Goal: Information Seeking & Learning: Check status

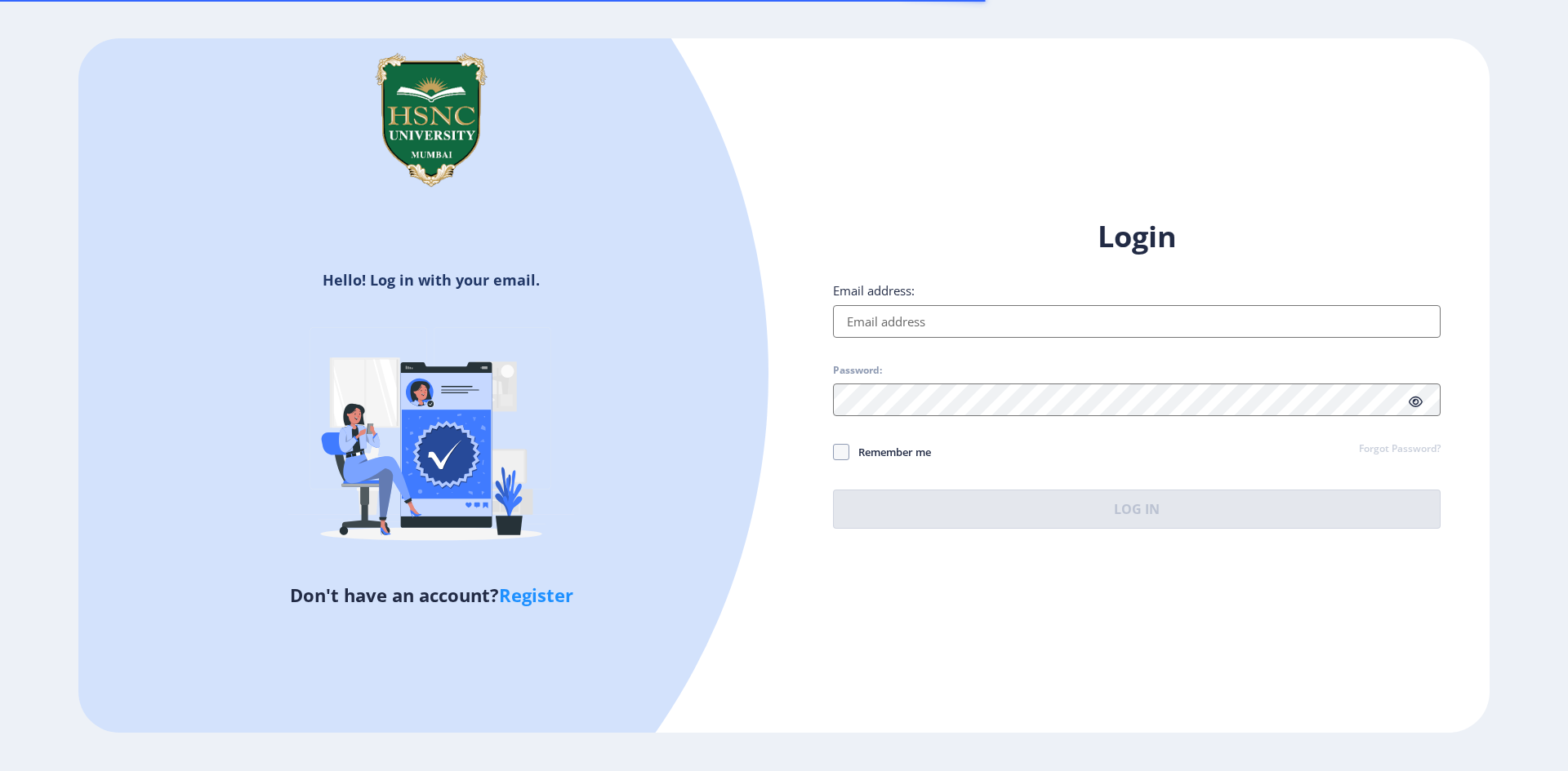
click at [881, 322] on input "Email address:" at bounding box center [1137, 321] width 608 height 33
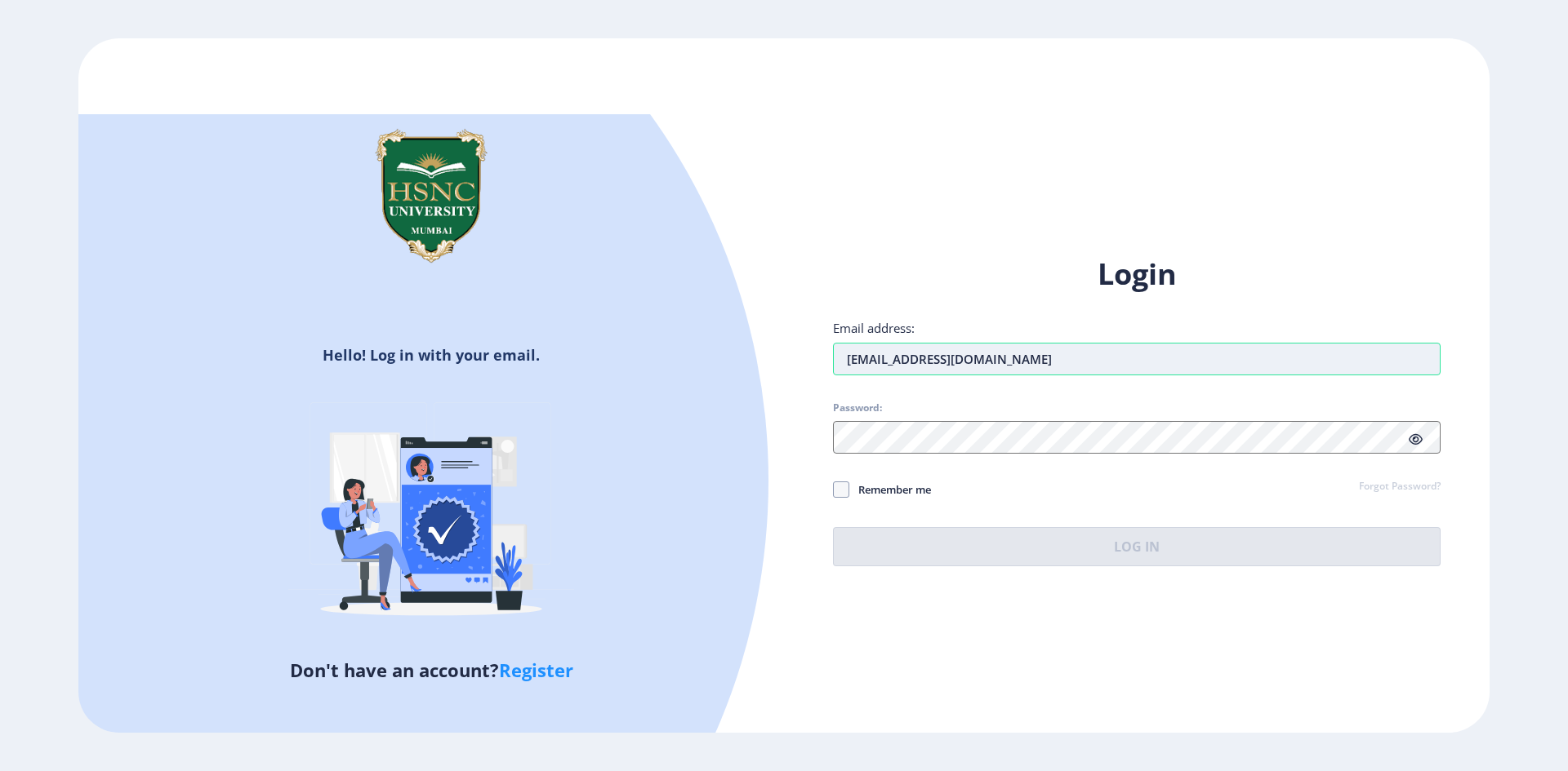
type input "[EMAIL_ADDRESS][DOMAIN_NAME]"
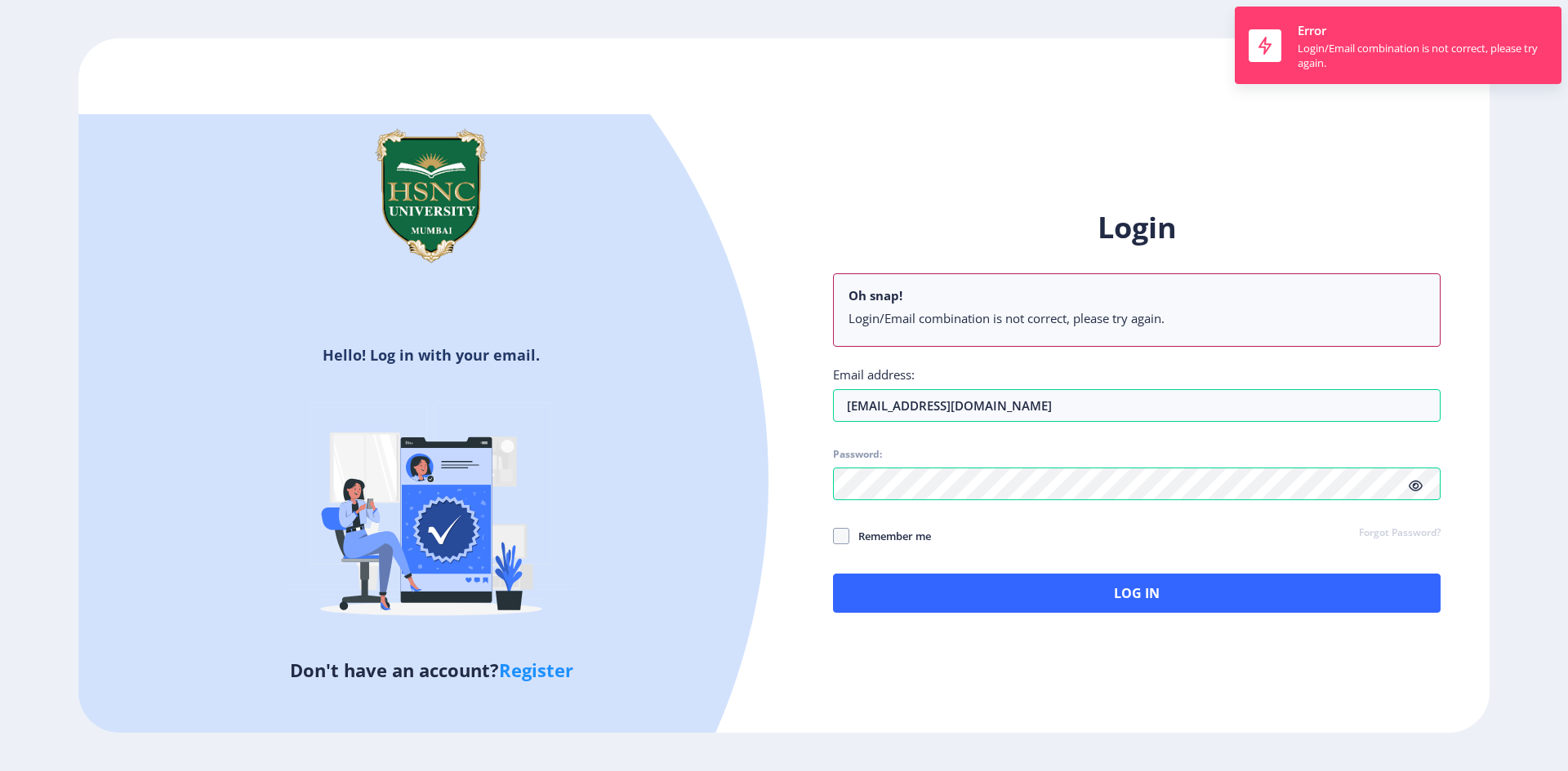
click at [1413, 444] on div "Login Oh snap! Login/Email combination is not correct, please try again. Email …" at bounding box center [1137, 411] width 608 height 405
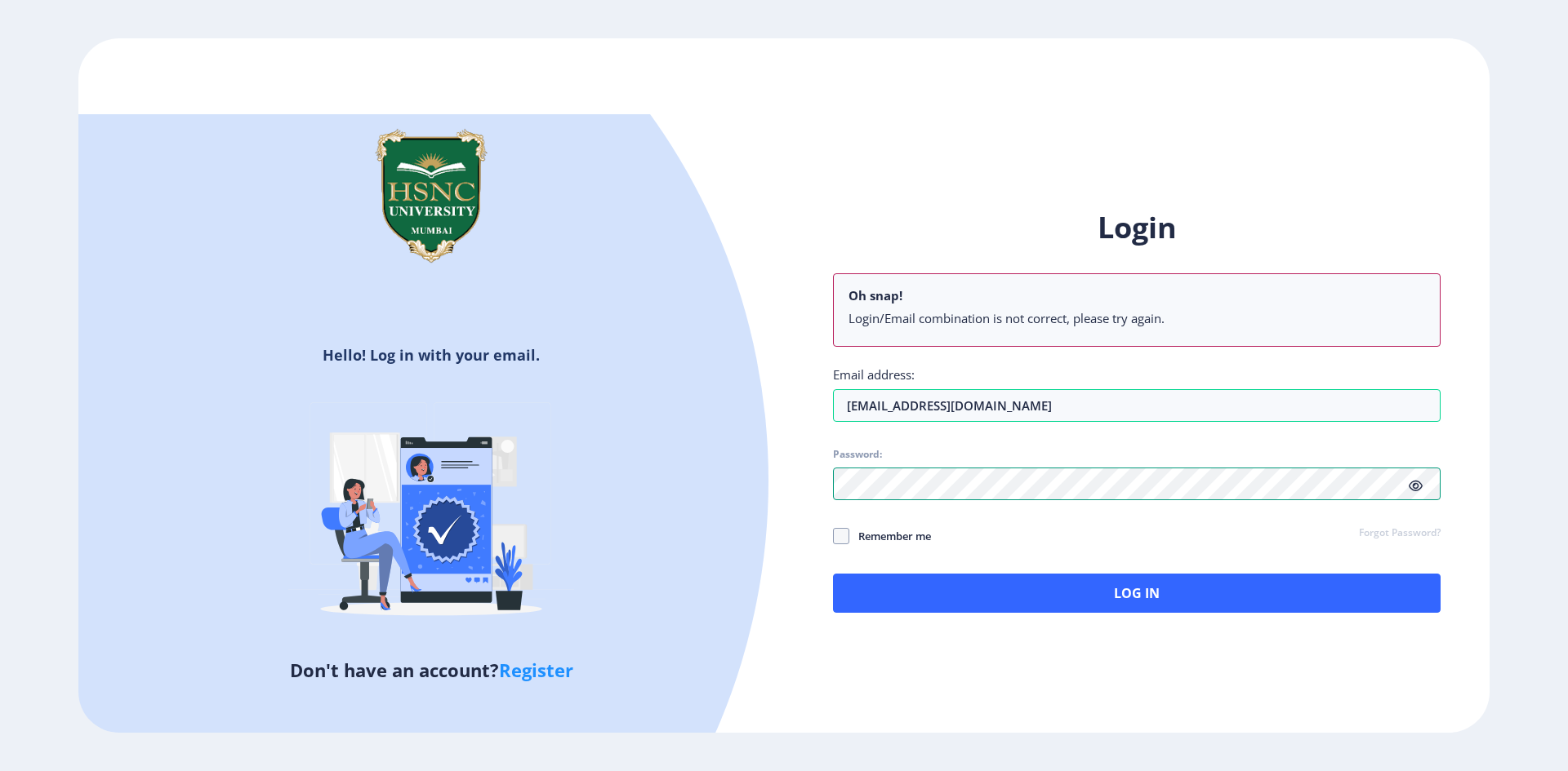
click at [791, 480] on div "Login Oh snap! Login/Email combination is not correct, please try again. Email …" at bounding box center [1136, 424] width 705 height 480
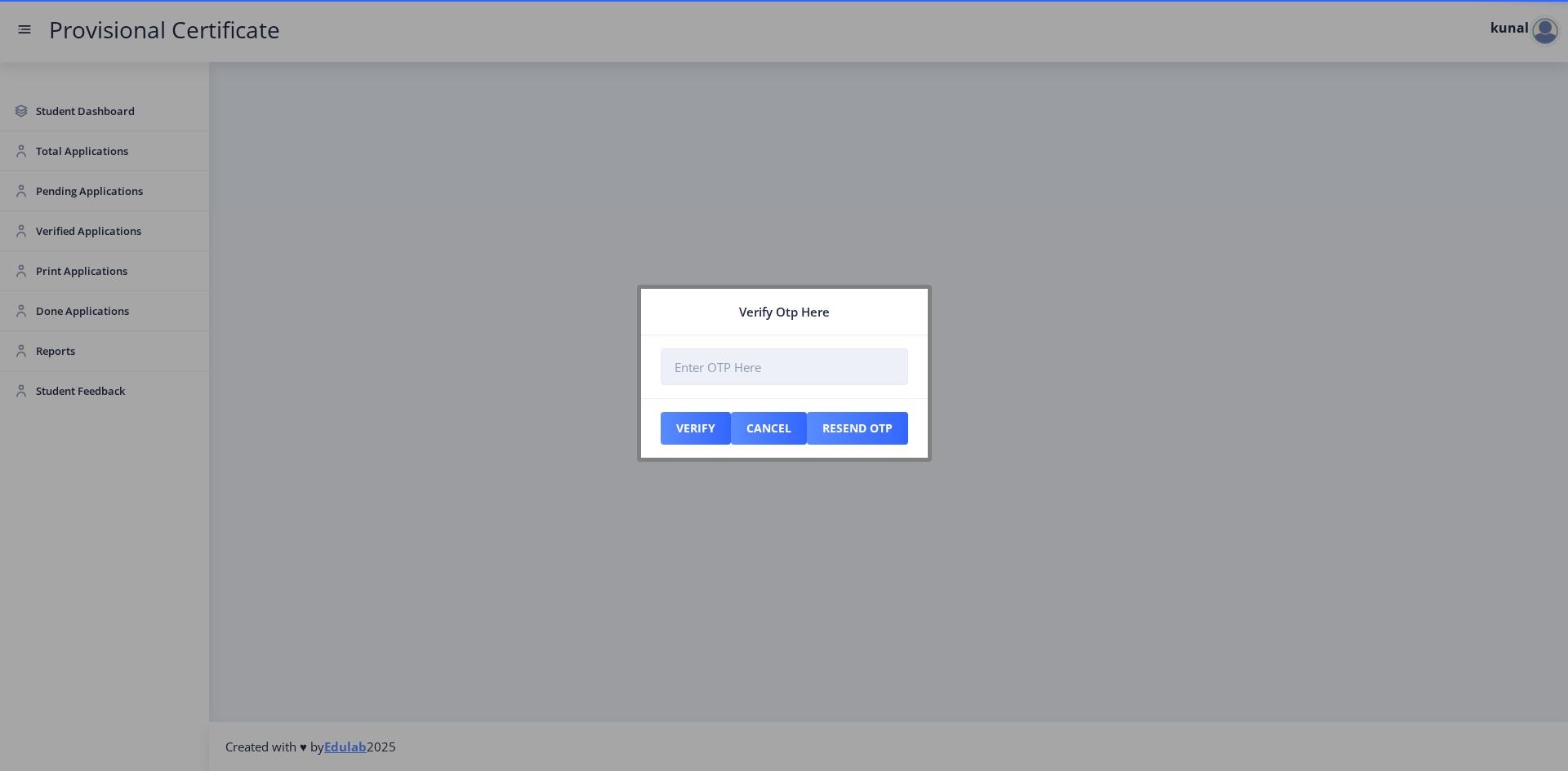
click at [709, 377] on input "number" at bounding box center [784, 367] width 247 height 37
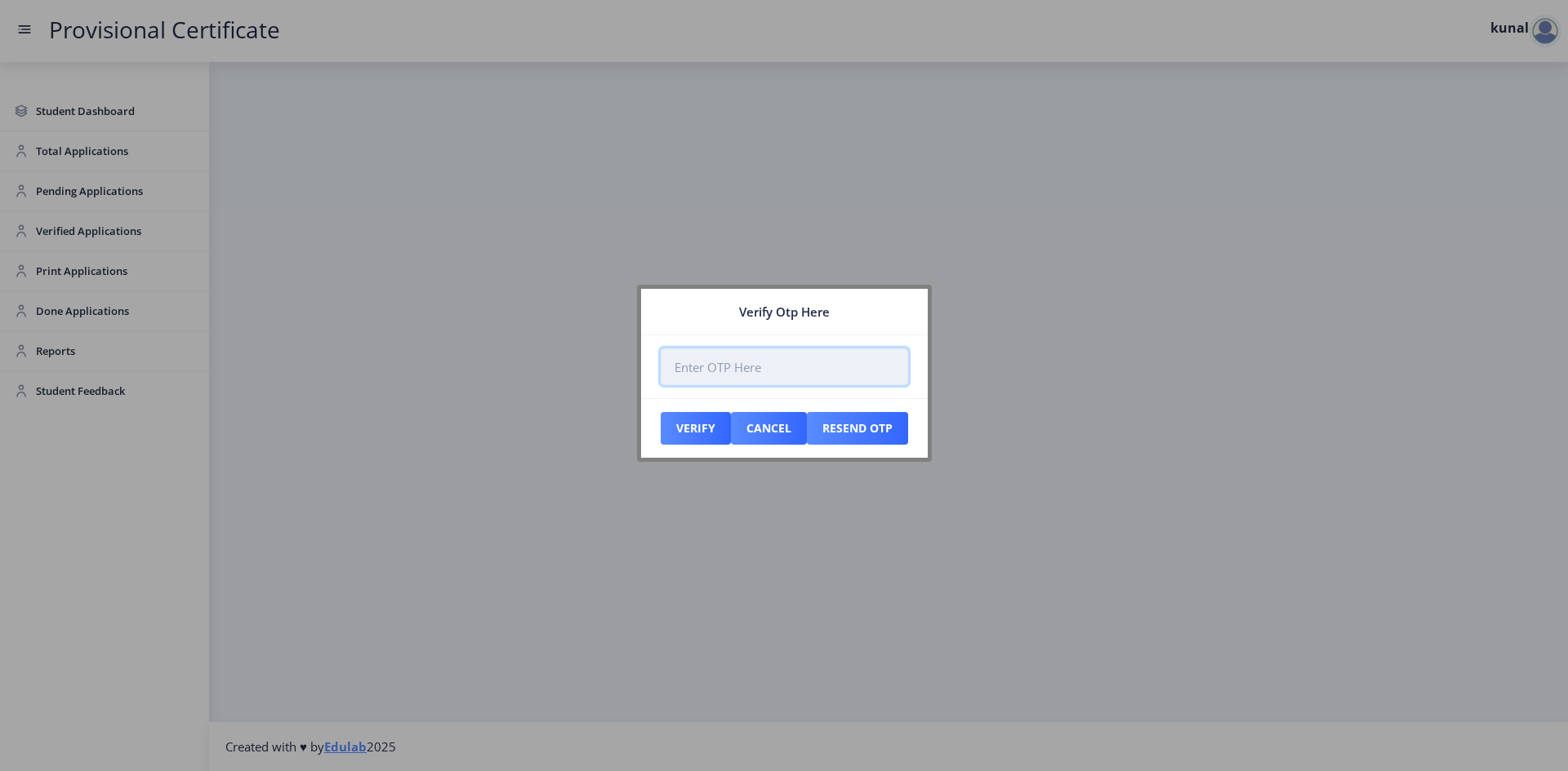
click at [716, 359] on input "number" at bounding box center [784, 367] width 247 height 37
type input "243279"
click at [681, 435] on button "Verify" at bounding box center [696, 428] width 71 height 33
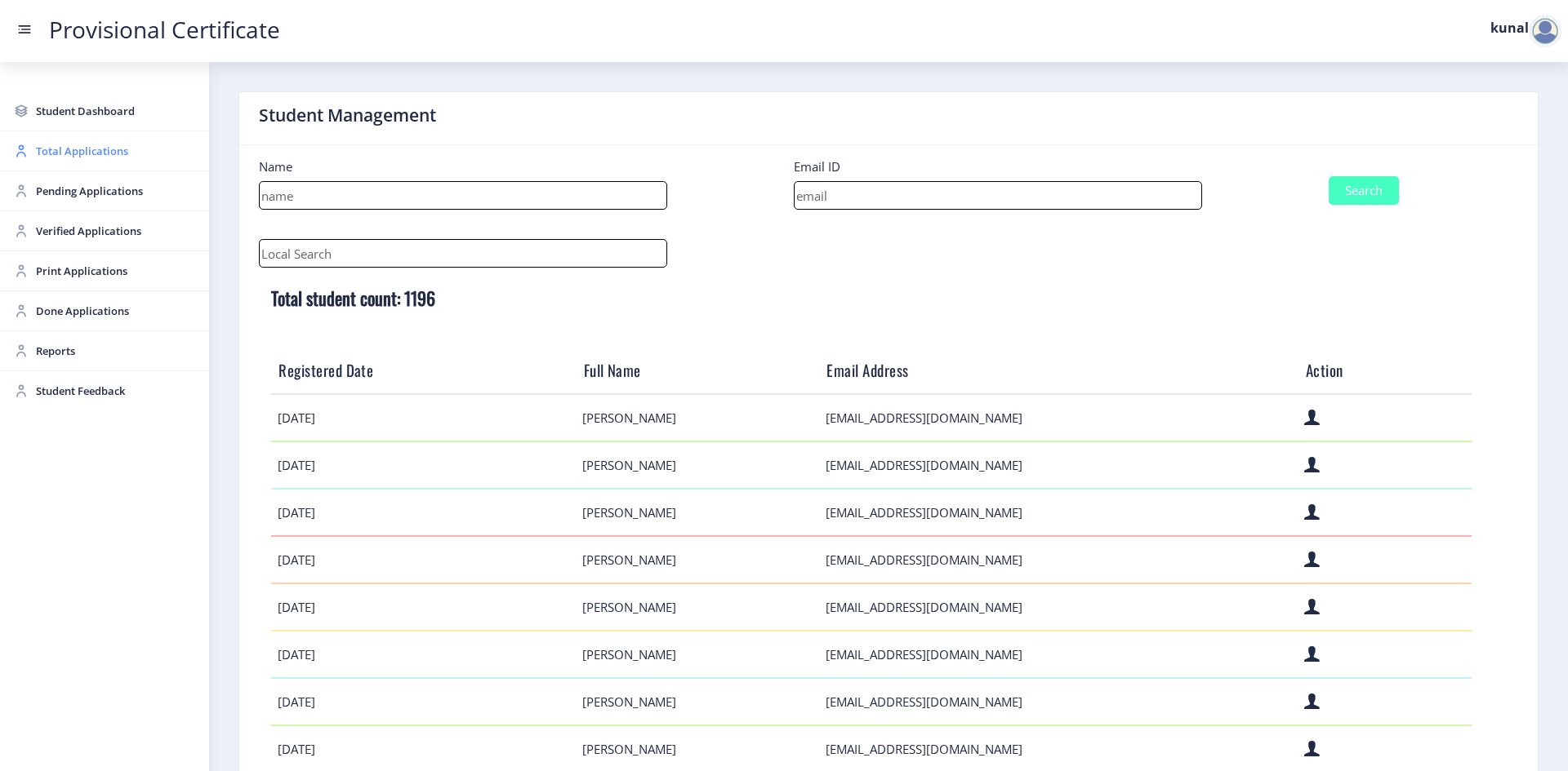
click at [62, 150] on span "Total Applications" at bounding box center [116, 150] width 160 height 20
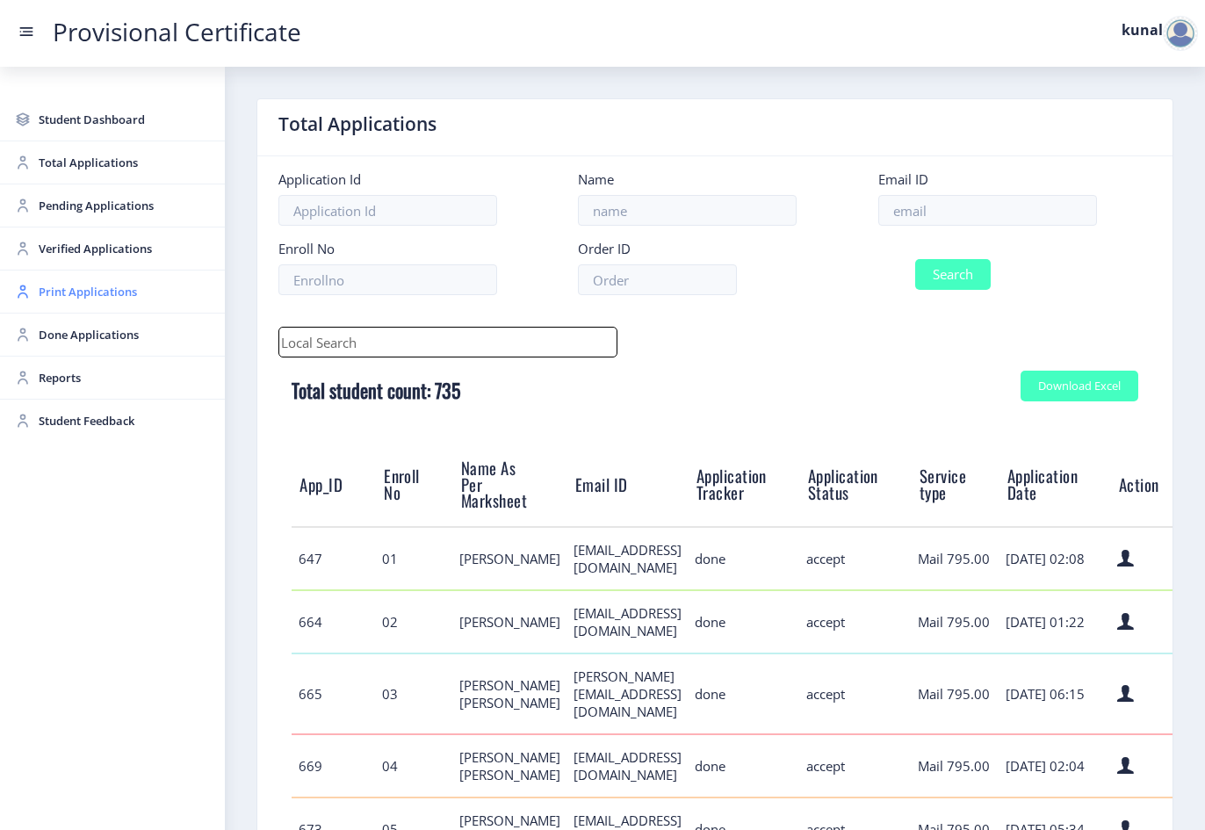
click at [121, 287] on span "Print Applications" at bounding box center [125, 291] width 172 height 21
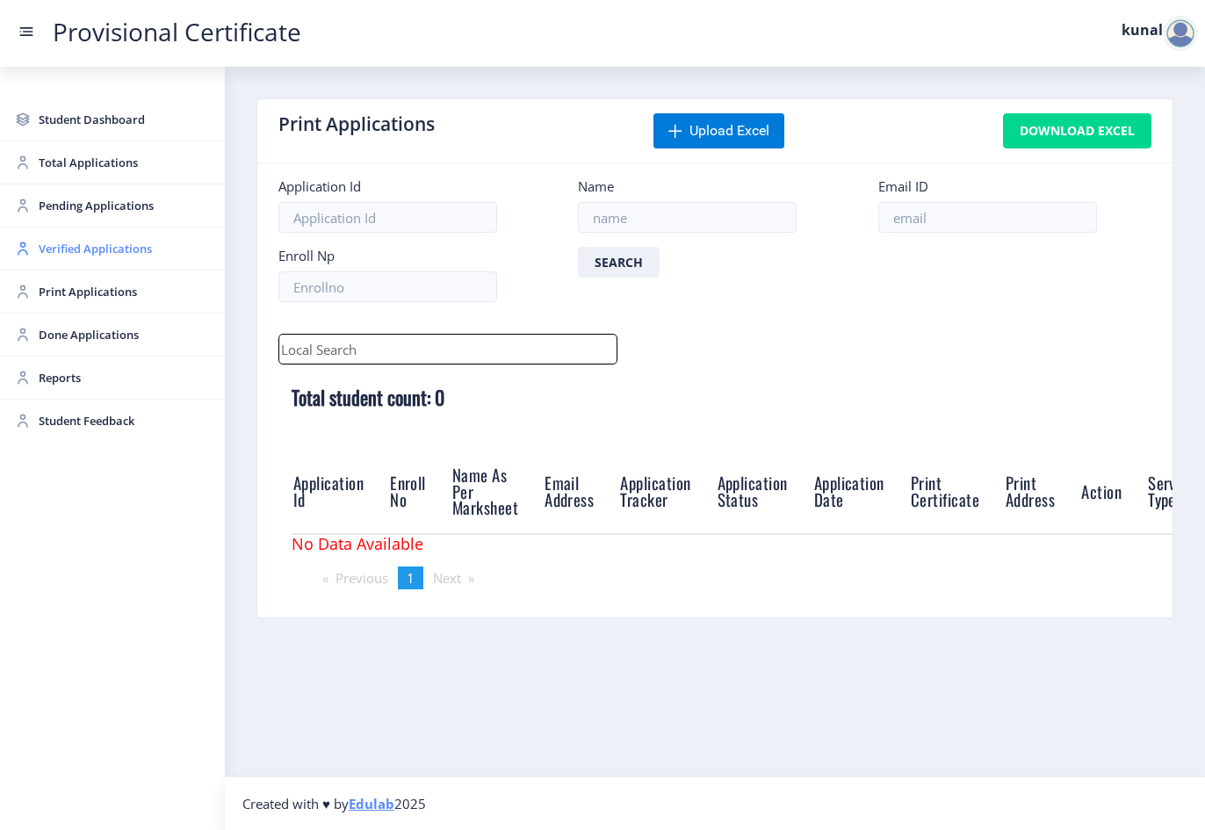
click at [111, 260] on link "Verified Applications" at bounding box center [112, 249] width 225 height 42
click at [76, 235] on link "Verified Applications" at bounding box center [112, 249] width 225 height 42
click at [99, 120] on span "Student Dashboard" at bounding box center [125, 119] width 172 height 21
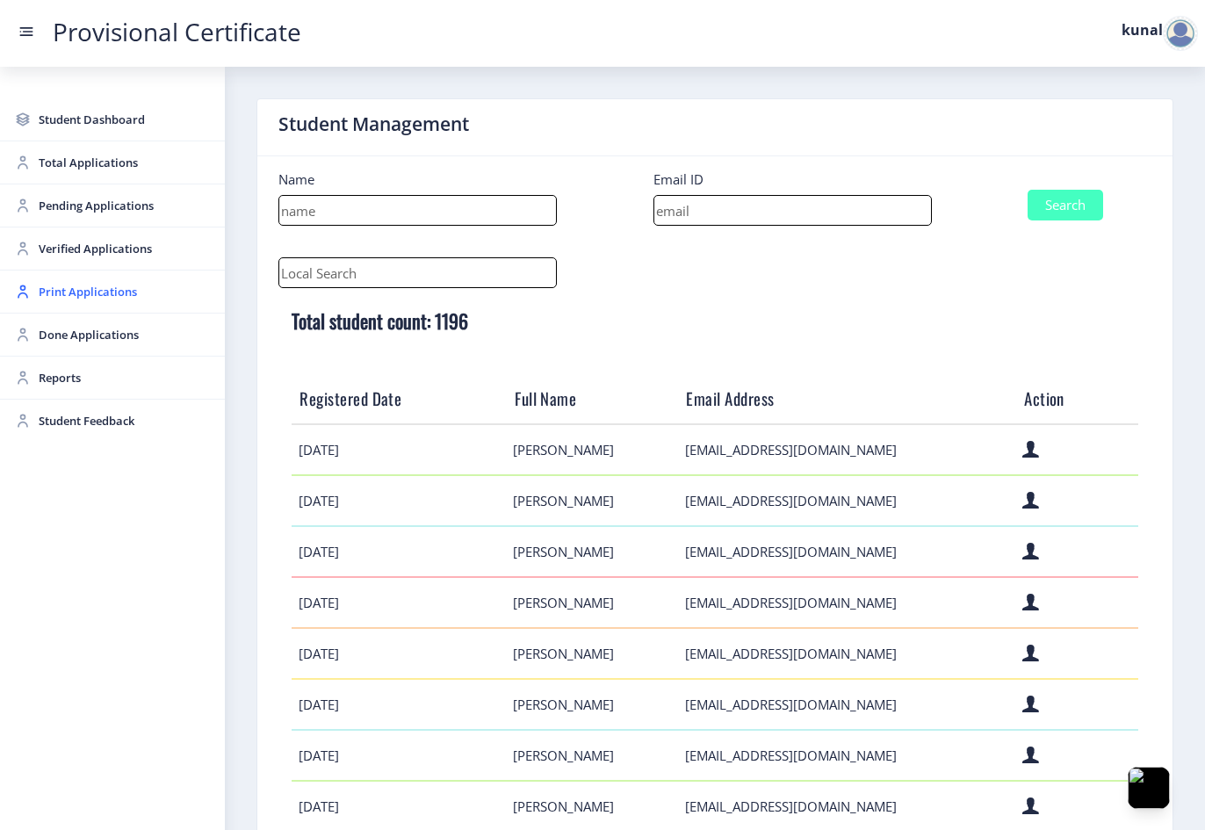
click at [759, 212] on input at bounding box center [793, 210] width 278 height 31
paste input "[EMAIL_ADDRESS][DOMAIN_NAME]"
type input "[EMAIL_ADDRESS][DOMAIN_NAME]"
click at [1062, 206] on button "Search" at bounding box center [1066, 205] width 76 height 31
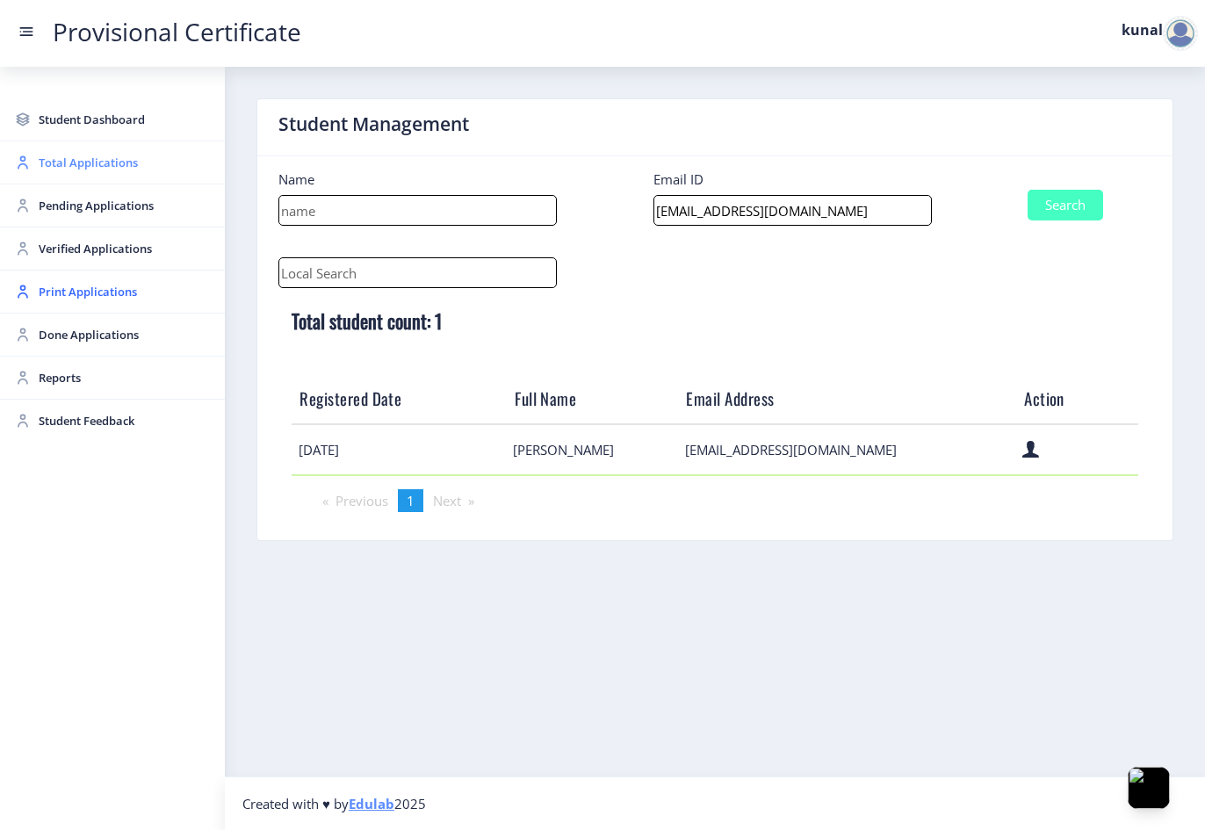
click at [91, 169] on span "Total Applications" at bounding box center [125, 162] width 172 height 21
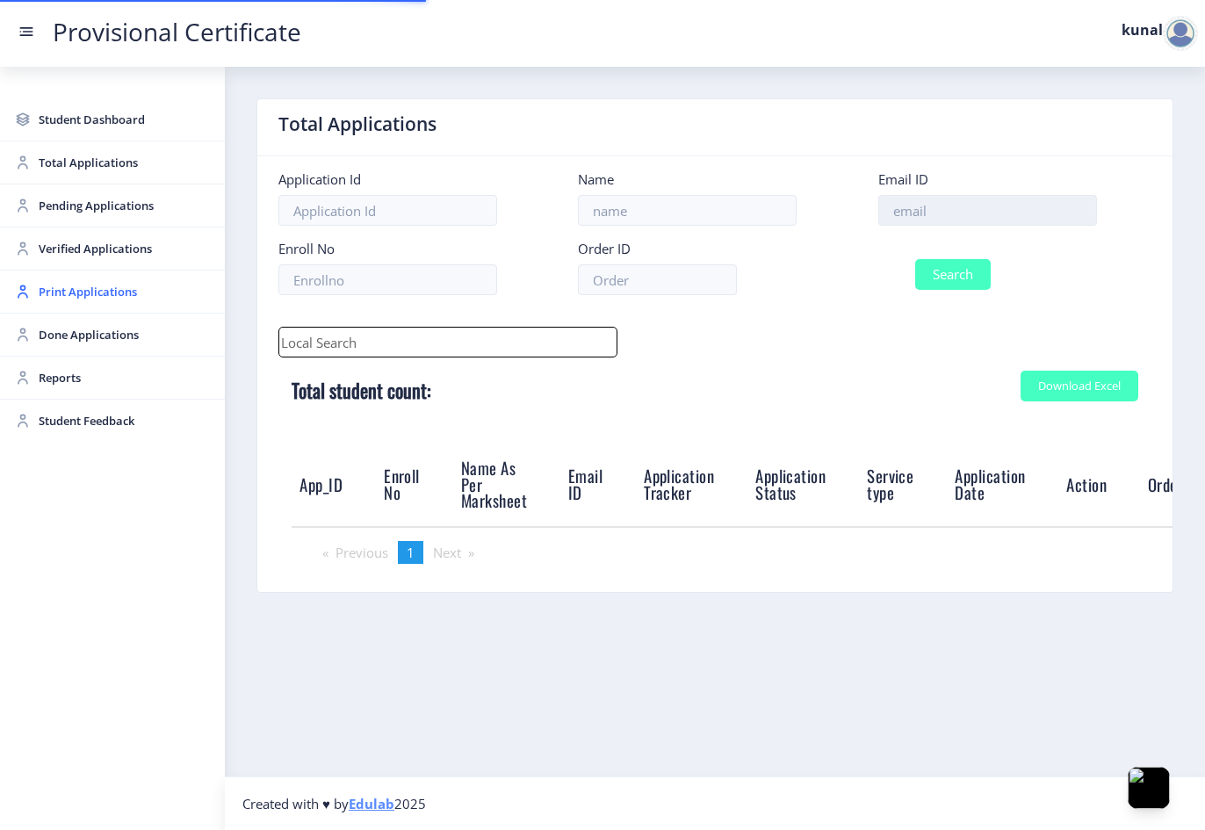
click at [982, 213] on input at bounding box center [987, 210] width 219 height 31
paste input "[EMAIL_ADDRESS][DOMAIN_NAME]"
type input "[EMAIL_ADDRESS][DOMAIN_NAME]"
click at [949, 276] on button "Search" at bounding box center [953, 274] width 76 height 31
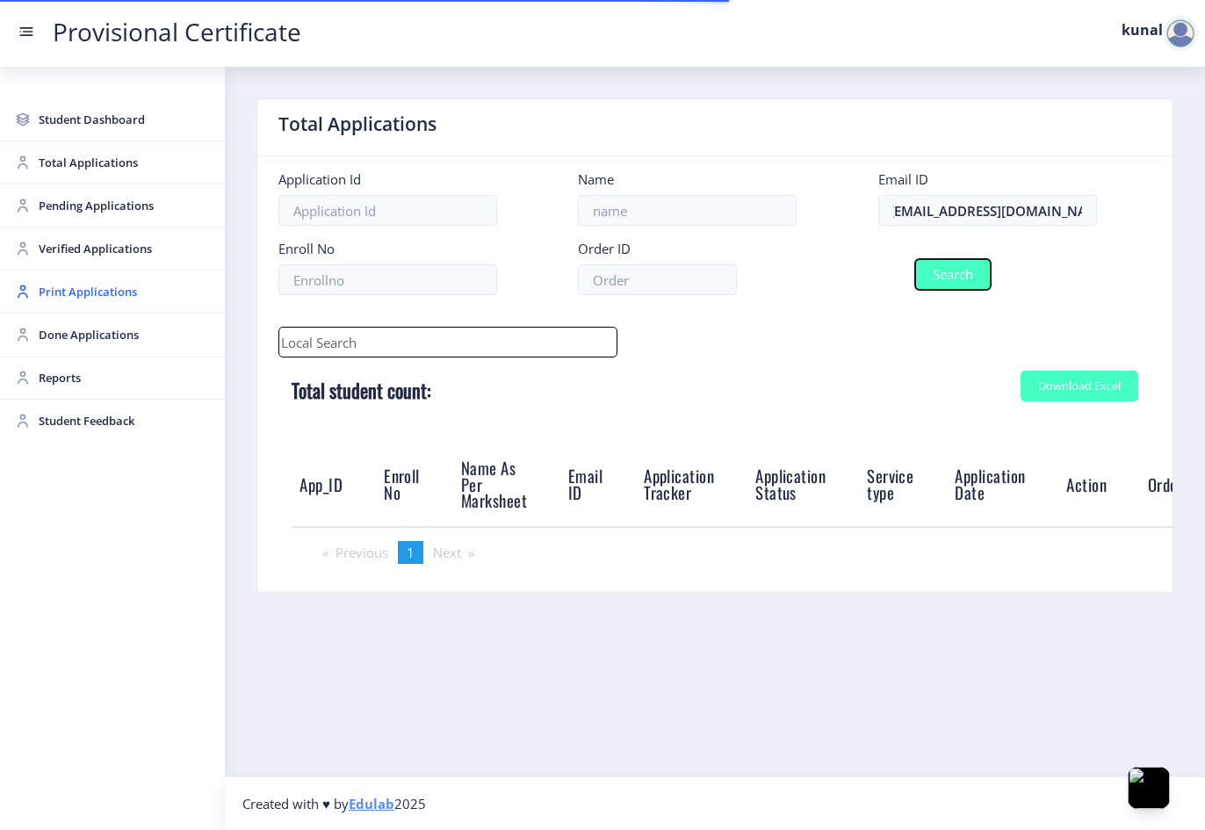
scroll to position [0, 0]
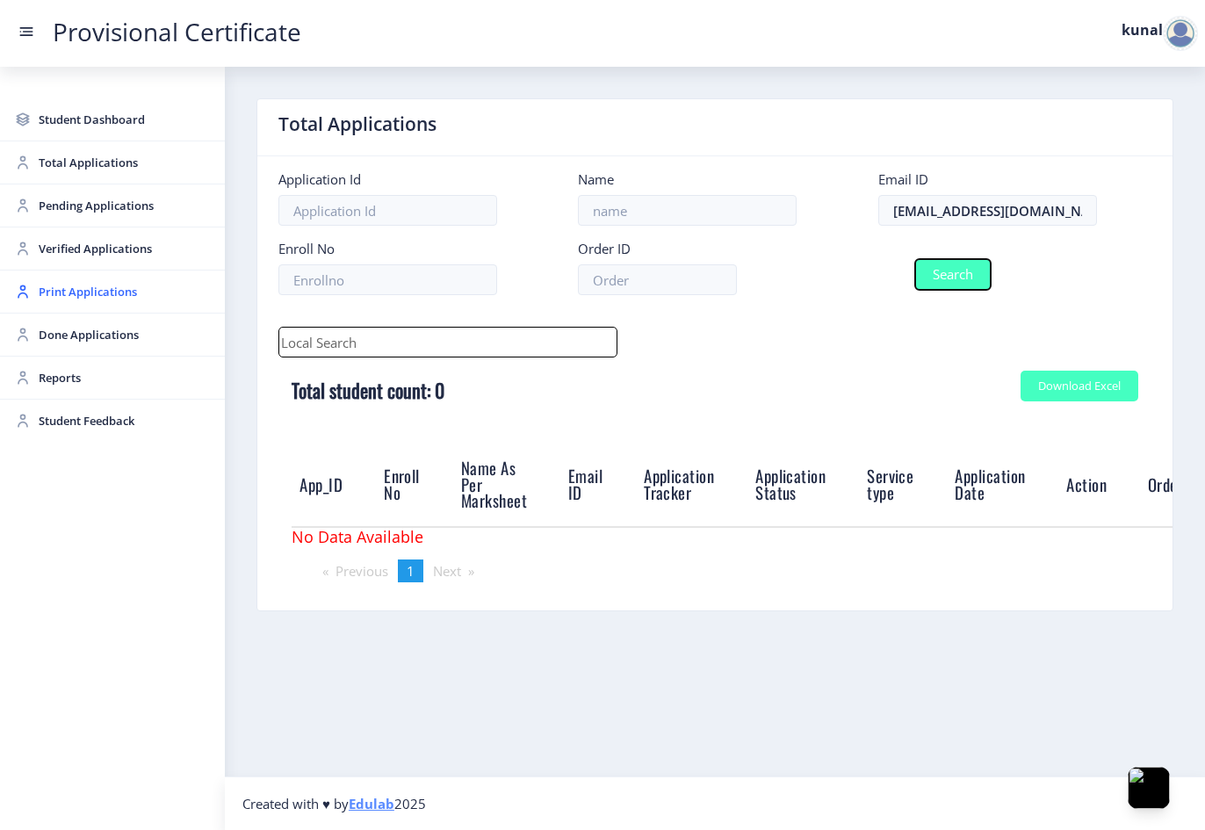
click at [980, 272] on button "Search" at bounding box center [953, 274] width 76 height 31
click at [108, 252] on span "Verified Applications" at bounding box center [125, 248] width 172 height 21
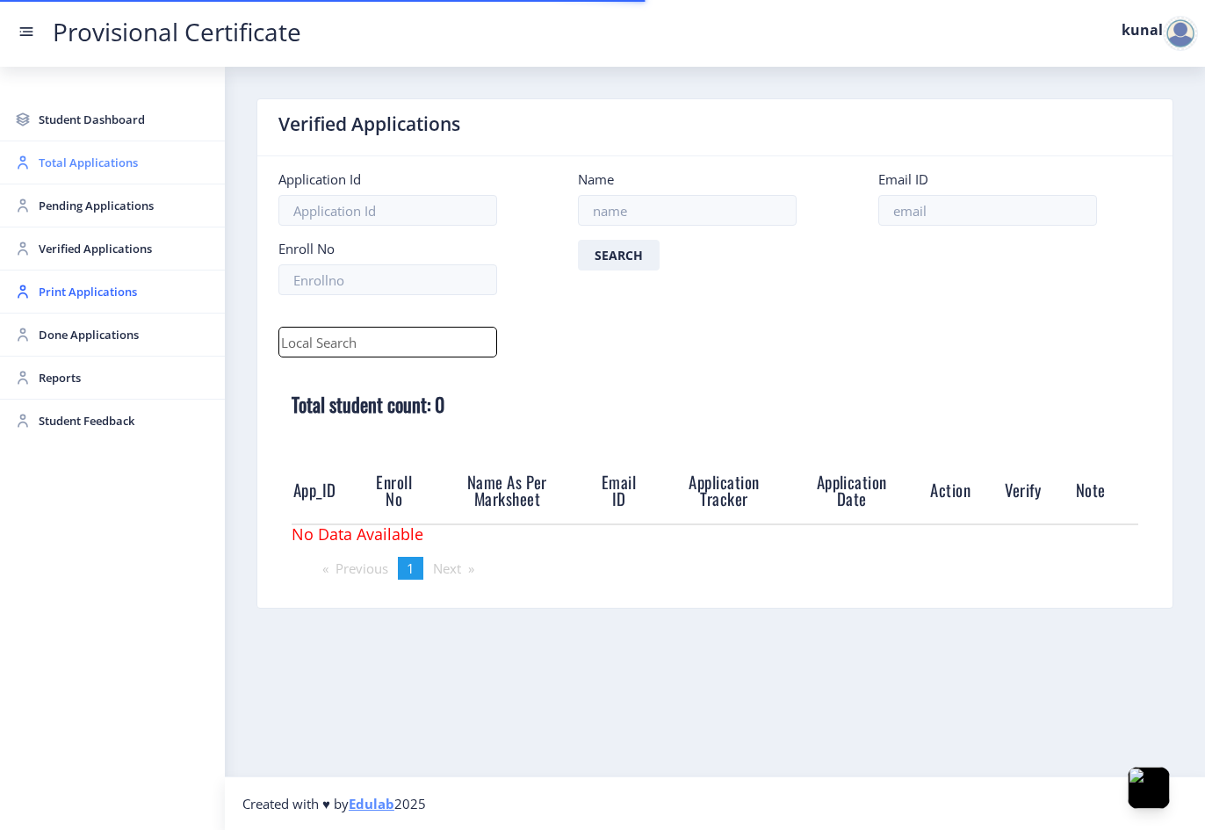
click at [104, 170] on span "Total Applications" at bounding box center [125, 162] width 172 height 21
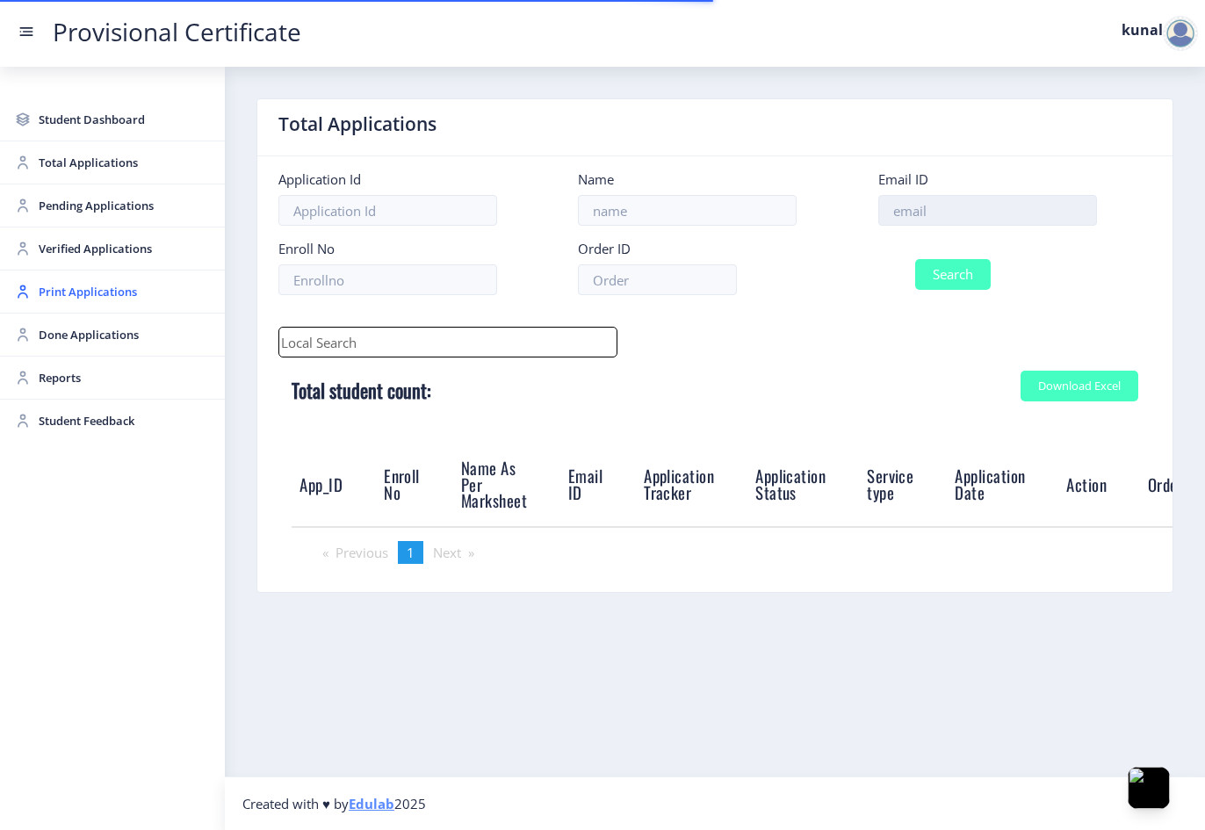
click at [946, 216] on input at bounding box center [987, 210] width 219 height 31
paste input "payment"
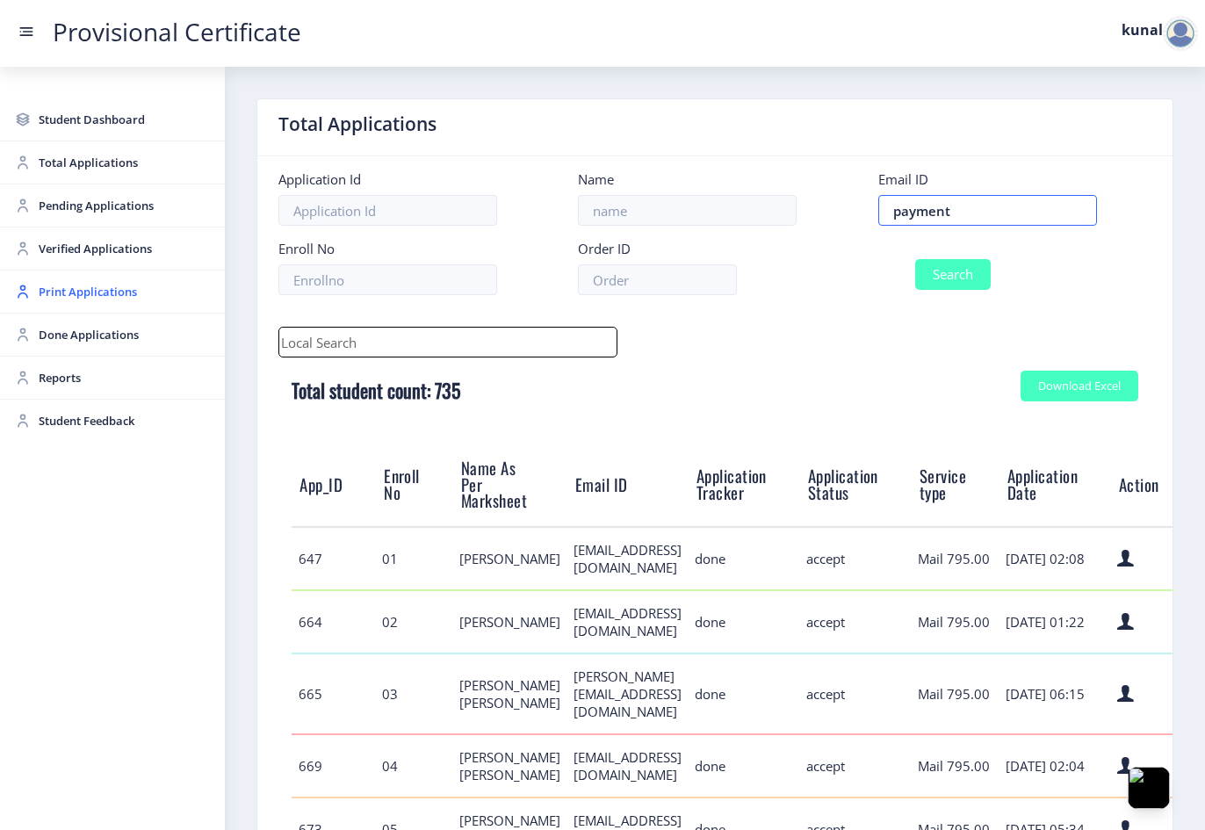
type input "payment"
drag, startPoint x: 982, startPoint y: 214, endPoint x: 877, endPoint y: 213, distance: 105.4
click at [878, 213] on input "payment" at bounding box center [987, 210] width 219 height 31
paste input "[EMAIL_ADDRESS][DOMAIN_NAME]"
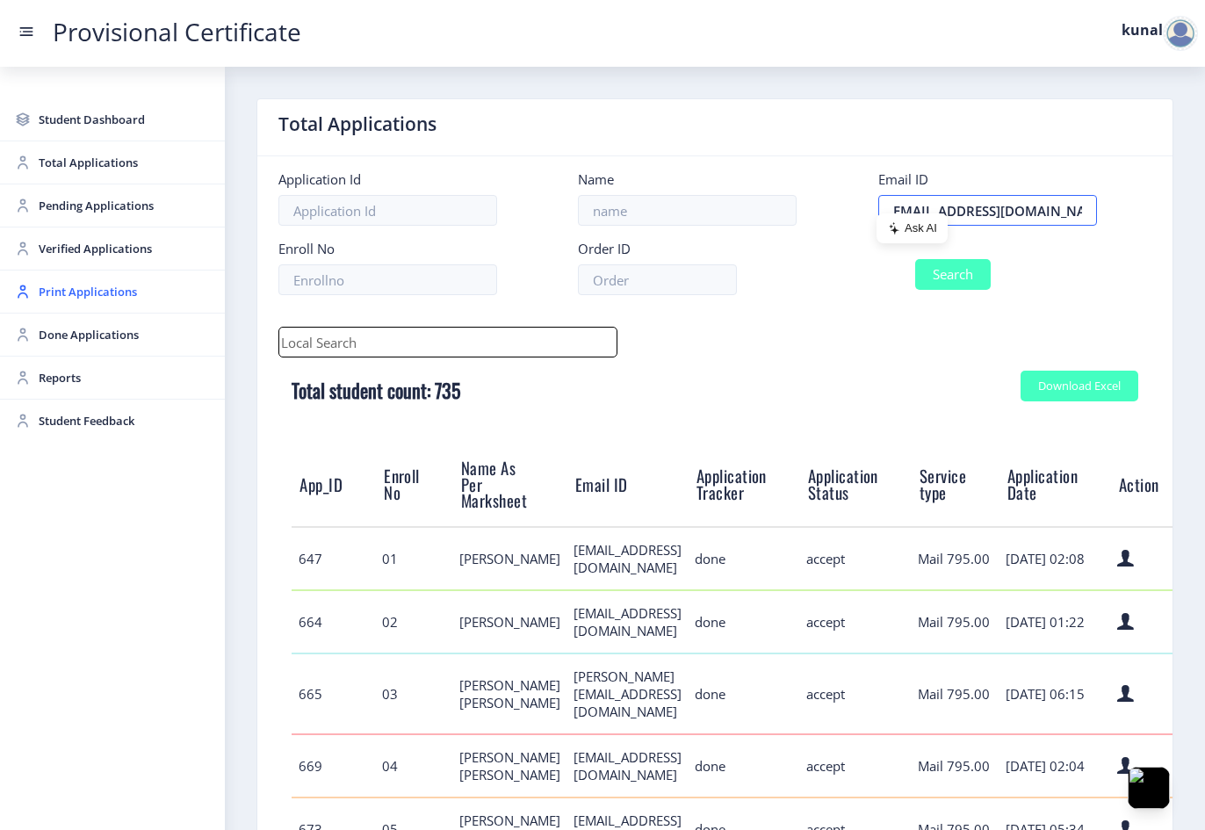
type input "[EMAIL_ADDRESS][DOMAIN_NAME]"
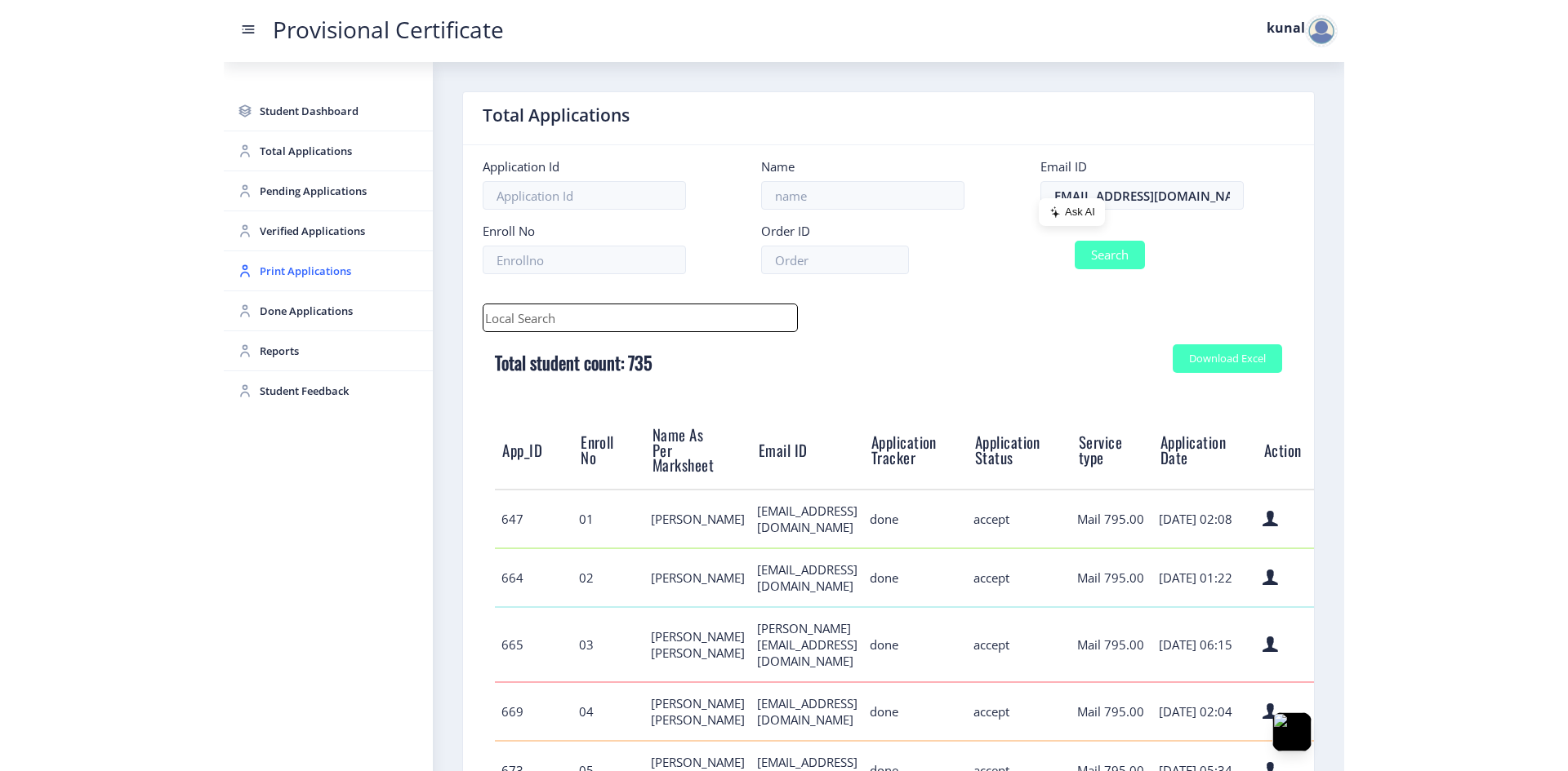
scroll to position [0, 0]
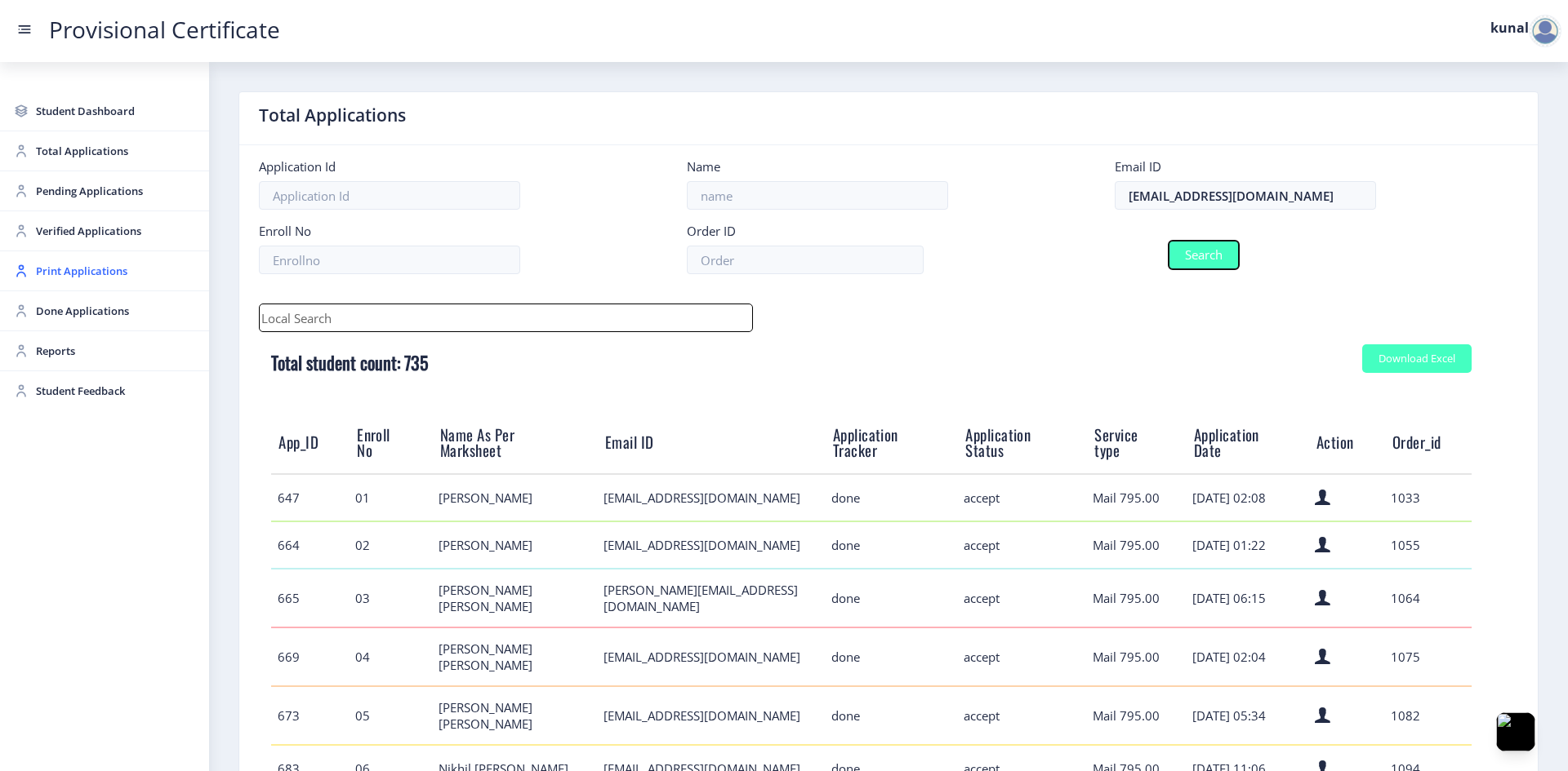
click at [1119, 252] on button "Search" at bounding box center [1204, 255] width 71 height 29
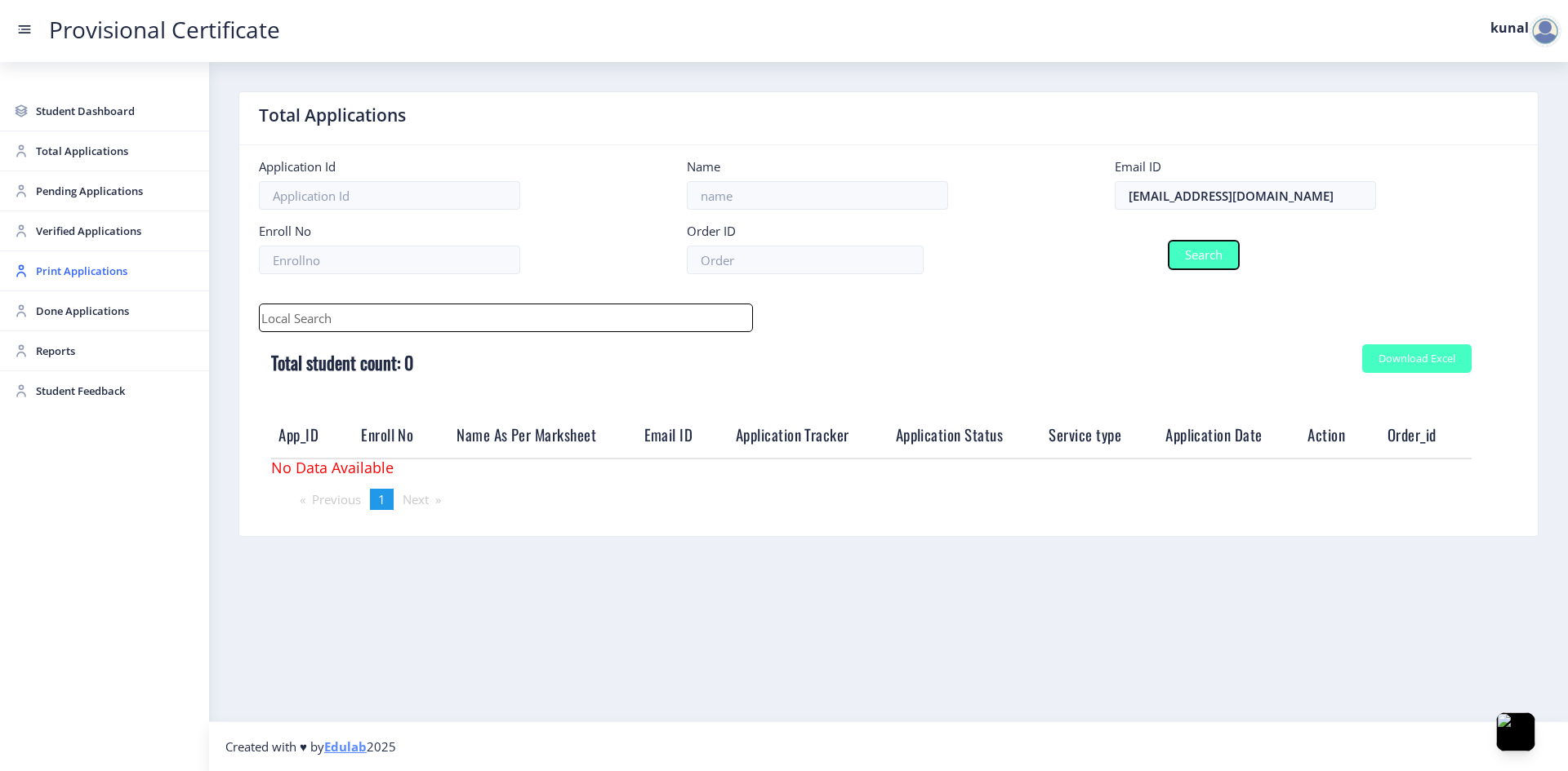
click at [1119, 252] on button "Search" at bounding box center [1204, 255] width 71 height 29
click at [413, 189] on input at bounding box center [389, 195] width 261 height 29
type input "3301"
click at [1119, 241] on button "Search" at bounding box center [1204, 255] width 71 height 29
click at [1119, 205] on input "[EMAIL_ADDRESS][DOMAIN_NAME]" at bounding box center [1245, 195] width 261 height 29
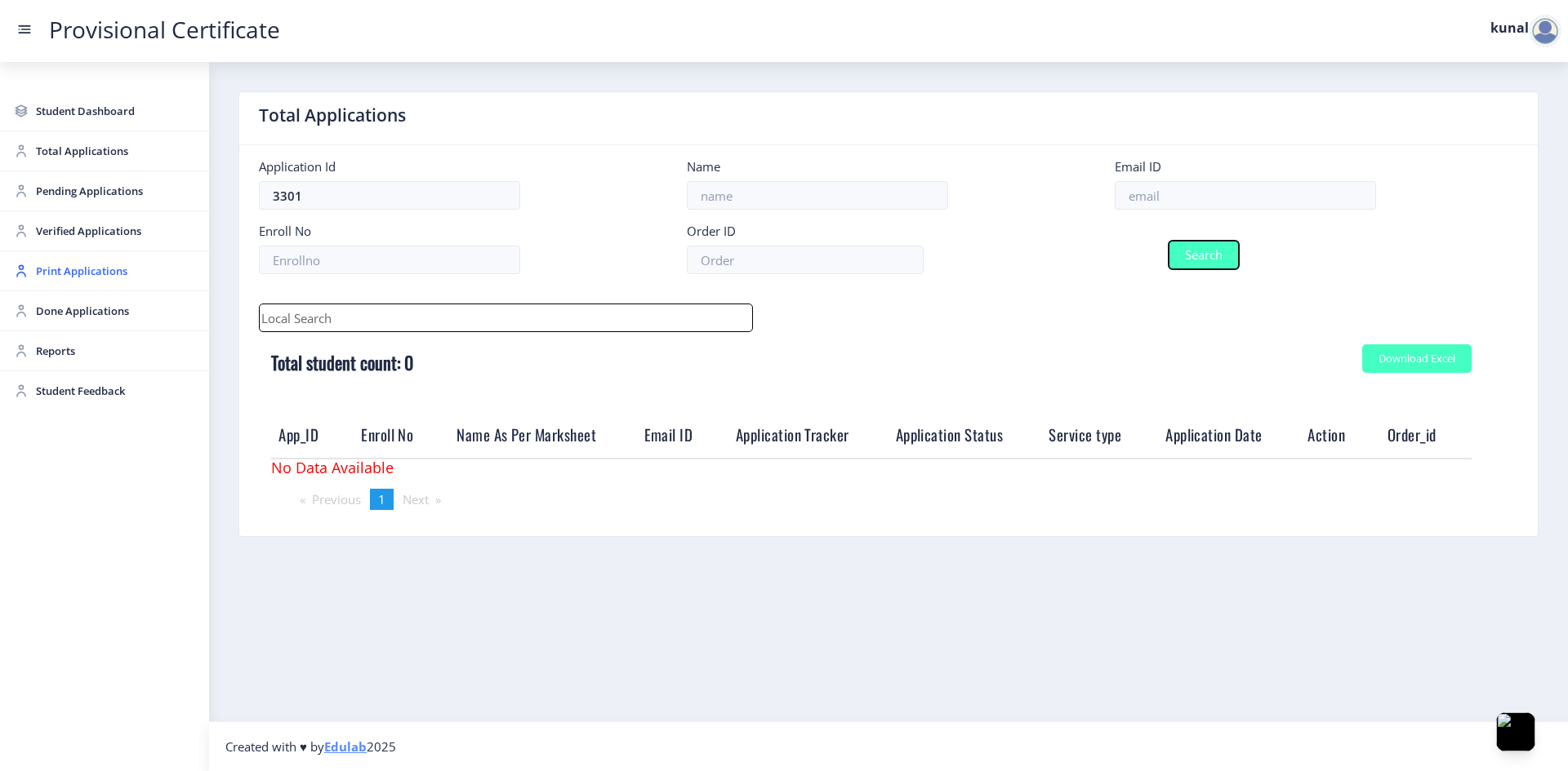
click at [1119, 252] on button "Search" at bounding box center [1204, 255] width 71 height 29
click at [1119, 258] on button "Search" at bounding box center [1204, 255] width 71 height 29
click at [136, 196] on span "Pending Applications" at bounding box center [116, 190] width 160 height 20
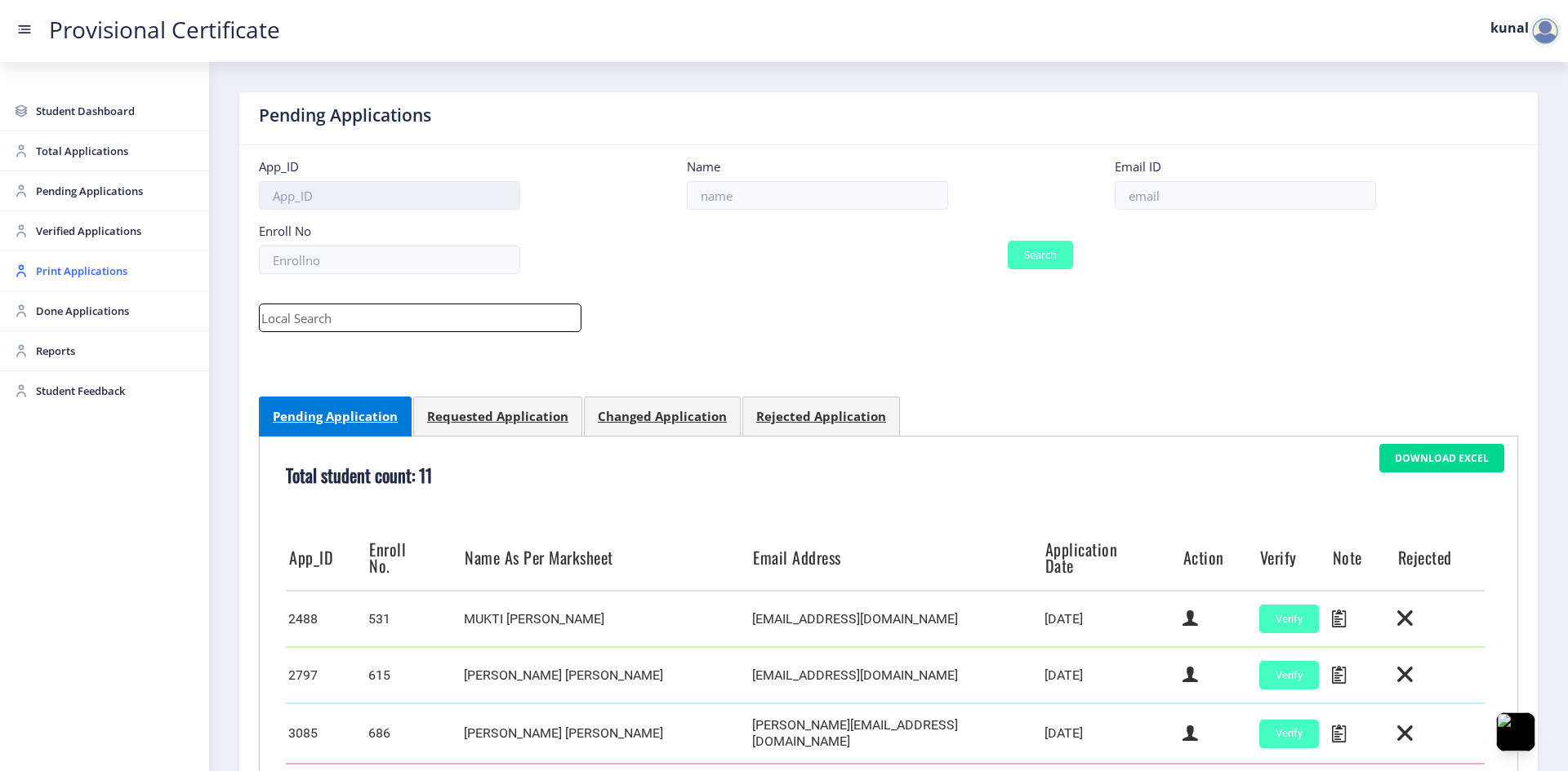
click at [378, 193] on input at bounding box center [389, 195] width 261 height 29
paste input "3301"
type input "3301"
click at [1057, 252] on button "Search" at bounding box center [1040, 255] width 65 height 29
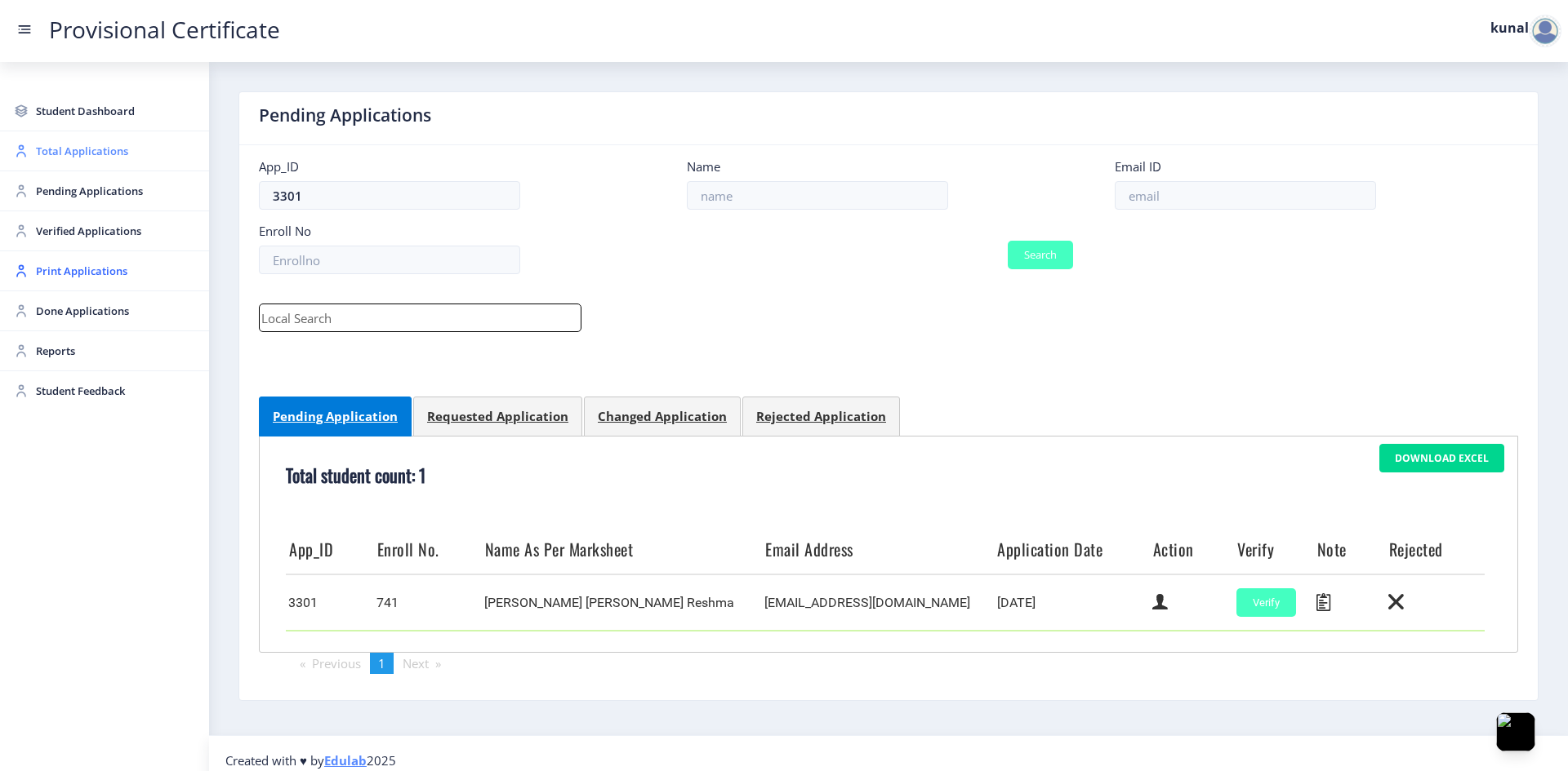
click at [77, 140] on link "Total Applications" at bounding box center [104, 150] width 209 height 39
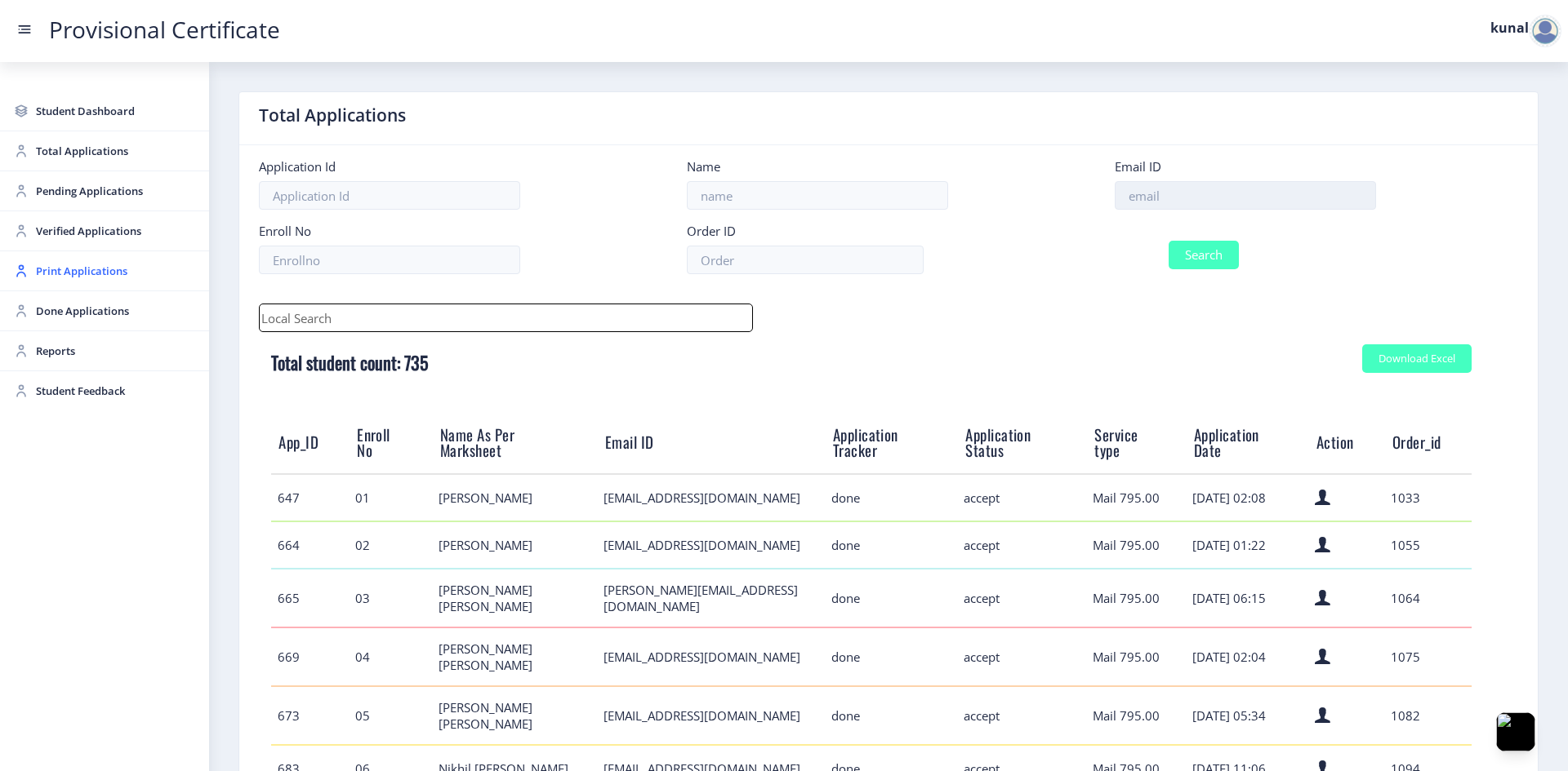
click at [1119, 189] on input at bounding box center [1245, 195] width 261 height 29
paste input "[EMAIL_ADDRESS][DOMAIN_NAME]"
type input "[EMAIL_ADDRESS][DOMAIN_NAME]"
click at [1119, 260] on button "Search" at bounding box center [1204, 255] width 71 height 29
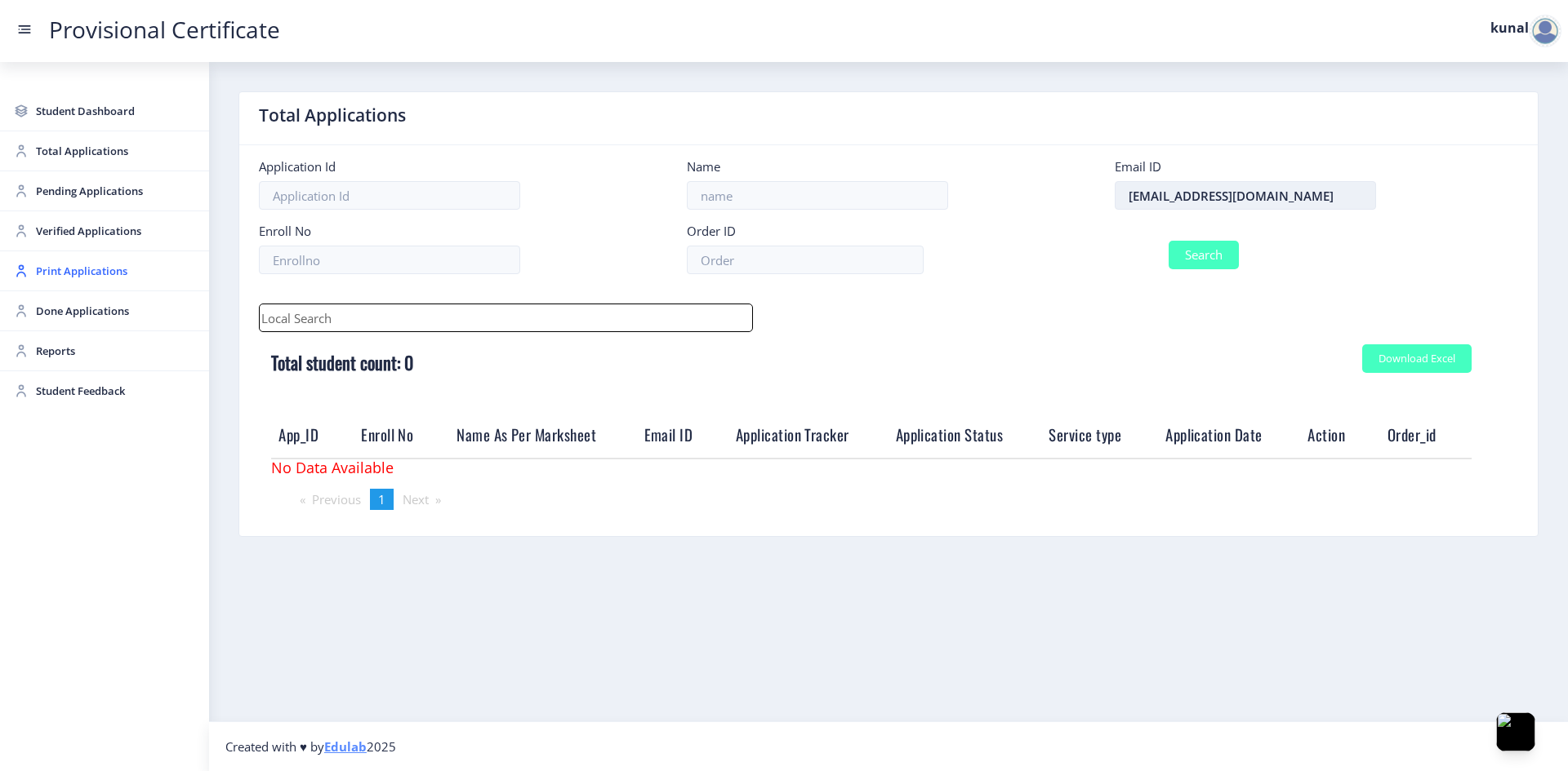
click at [1119, 197] on input "[EMAIL_ADDRESS][DOMAIN_NAME]" at bounding box center [1245, 195] width 261 height 29
click at [1119, 254] on button "Search" at bounding box center [1204, 255] width 71 height 29
click at [1119, 193] on input "[EMAIL_ADDRESS][DOMAIN_NAME]" at bounding box center [1245, 195] width 261 height 29
drag, startPoint x: 1328, startPoint y: 196, endPoint x: 1129, endPoint y: 196, distance: 199.0
click at [1119, 196] on input "[EMAIL_ADDRESS][DOMAIN_NAME]" at bounding box center [1245, 195] width 261 height 29
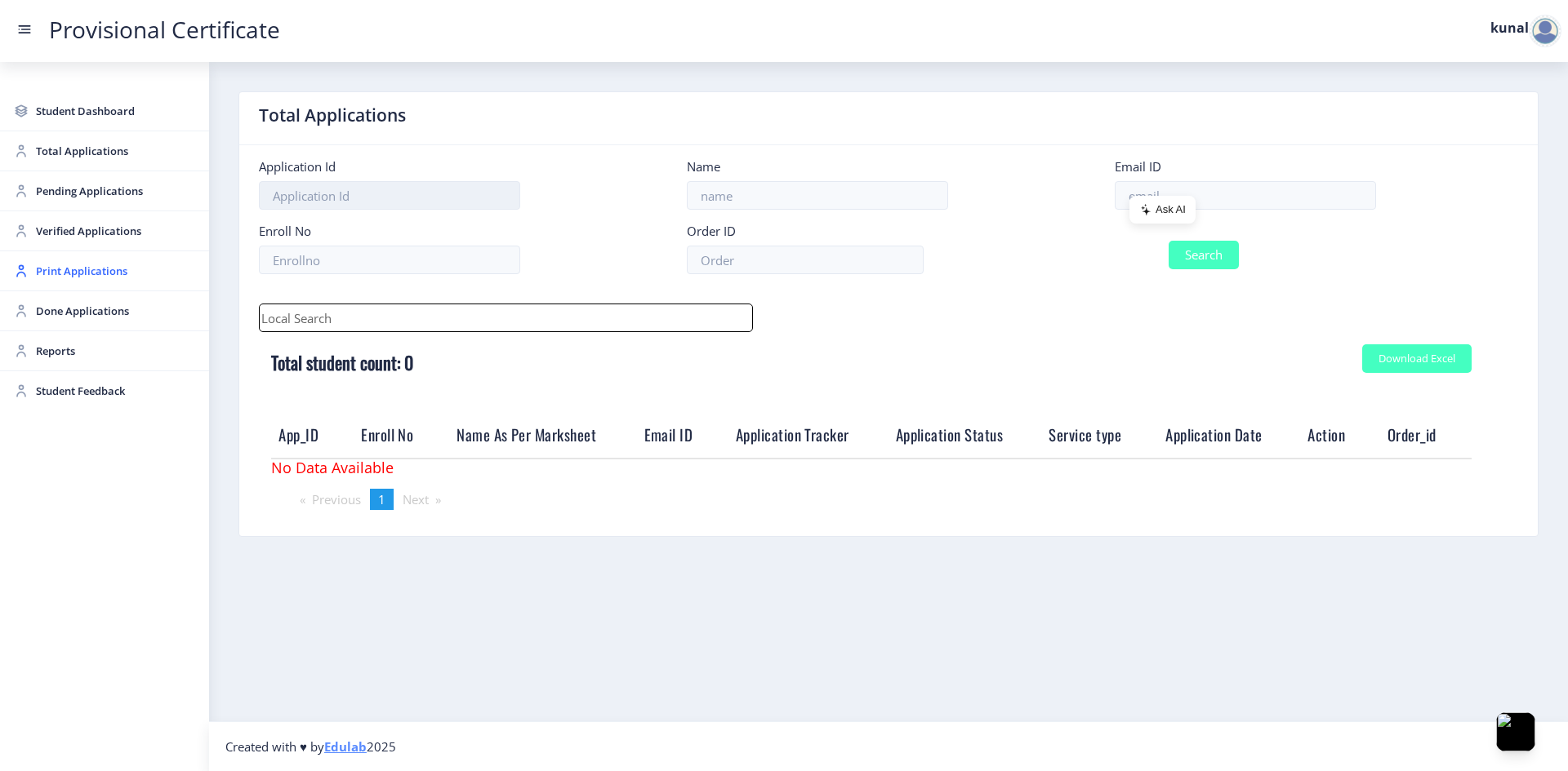
click at [352, 204] on input at bounding box center [389, 195] width 261 height 29
type input "3301"
click at [1119, 256] on button "Search" at bounding box center [1204, 255] width 71 height 29
click at [1119, 254] on button "Search" at bounding box center [1204, 255] width 71 height 29
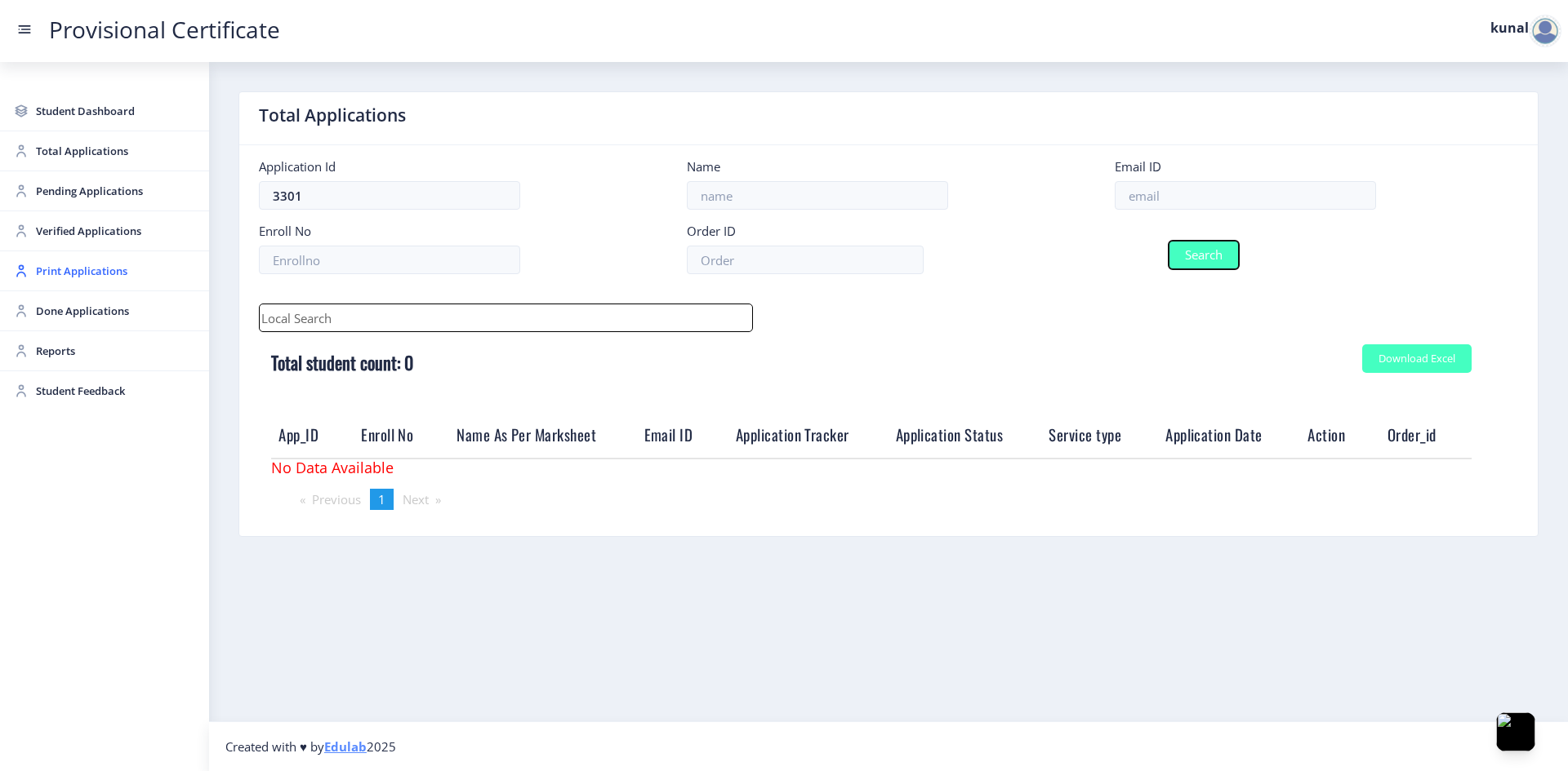
click at [1119, 254] on button "Search" at bounding box center [1204, 255] width 71 height 29
click at [1119, 259] on button "Search" at bounding box center [1204, 255] width 71 height 29
drag, startPoint x: 434, startPoint y: 194, endPoint x: 491, endPoint y: 198, distance: 57.1
click at [434, 193] on input "3301" at bounding box center [389, 195] width 261 height 29
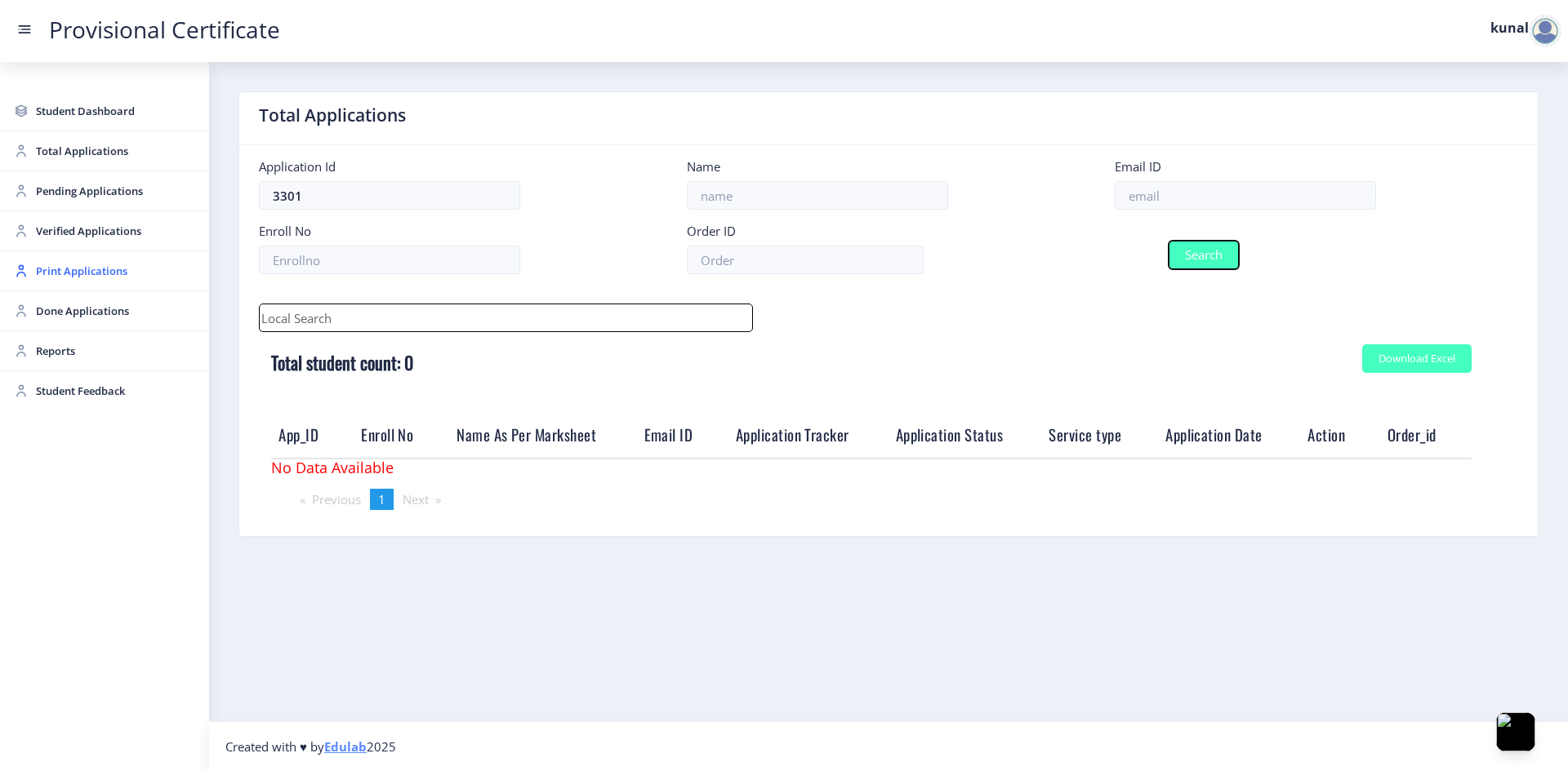
click at [1119, 248] on button "Search" at bounding box center [1204, 255] width 71 height 29
click at [101, 198] on span "Pending Applications" at bounding box center [116, 190] width 160 height 20
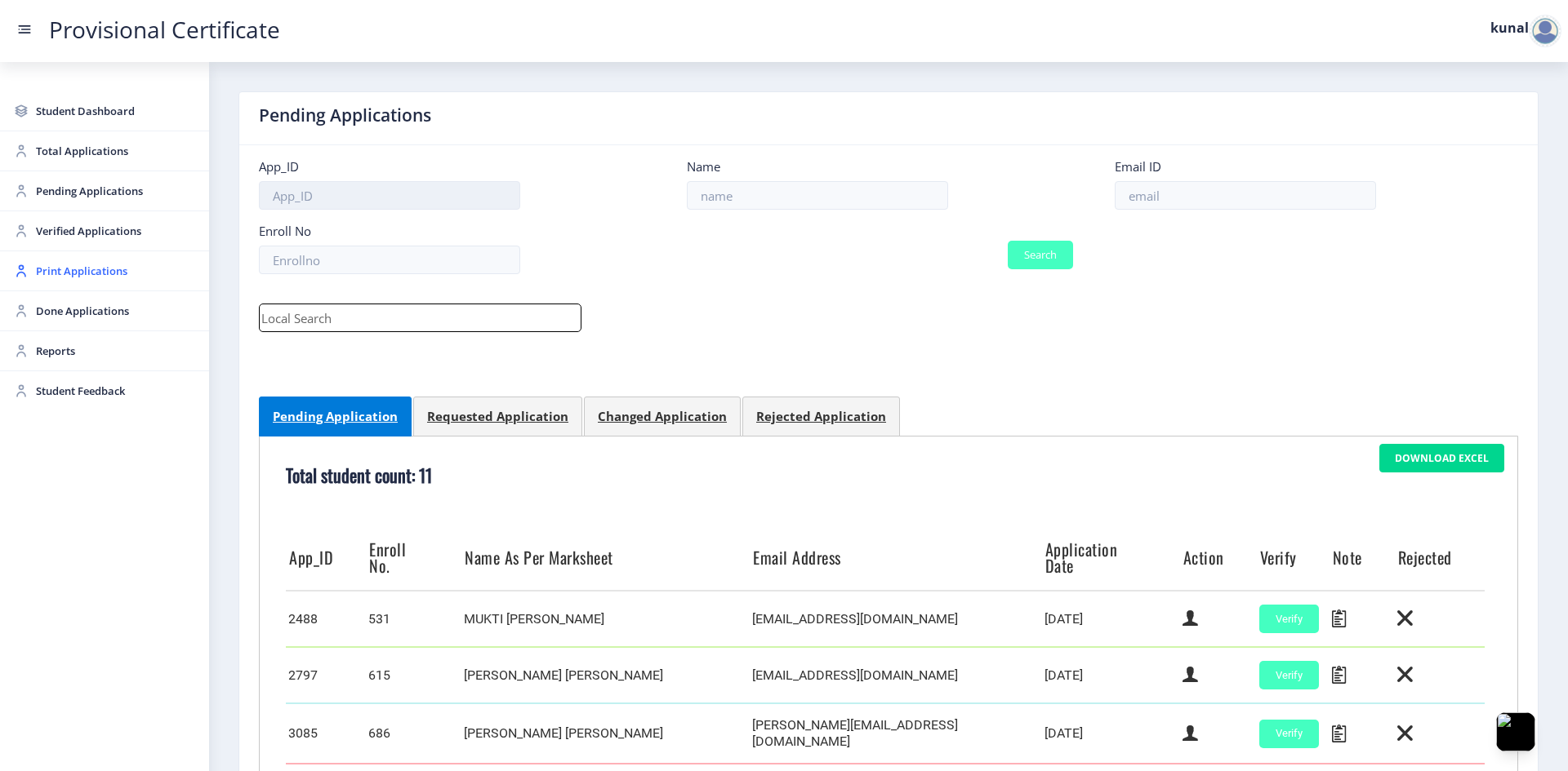
click at [350, 192] on input at bounding box center [389, 195] width 261 height 29
click at [1119, 202] on input at bounding box center [1245, 195] width 261 height 29
paste input "[EMAIL_ADDRESS][DOMAIN_NAME]"
type input "[EMAIL_ADDRESS][DOMAIN_NAME]"
click at [1019, 255] on button "Search" at bounding box center [1040, 255] width 65 height 29
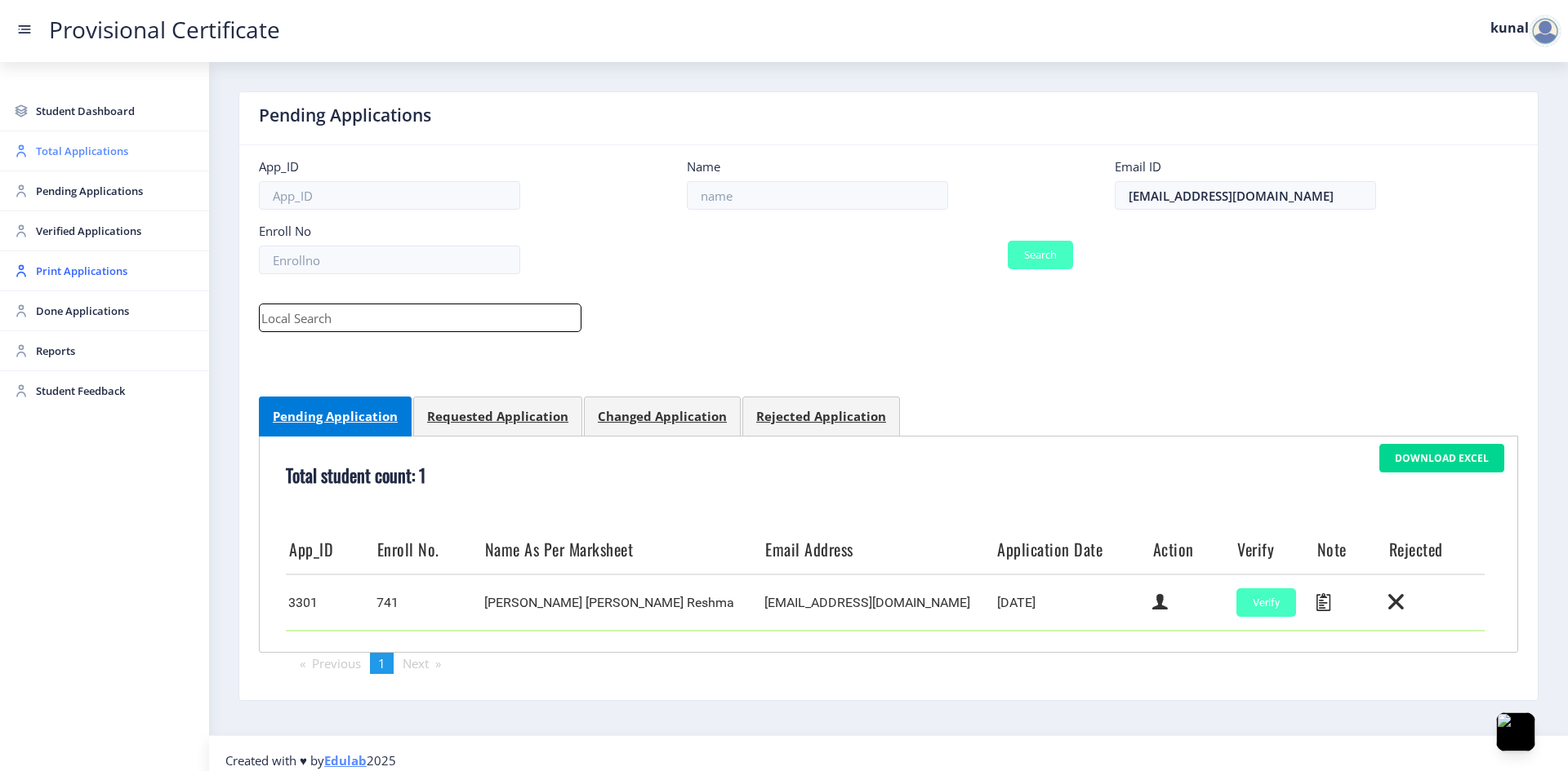
click at [74, 156] on span "Total Applications" at bounding box center [116, 150] width 160 height 20
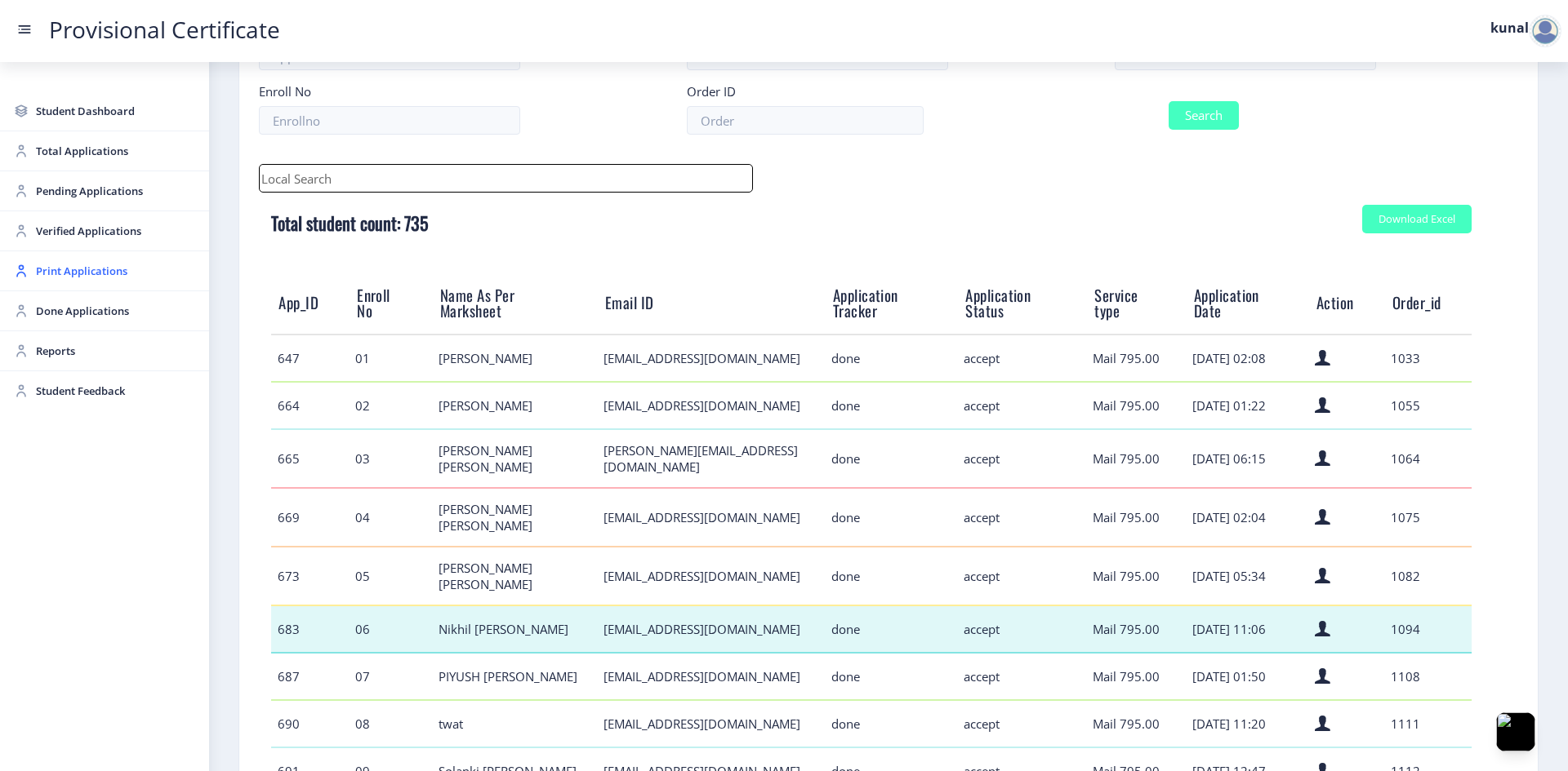
scroll to position [333, 0]
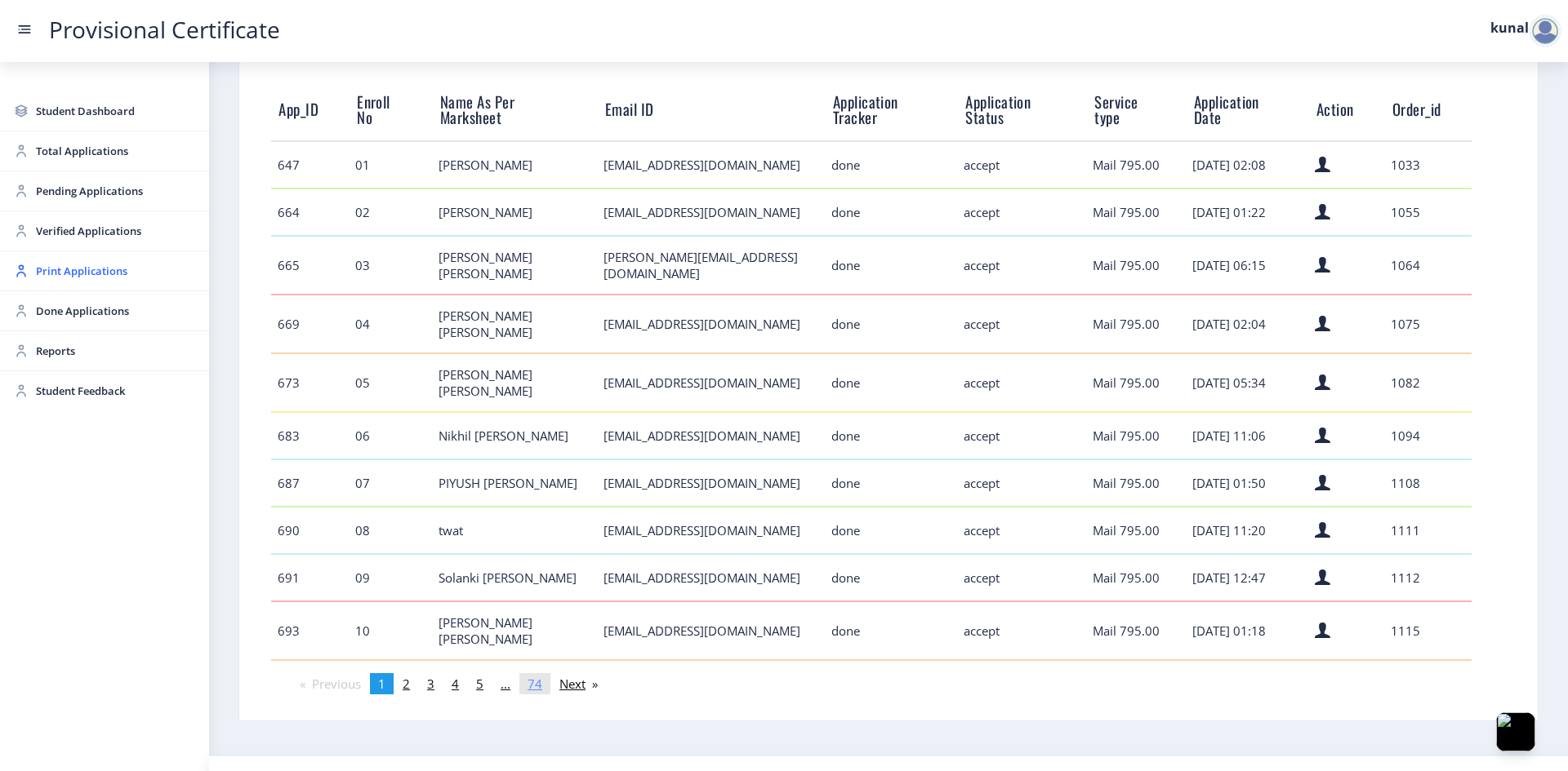
click at [542, 675] on span "74" at bounding box center [534, 684] width 15 height 17
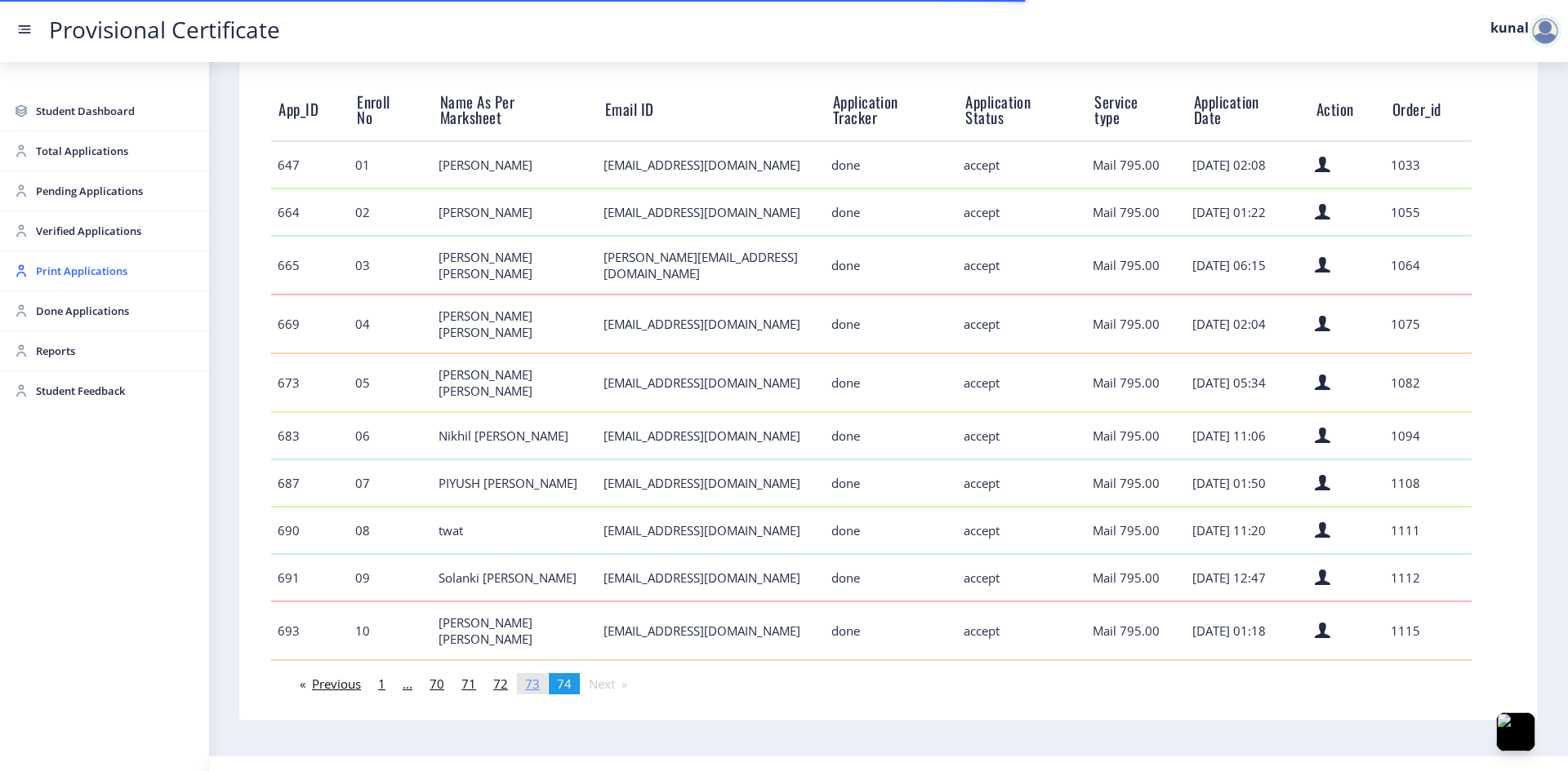
scroll to position [119, 0]
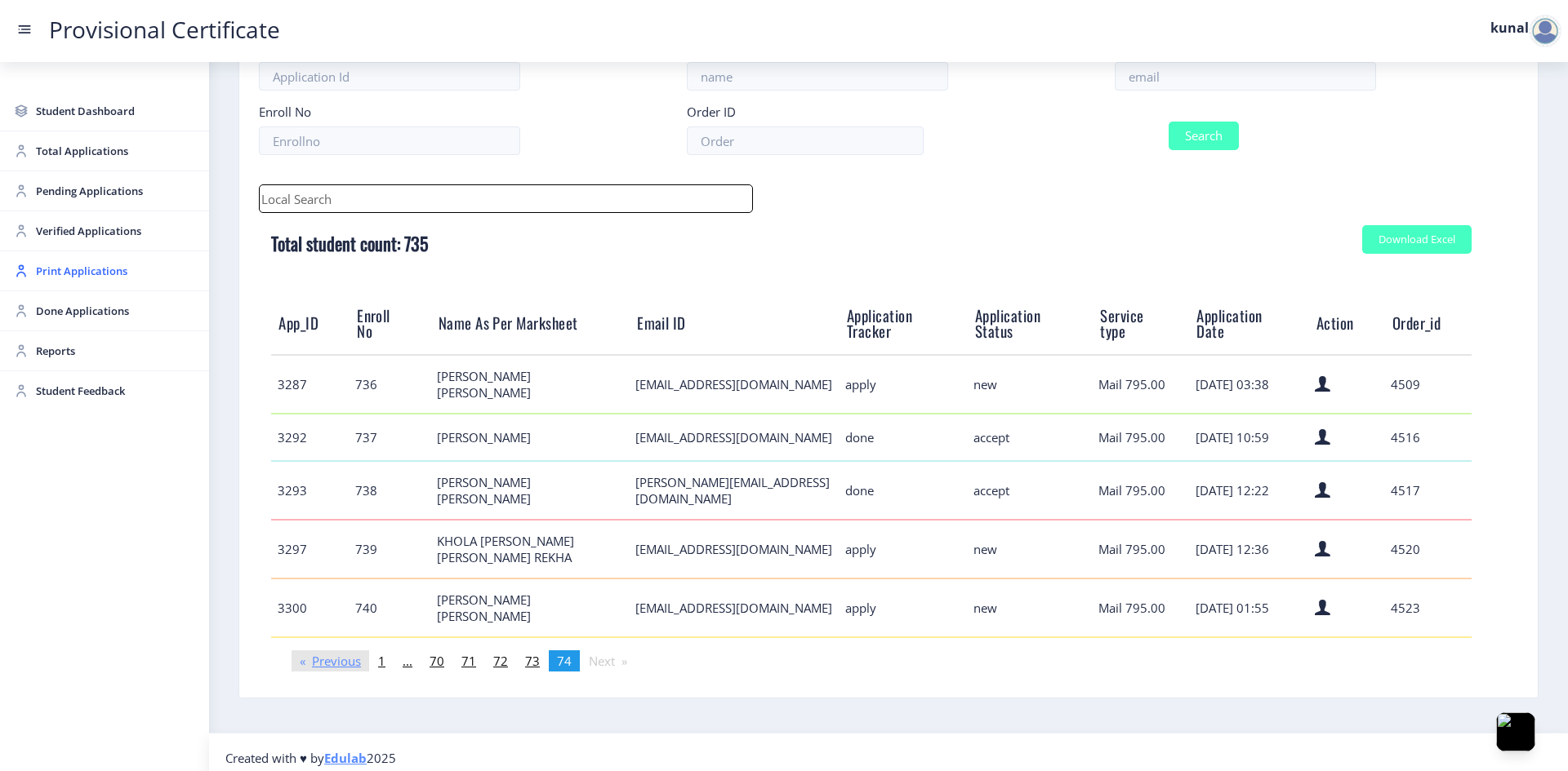
click at [333, 654] on link "Previous page" at bounding box center [330, 660] width 77 height 21
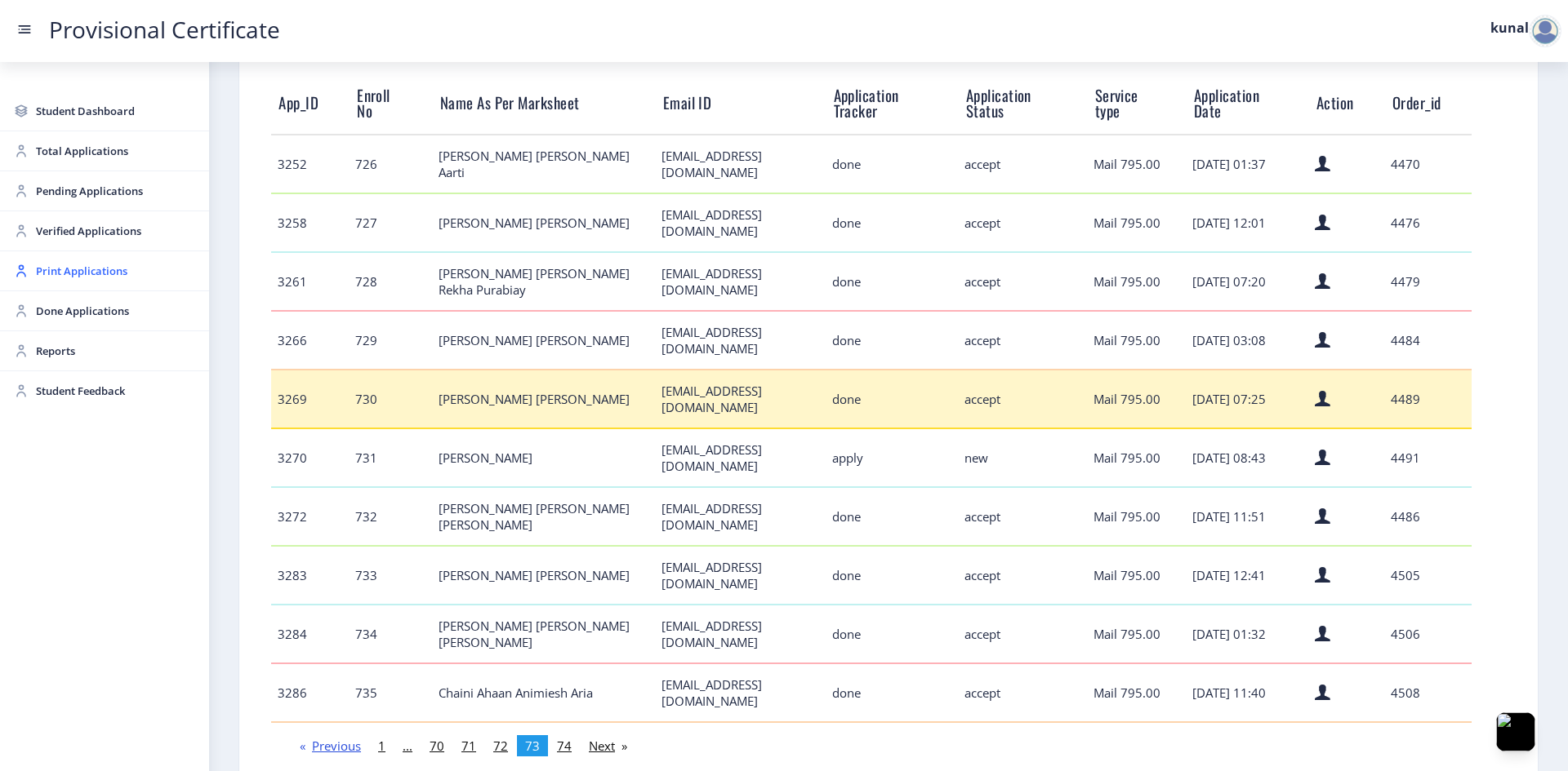
scroll to position [379, 0]
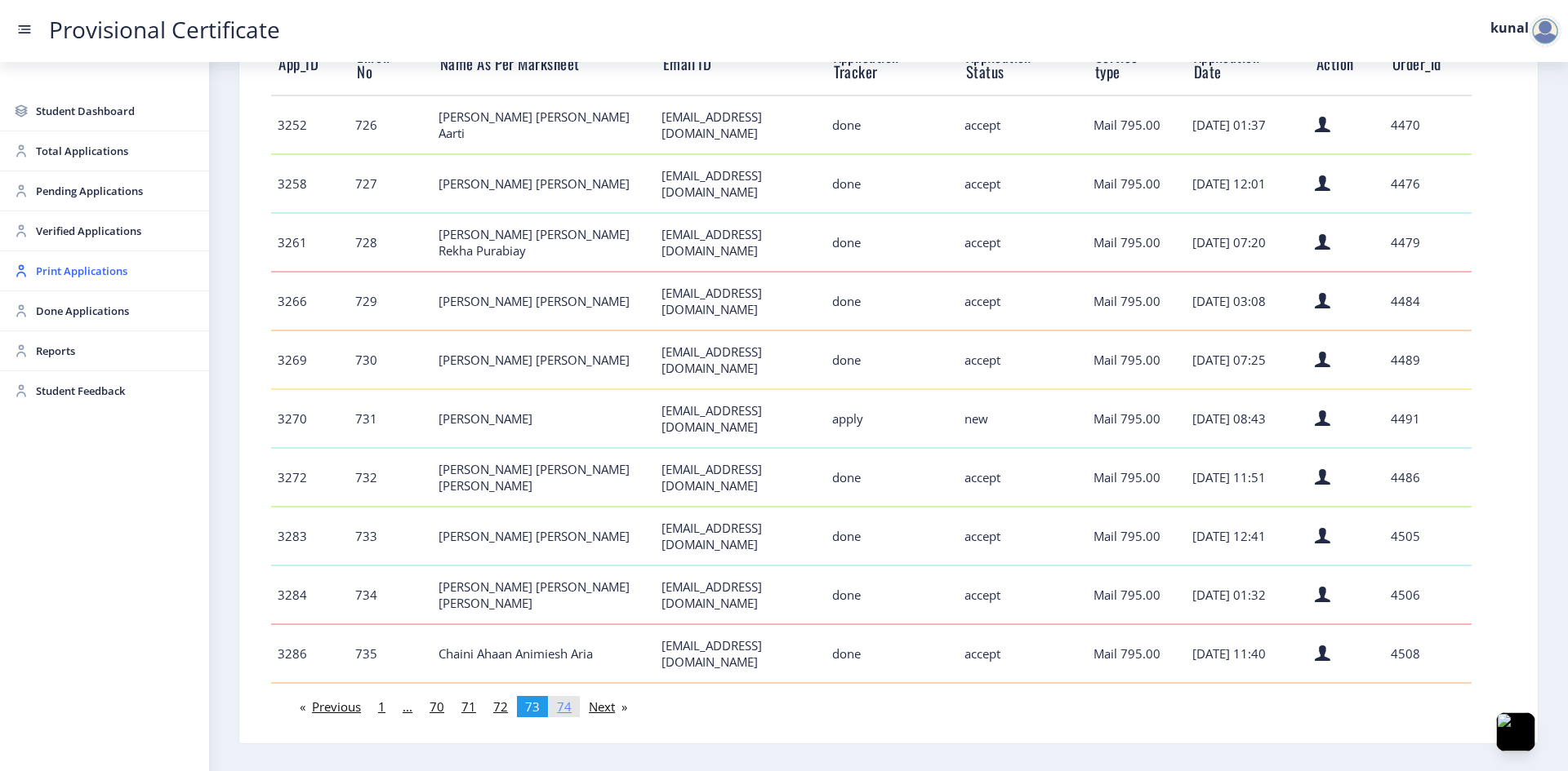
click at [557, 699] on span "74" at bounding box center [564, 707] width 15 height 17
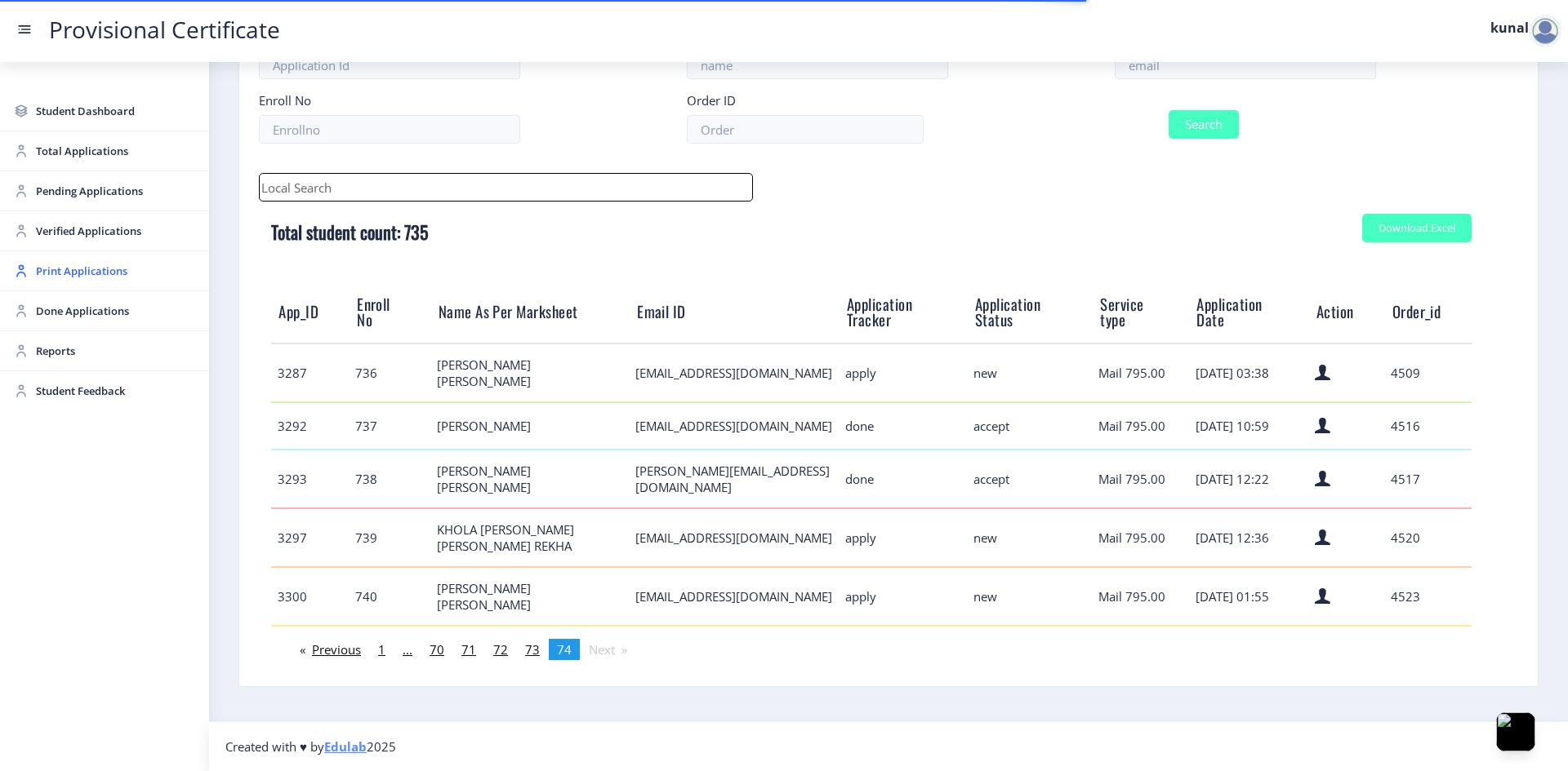
scroll to position [119, 0]
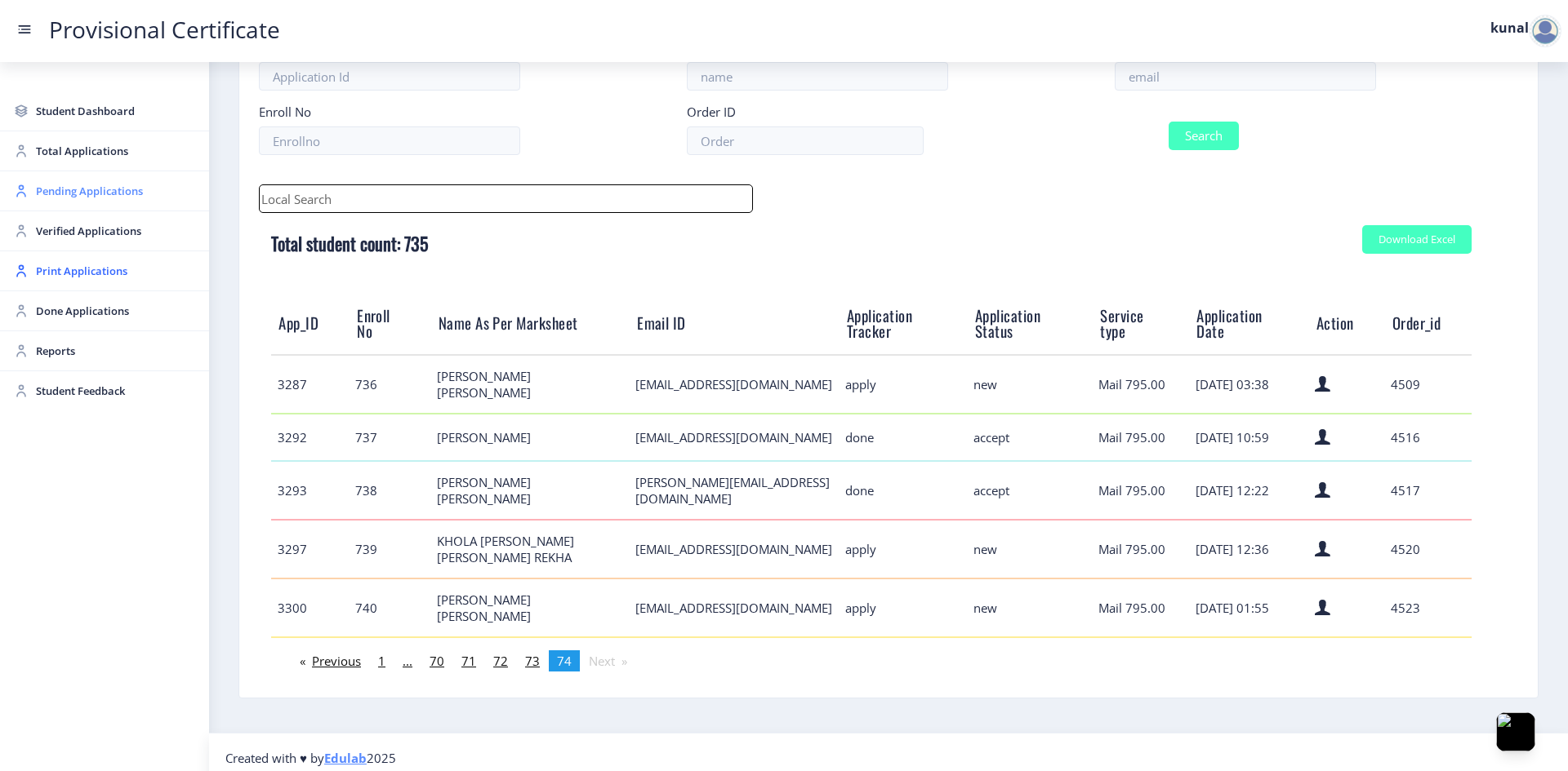
click at [75, 198] on span "Pending Applications" at bounding box center [116, 190] width 160 height 20
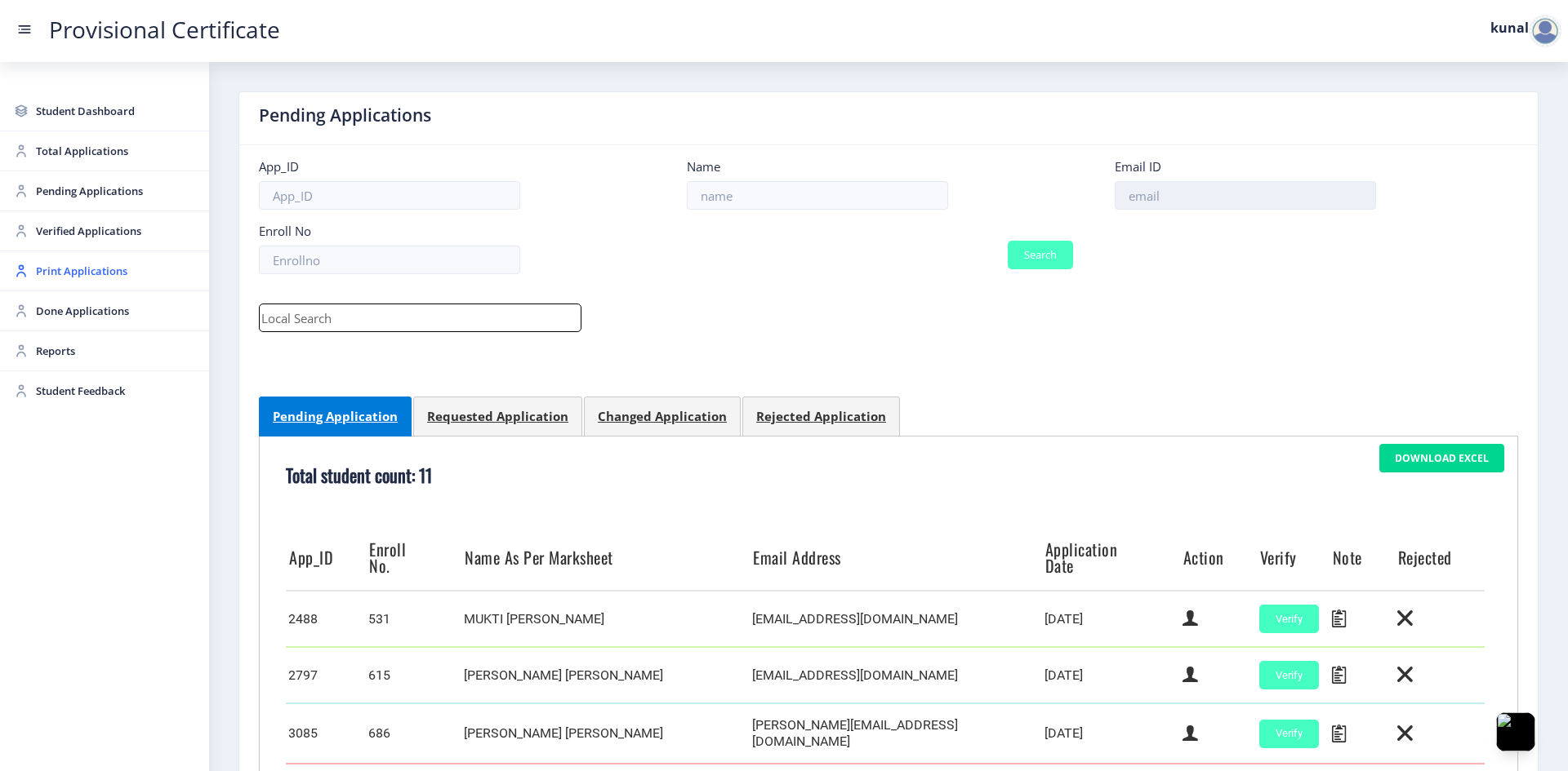
click at [1119, 193] on input at bounding box center [1245, 195] width 261 height 29
paste input "[EMAIL_ADDRESS][DOMAIN_NAME]"
type input "[EMAIL_ADDRESS][DOMAIN_NAME]"
click at [1047, 263] on button "Search" at bounding box center [1040, 255] width 65 height 29
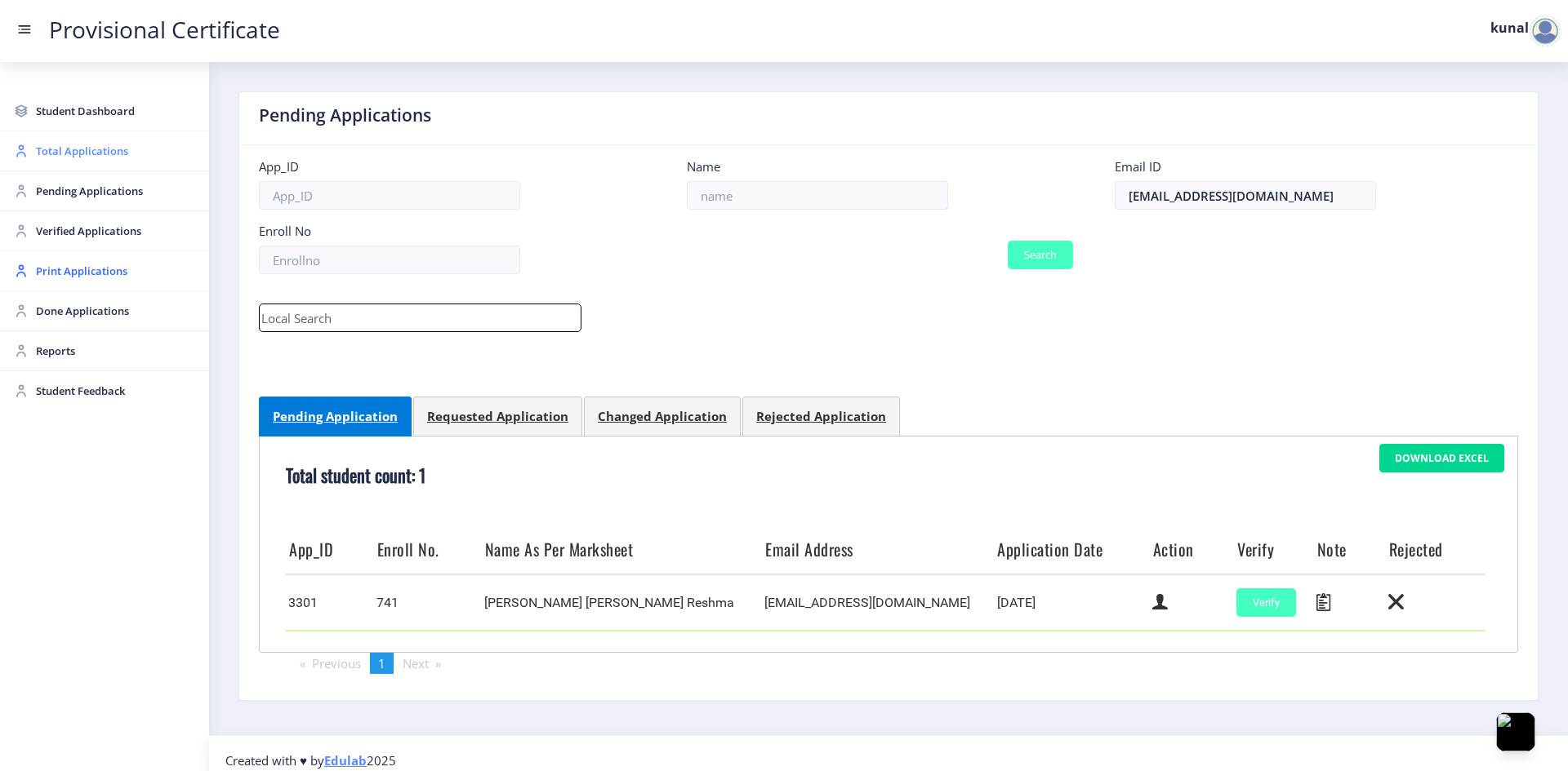
click at [99, 157] on span "Total Applications" at bounding box center [116, 150] width 160 height 20
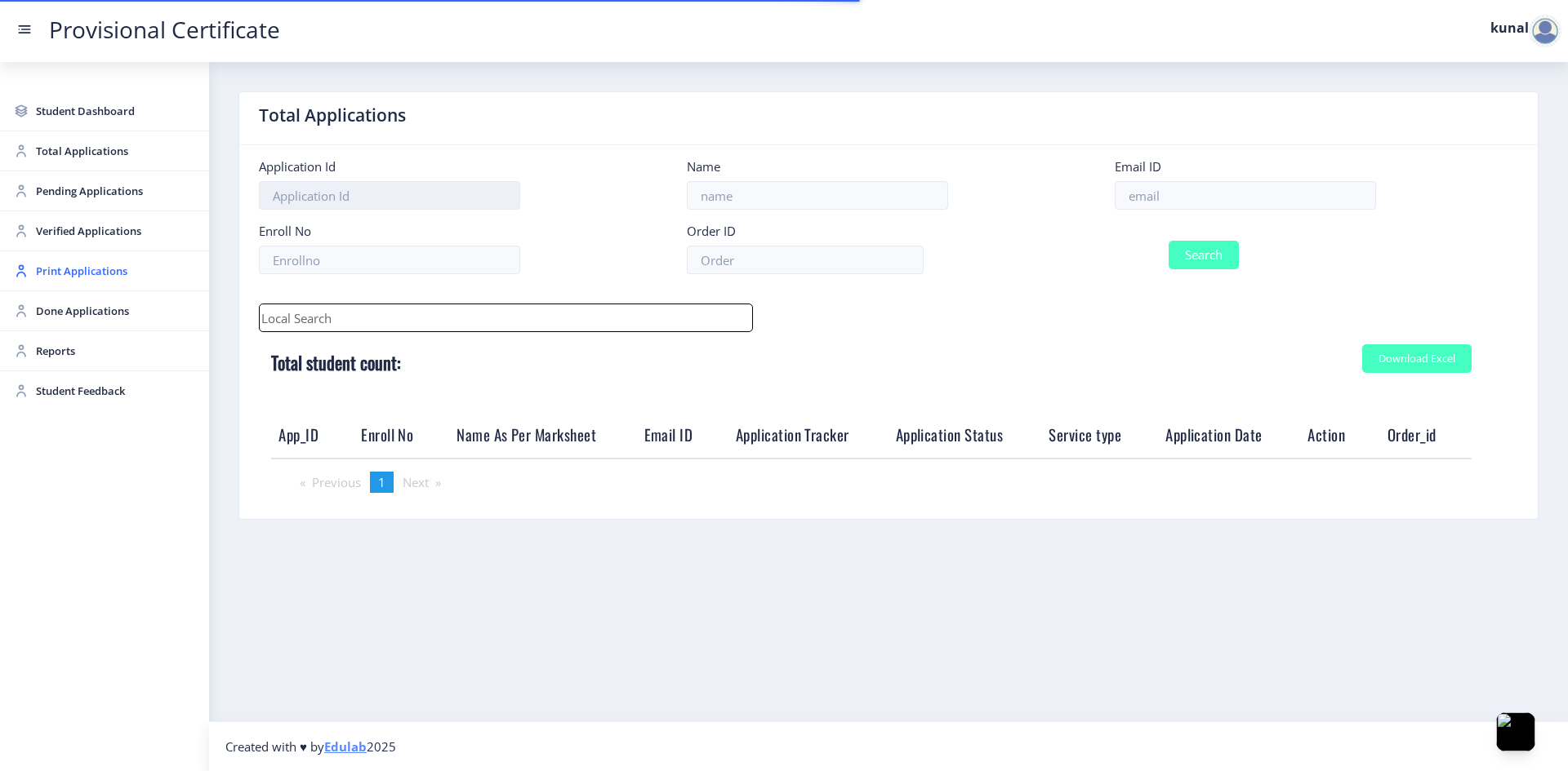
click at [355, 199] on input at bounding box center [389, 195] width 261 height 29
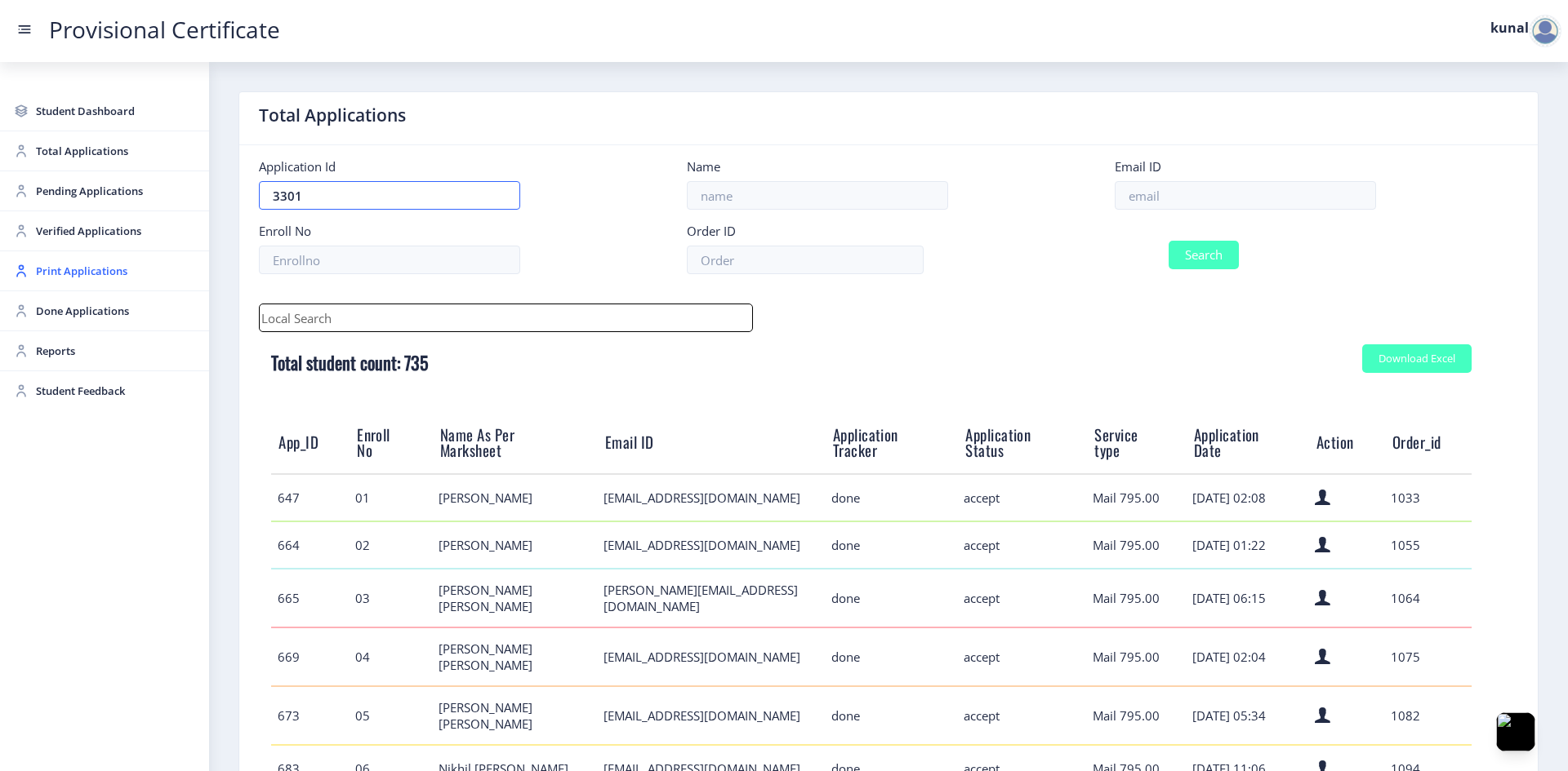
type input "3301"
click at [1119, 245] on button "Search" at bounding box center [1204, 255] width 71 height 29
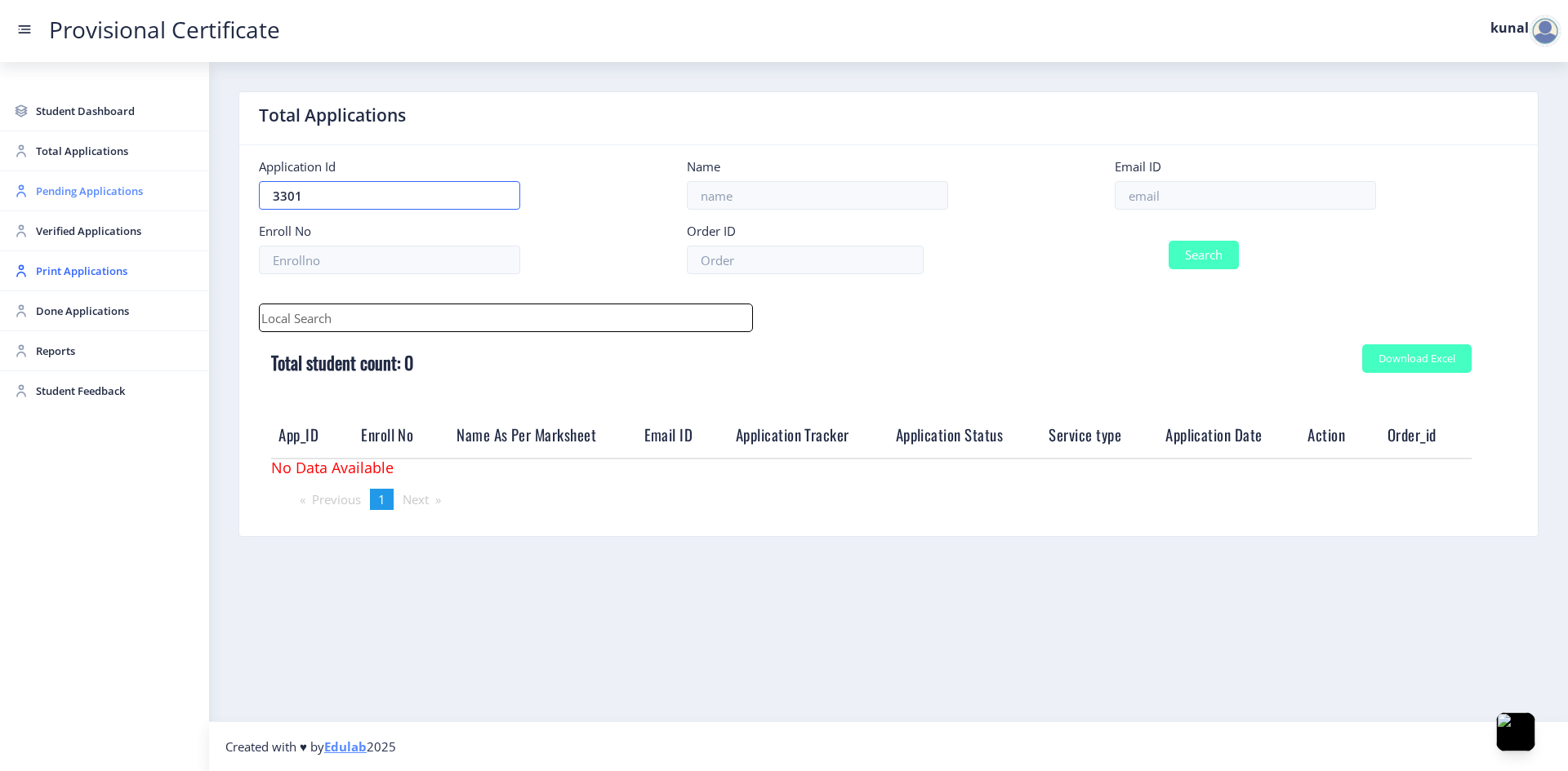
drag, startPoint x: 402, startPoint y: 199, endPoint x: 204, endPoint y: 196, distance: 198.0
click at [204, 196] on div "Student Dashboard Total Applications Pending Applications Verified Applications…" at bounding box center [784, 386] width 1568 height 771
click at [1119, 200] on input at bounding box center [1245, 195] width 261 height 29
paste input "[EMAIL_ADDRESS][DOMAIN_NAME]"
type input "[EMAIL_ADDRESS][DOMAIN_NAME]"
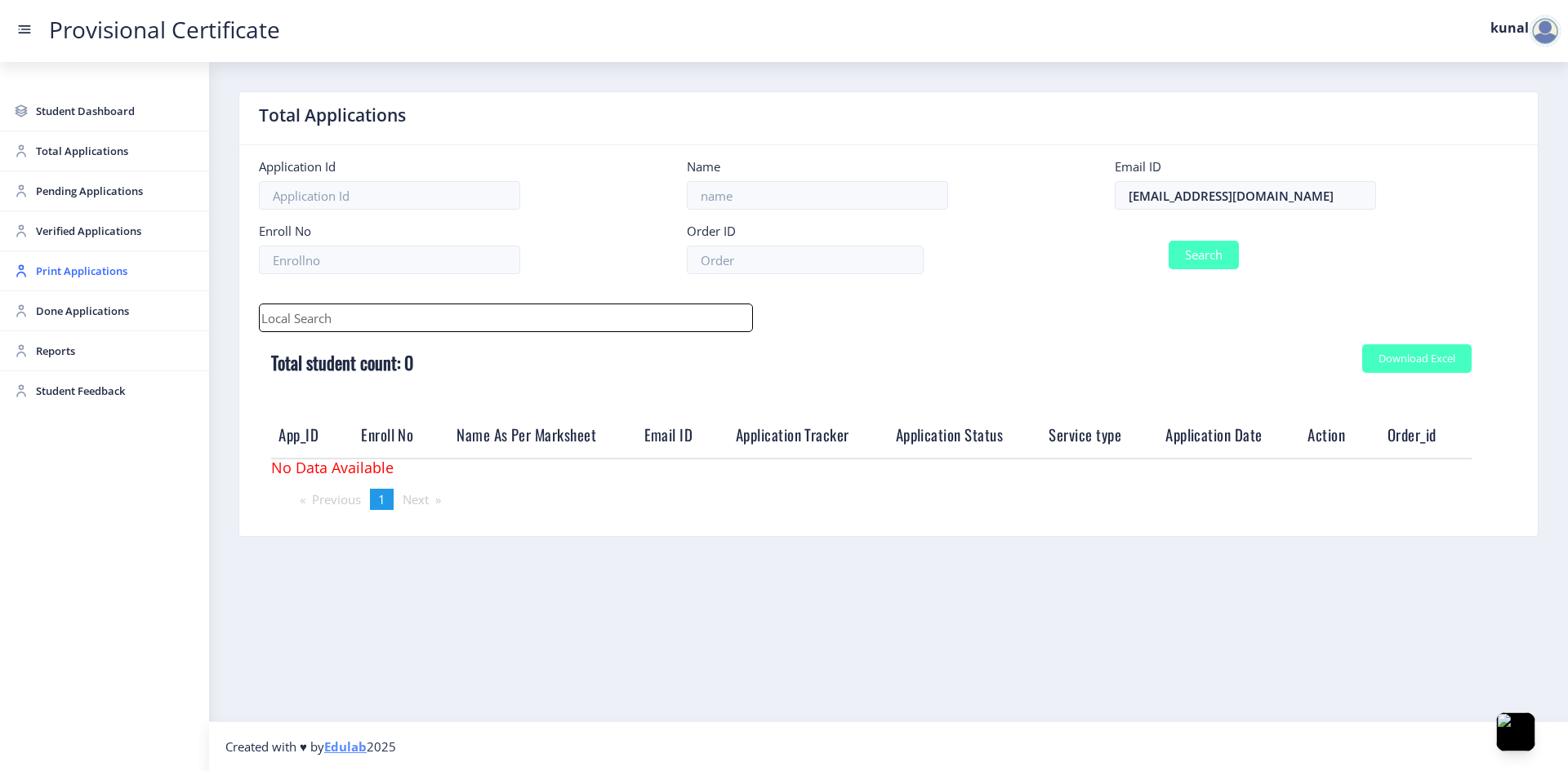
click at [1021, 311] on div at bounding box center [888, 318] width 1284 height 29
click at [1119, 257] on button "Search" at bounding box center [1204, 255] width 71 height 29
click at [1119, 258] on button "Search" at bounding box center [1204, 255] width 71 height 29
click at [1119, 257] on button "Search" at bounding box center [1204, 255] width 71 height 29
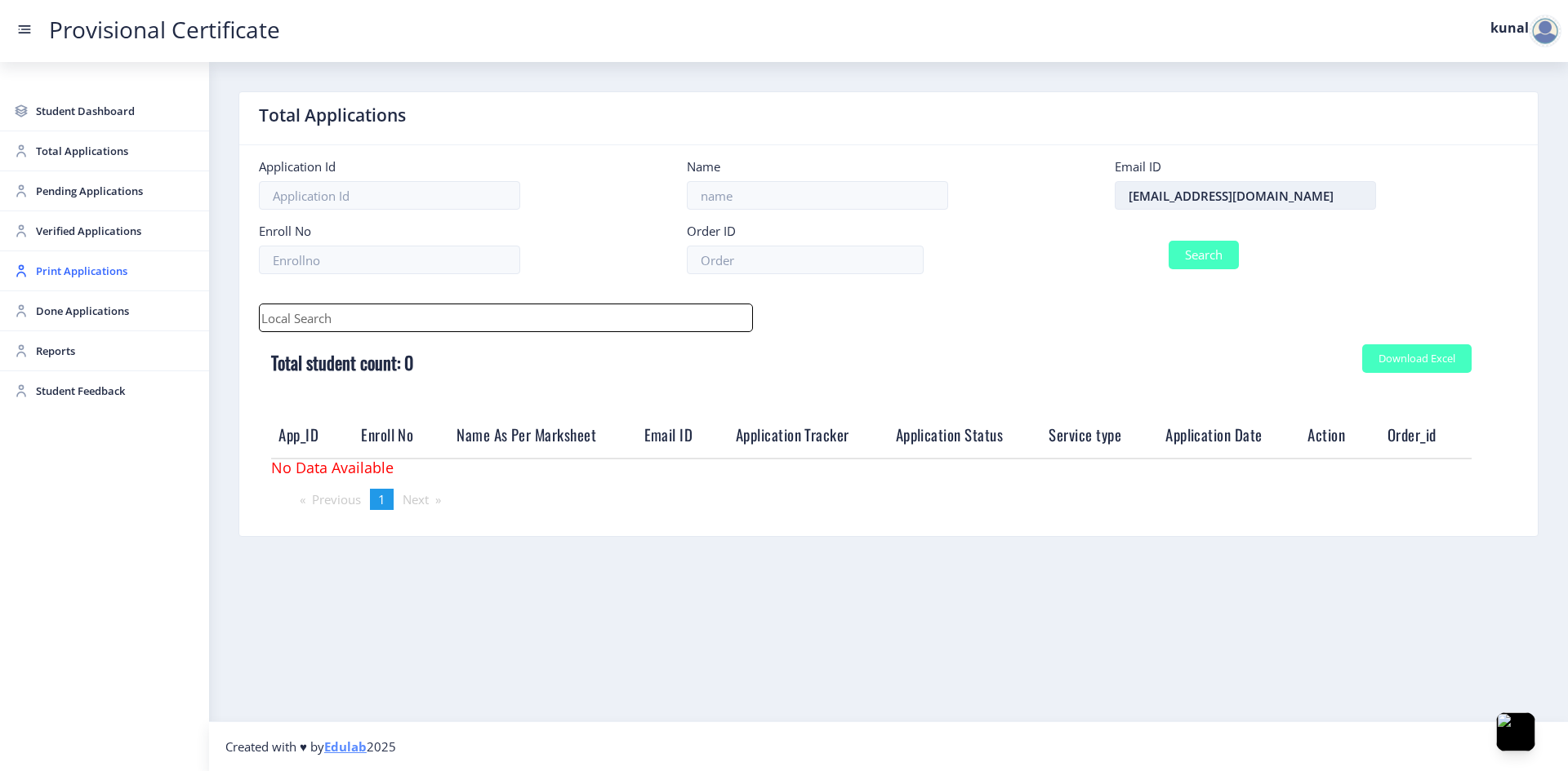
click at [1119, 192] on input "[EMAIL_ADDRESS][DOMAIN_NAME]" at bounding box center [1245, 195] width 261 height 29
click at [1119, 192] on body "Provisional Certificate kunal Student Dashboard Total Applications Pending Appl…" at bounding box center [784, 386] width 1568 height 771
click at [1119, 253] on button "Search" at bounding box center [1204, 255] width 71 height 29
click at [100, 151] on span "Total Applications" at bounding box center [116, 150] width 160 height 20
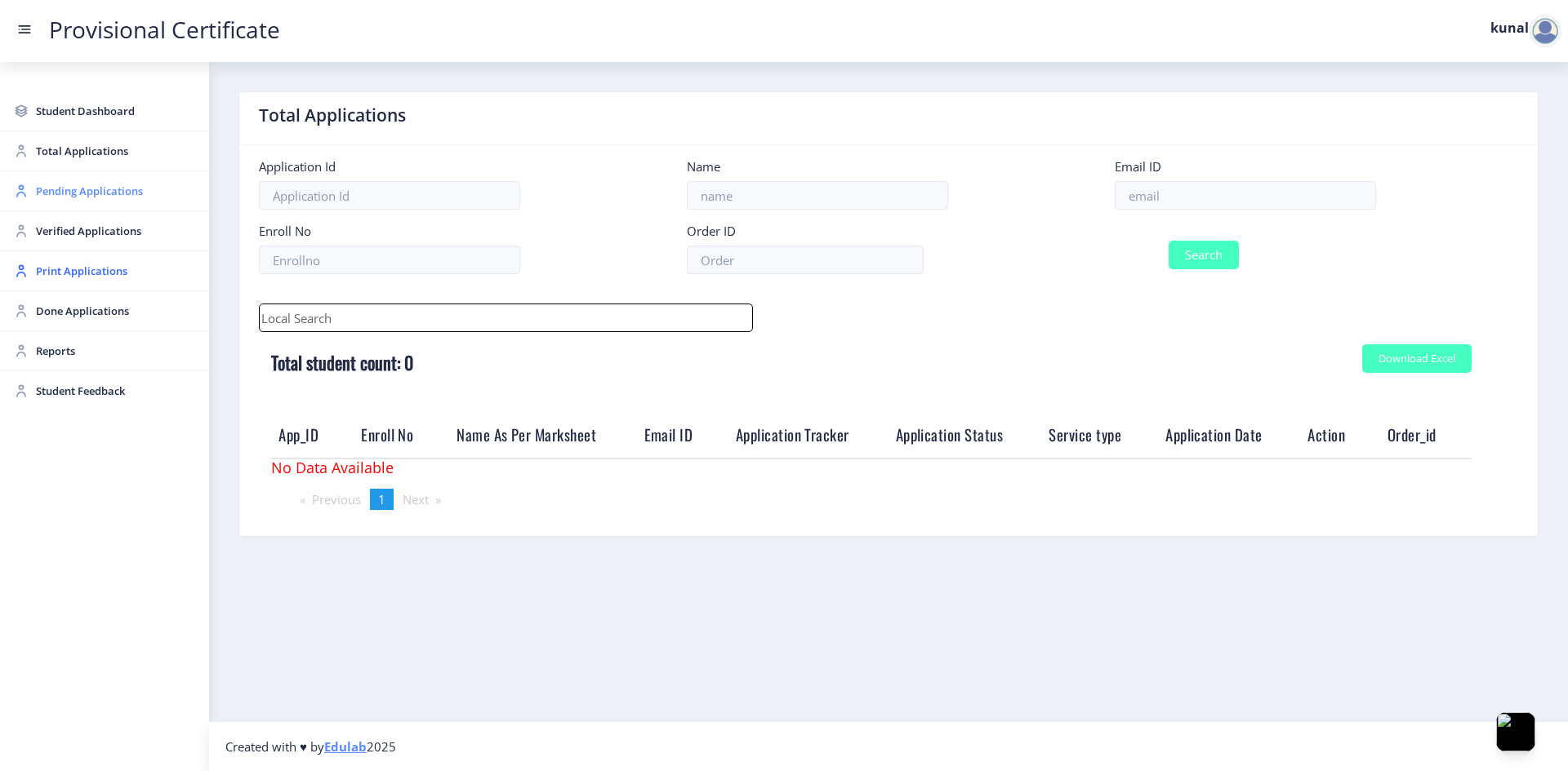
click at [79, 200] on span "Pending Applications" at bounding box center [116, 190] width 160 height 20
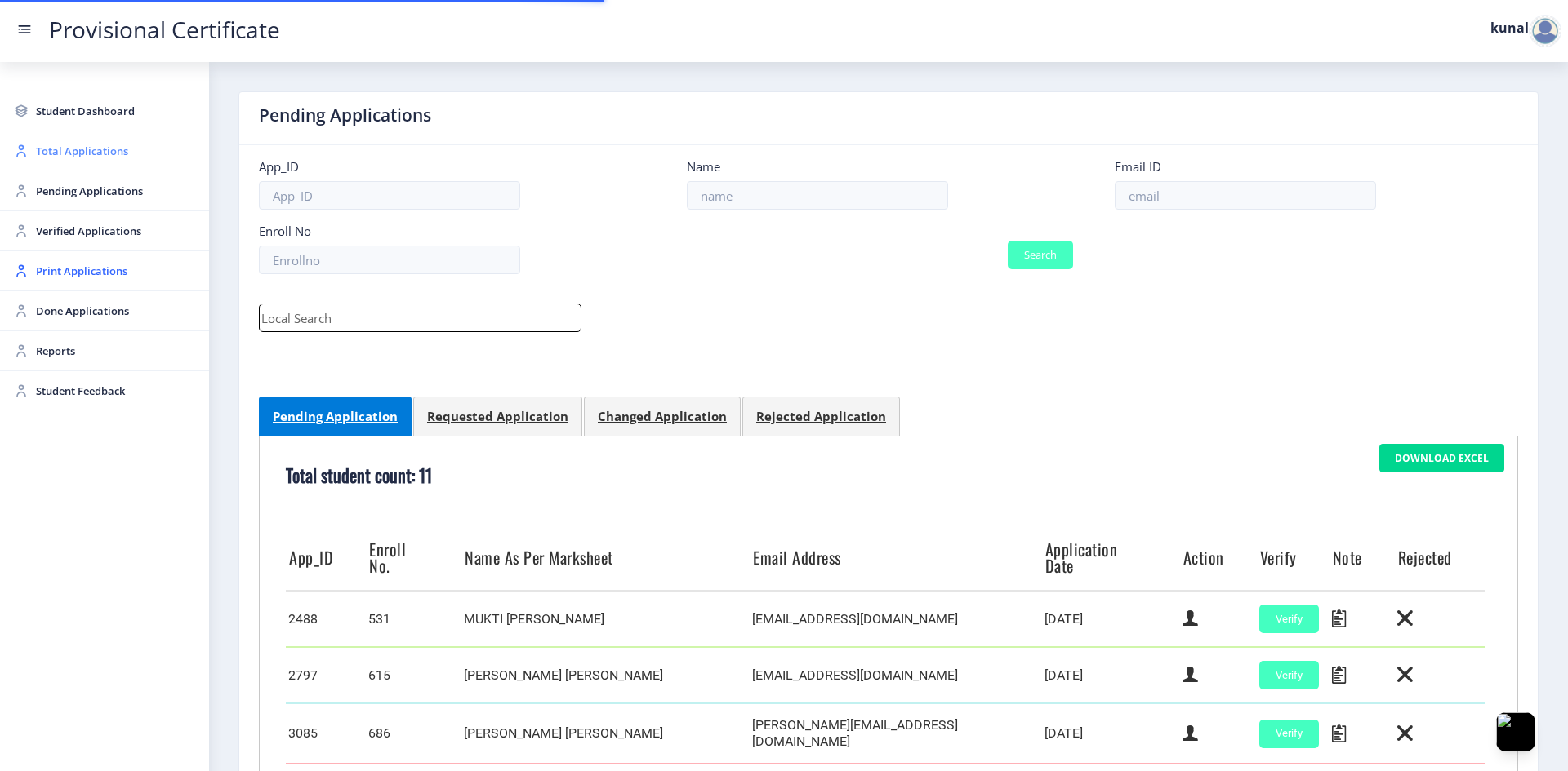
click at [87, 156] on span "Total Applications" at bounding box center [116, 150] width 160 height 20
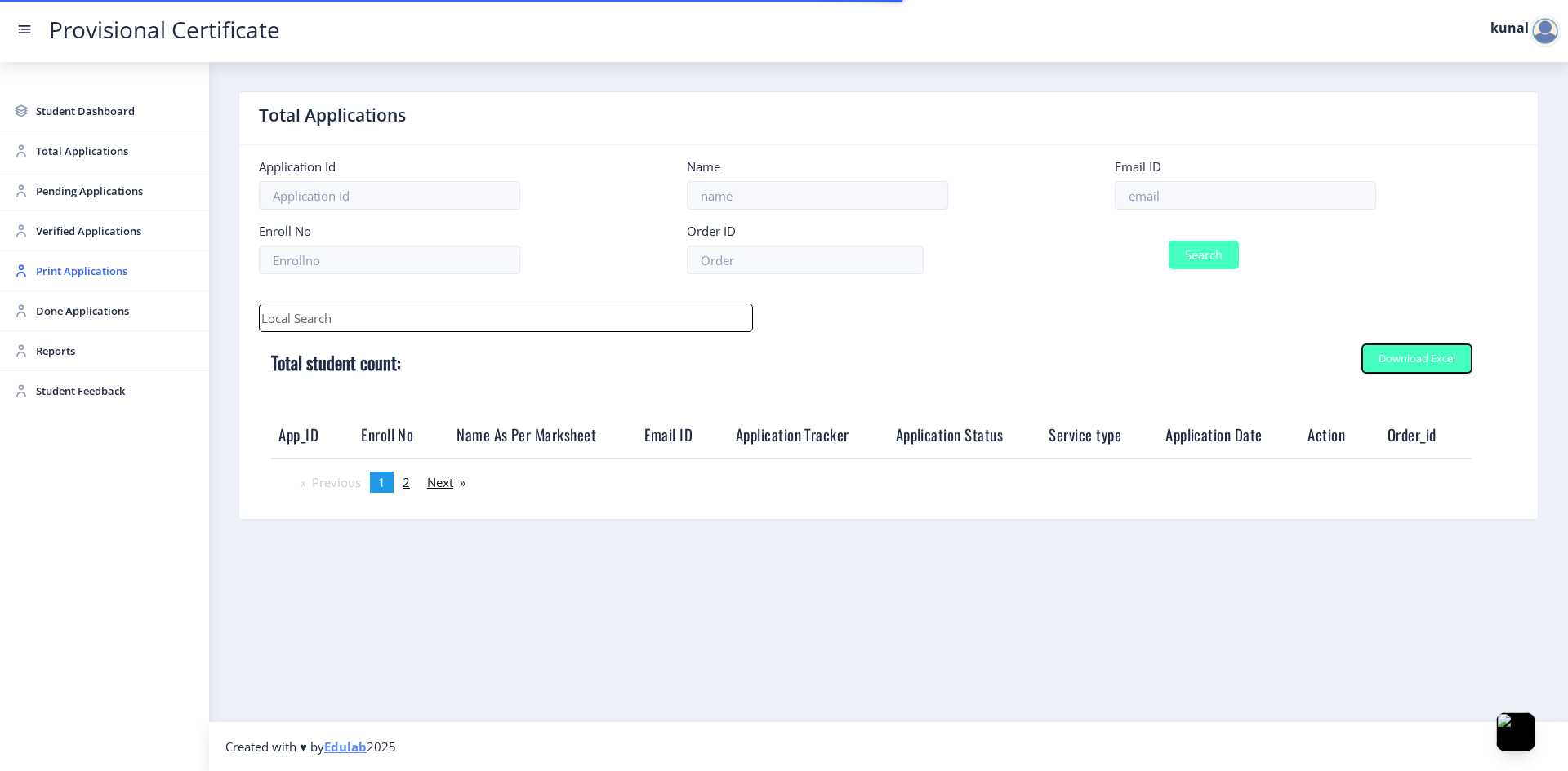
click at [1119, 364] on div "Download Excel" at bounding box center [1416, 358] width 77 height 12
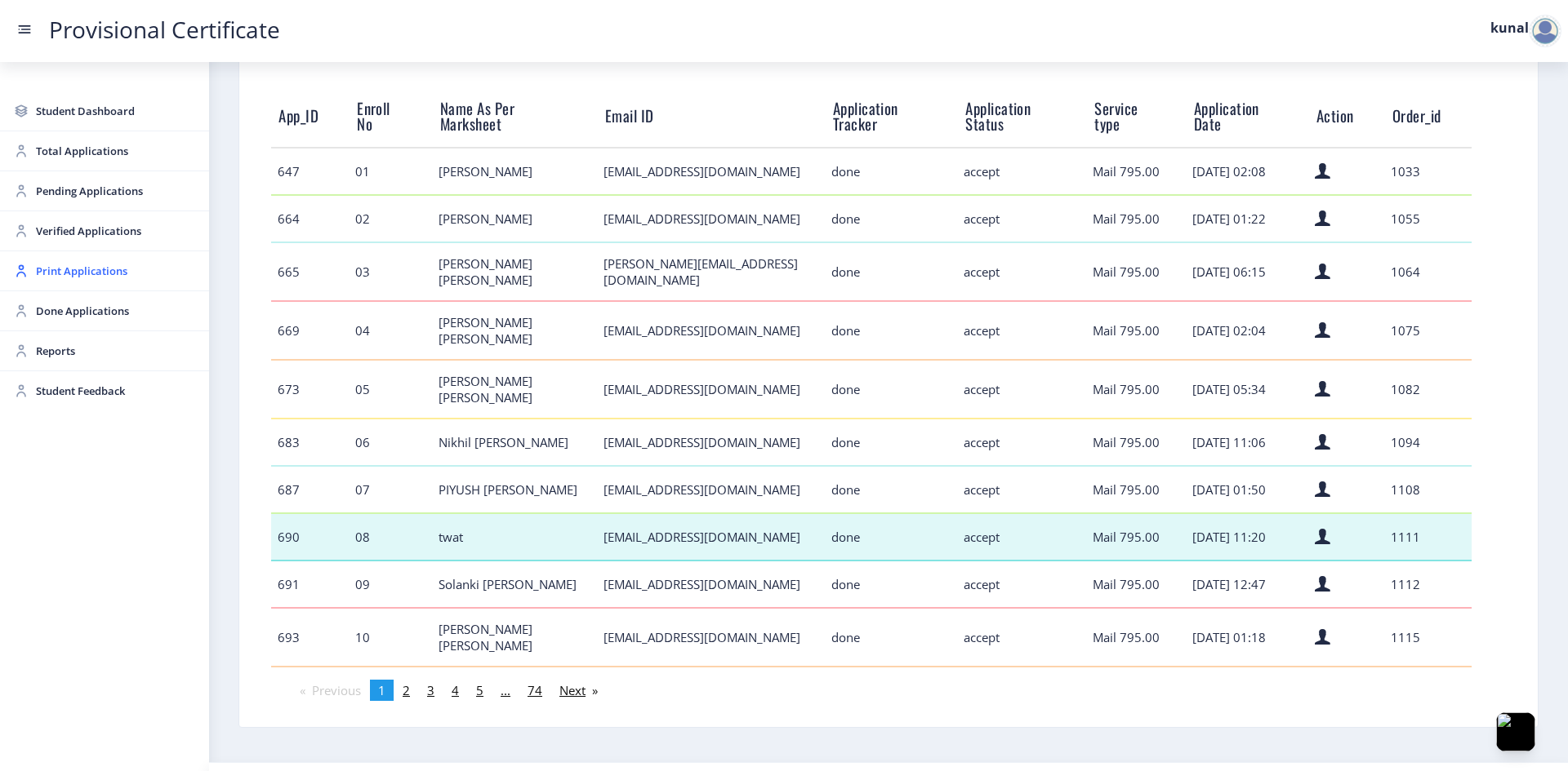
scroll to position [333, 0]
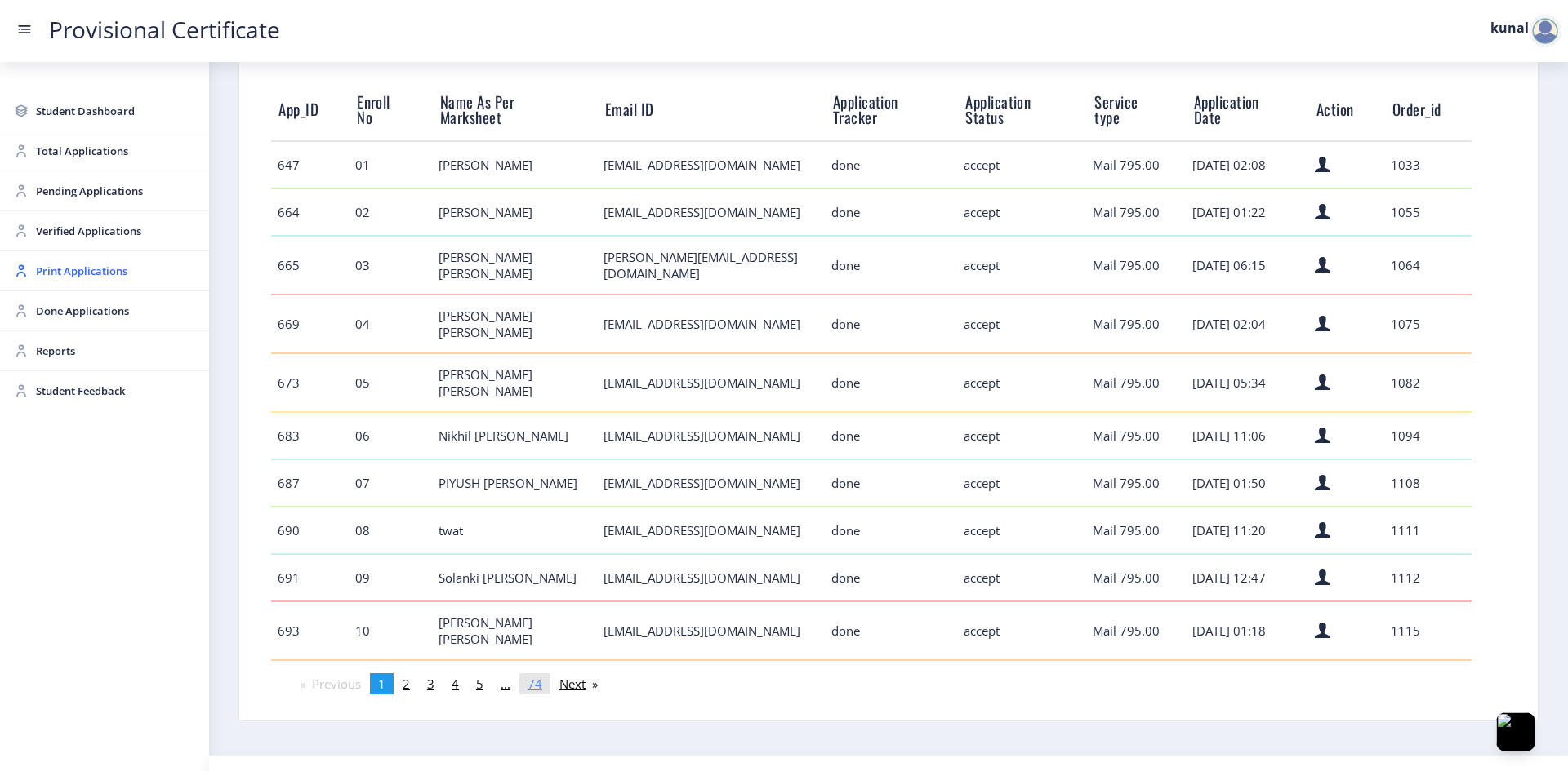
click at [528, 673] on link "page 74" at bounding box center [534, 684] width 31 height 21
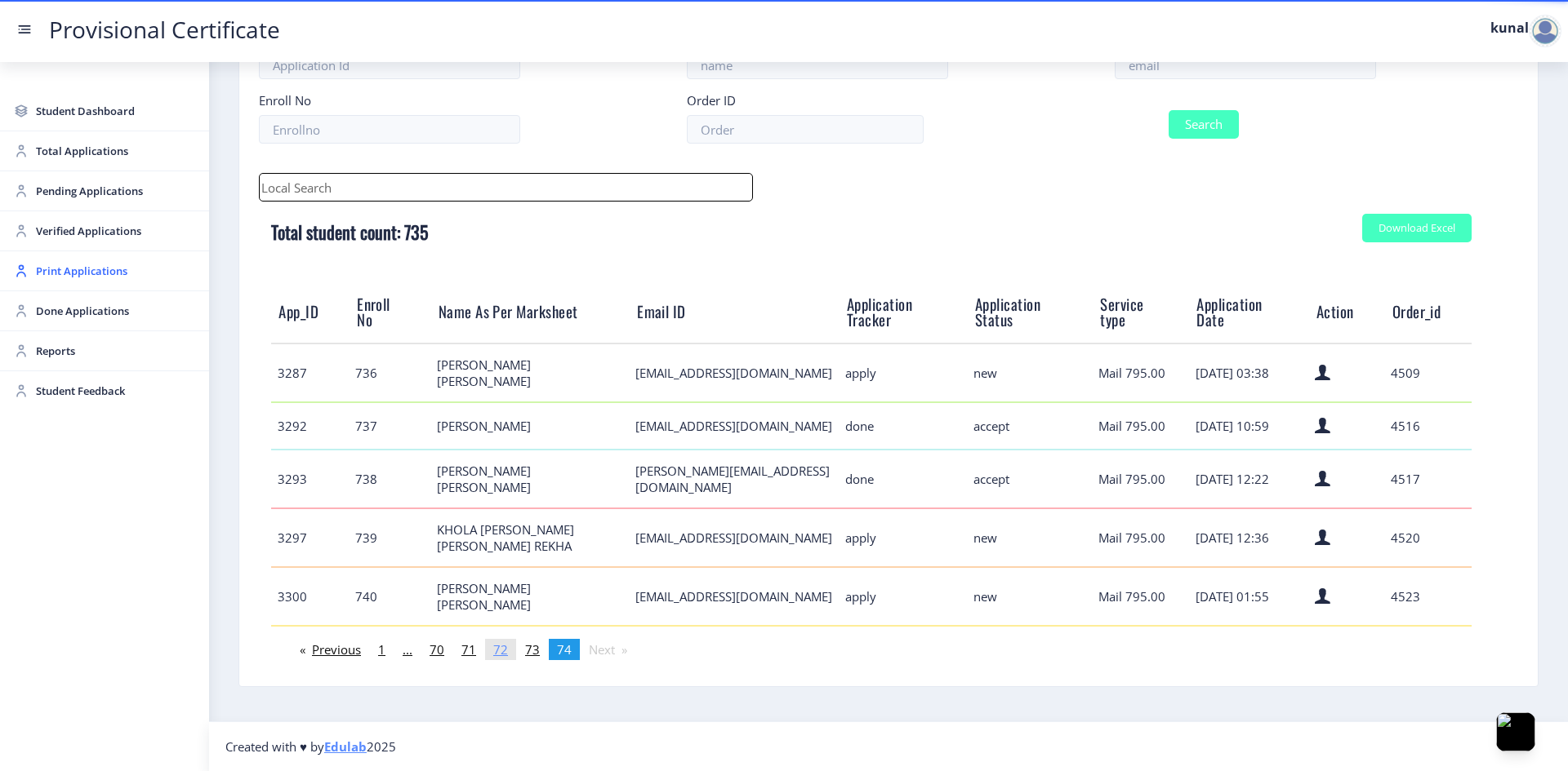
scroll to position [119, 0]
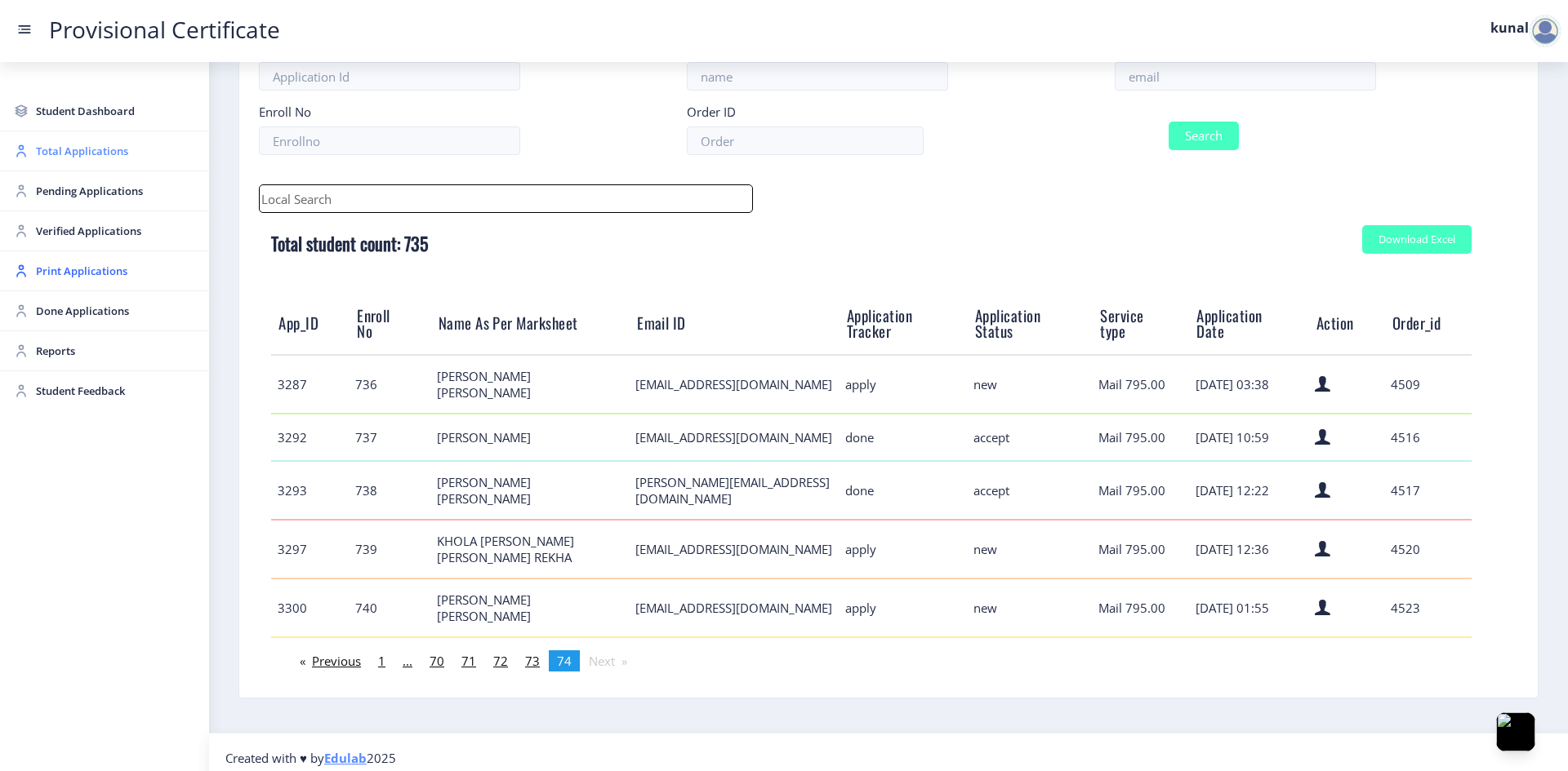
click at [92, 141] on link "Total Applications" at bounding box center [104, 150] width 209 height 39
click at [91, 144] on span "Total Applications" at bounding box center [116, 150] width 160 height 20
click at [90, 158] on span "Total Applications" at bounding box center [116, 150] width 160 height 20
click at [91, 194] on span "Pending Applications" at bounding box center [116, 190] width 160 height 20
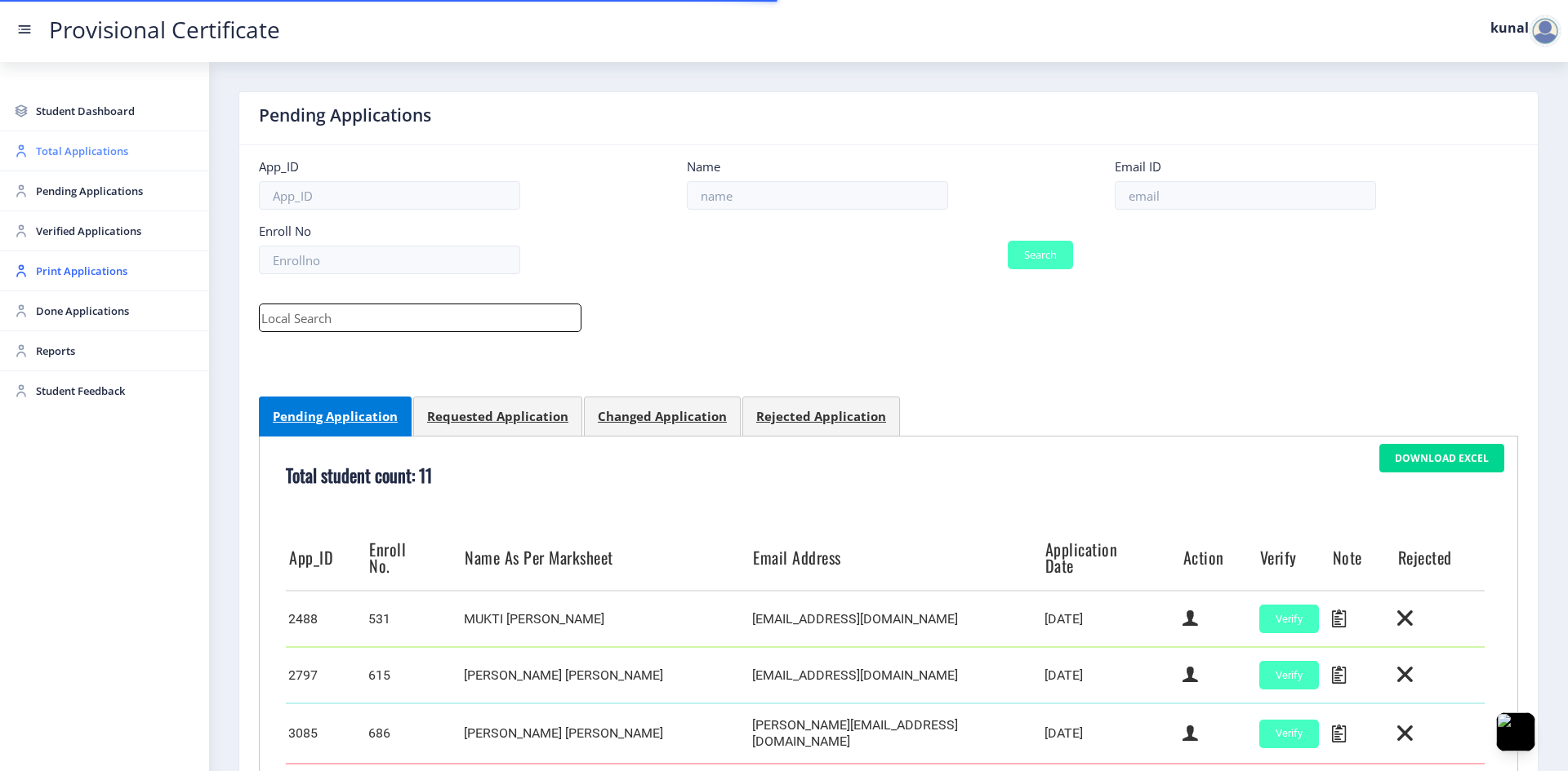
click at [91, 150] on span "Total Applications" at bounding box center [116, 150] width 160 height 20
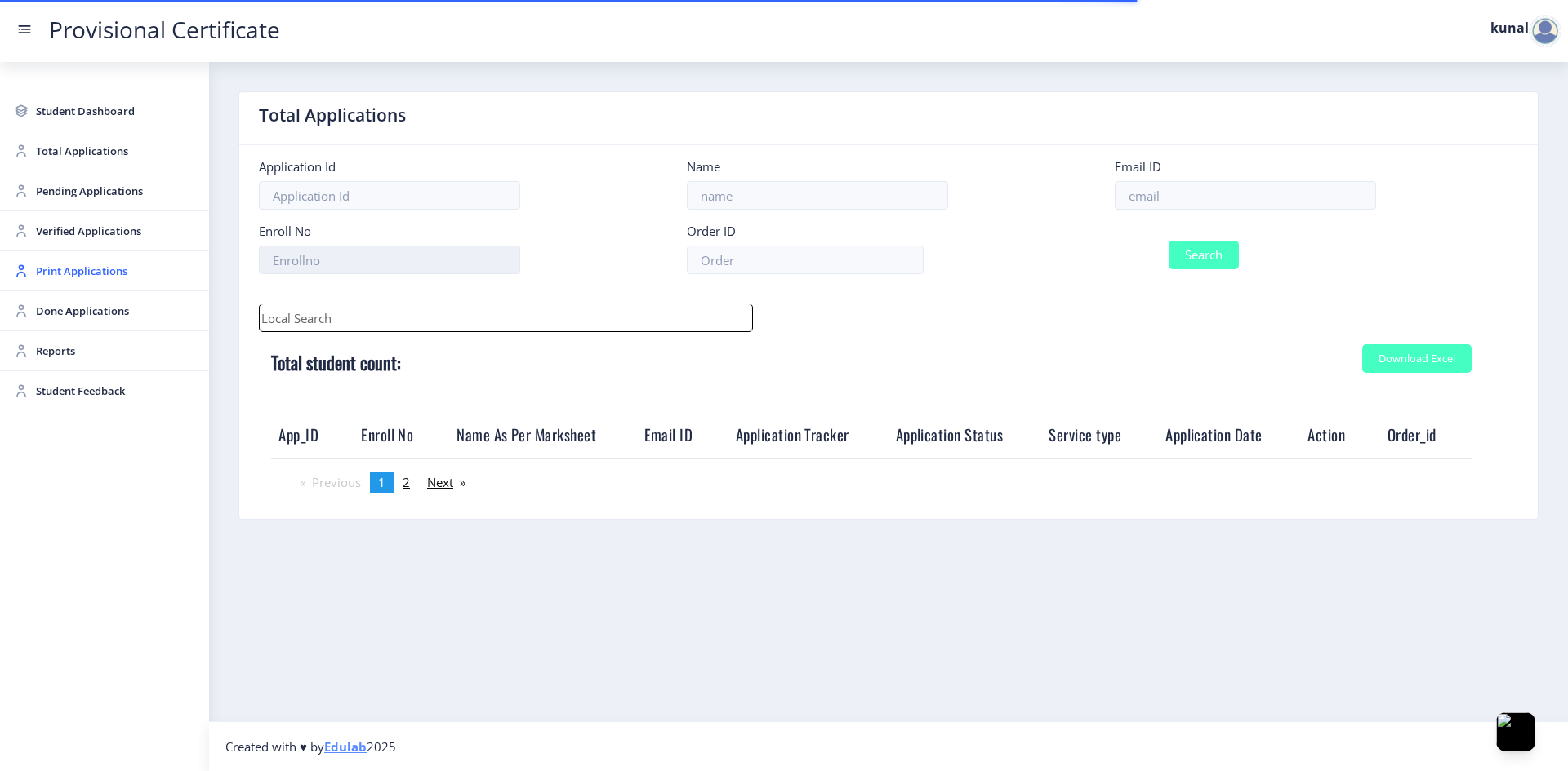
click at [338, 255] on input at bounding box center [389, 259] width 261 height 29
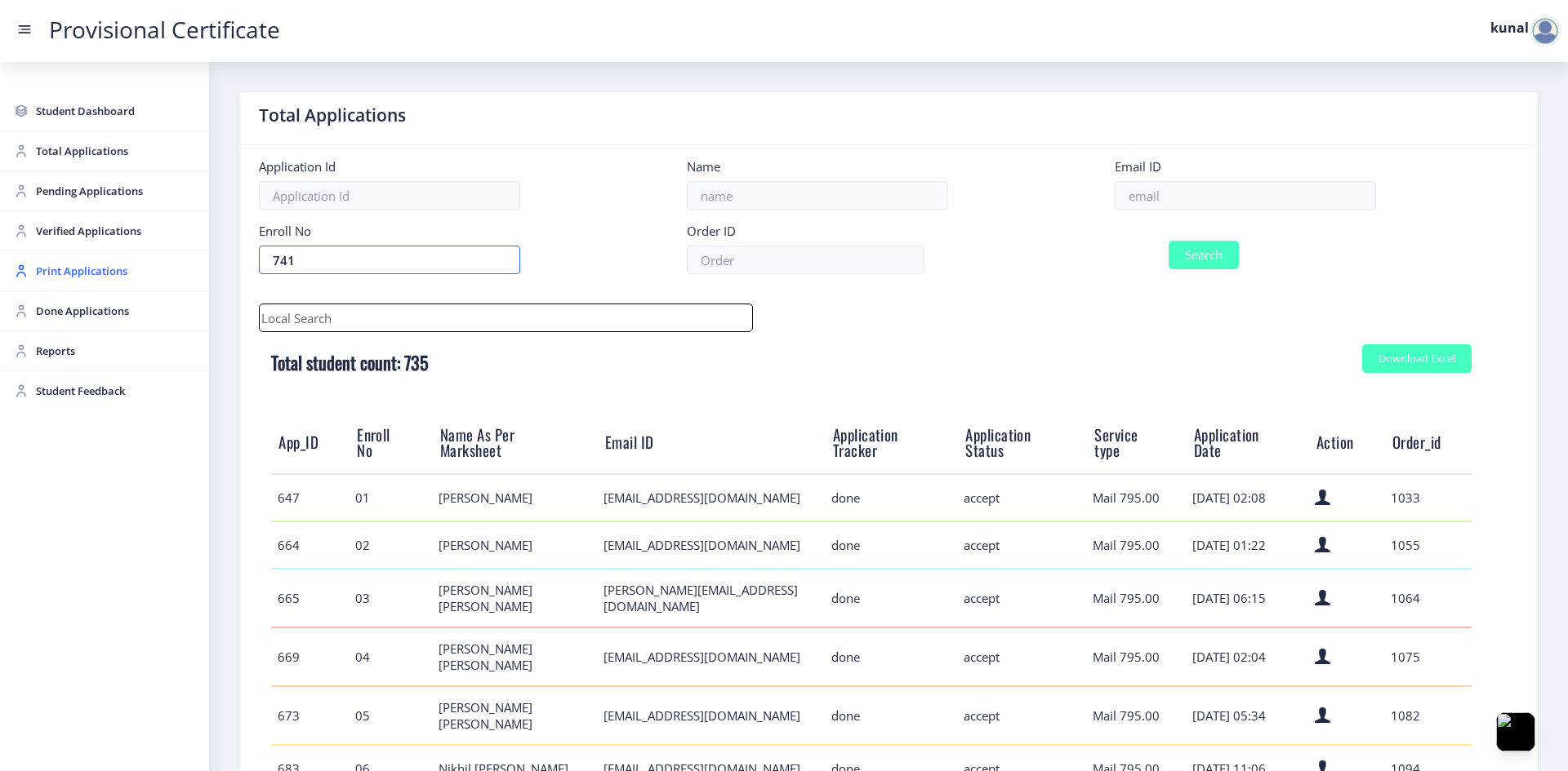
type input "741"
click at [1119, 250] on button "Search" at bounding box center [1204, 255] width 71 height 29
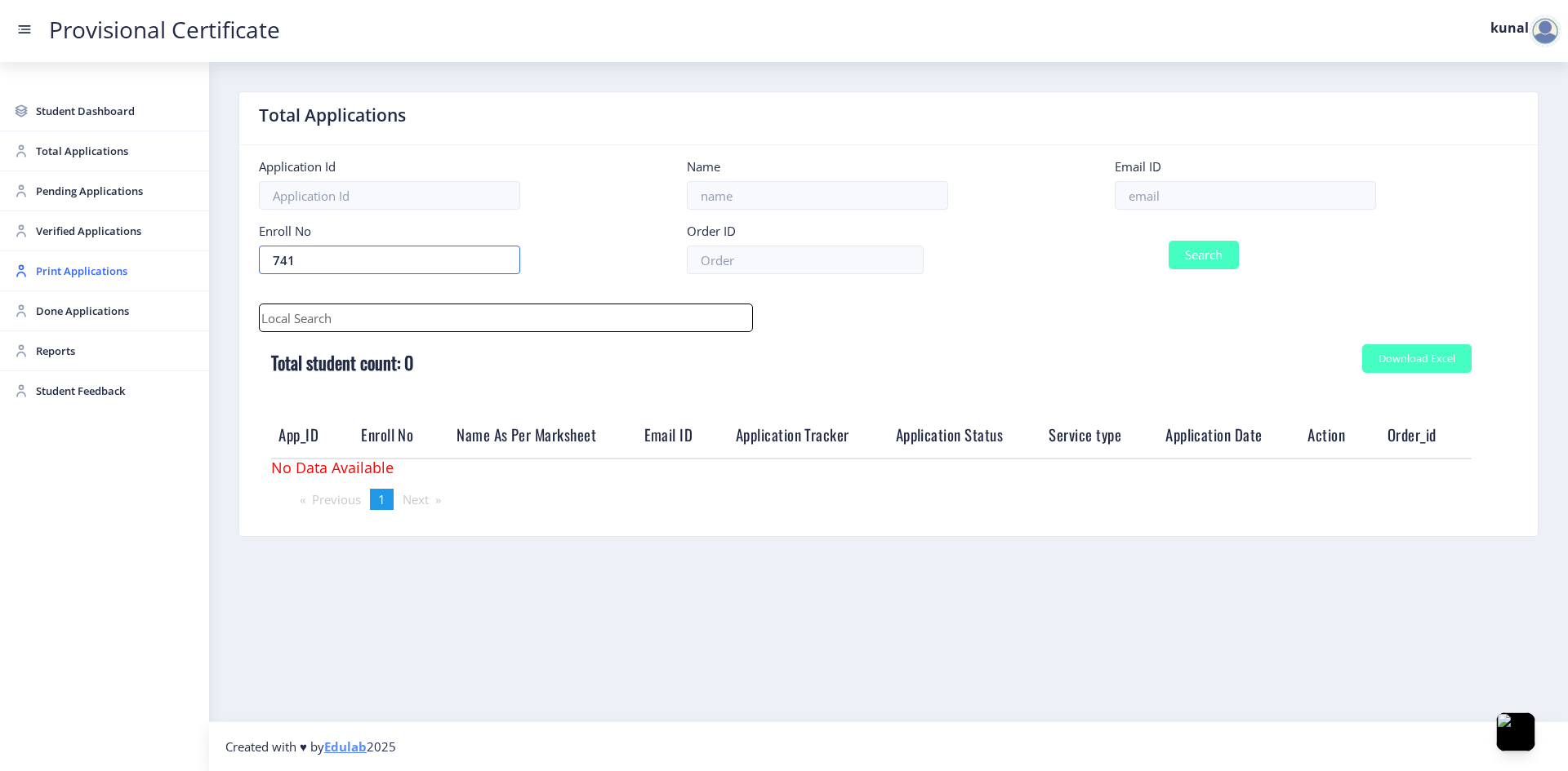
drag, startPoint x: 305, startPoint y: 261, endPoint x: 257, endPoint y: 262, distance: 48.0
click at [257, 262] on div "Enroll No 741" at bounding box center [460, 248] width 428 height 51
click at [848, 265] on input at bounding box center [805, 259] width 237 height 29
type input "4490"
click at [1119, 245] on button "Search" at bounding box center [1204, 255] width 71 height 29
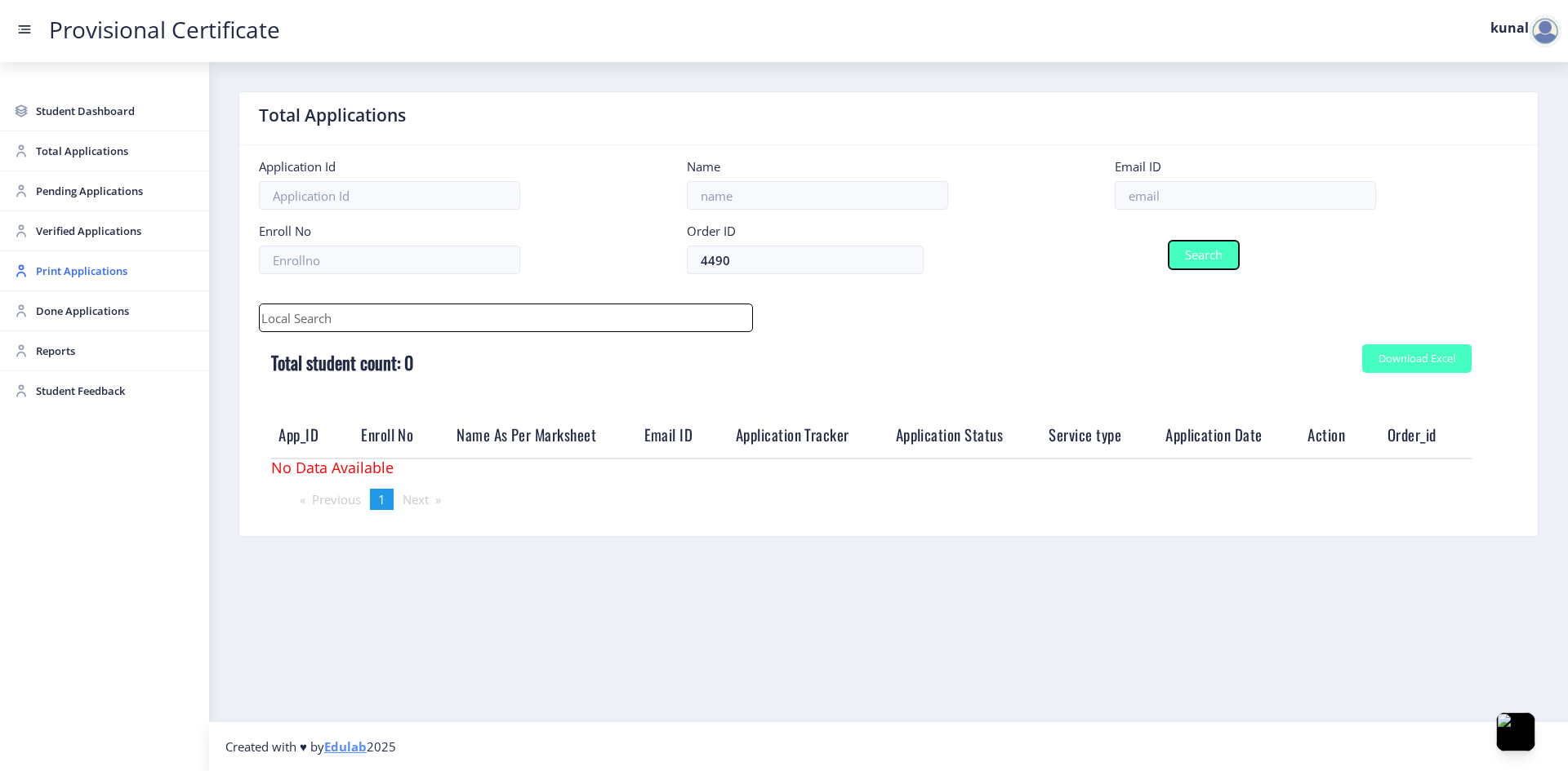
click at [1119, 245] on button "Search" at bounding box center [1204, 255] width 71 height 29
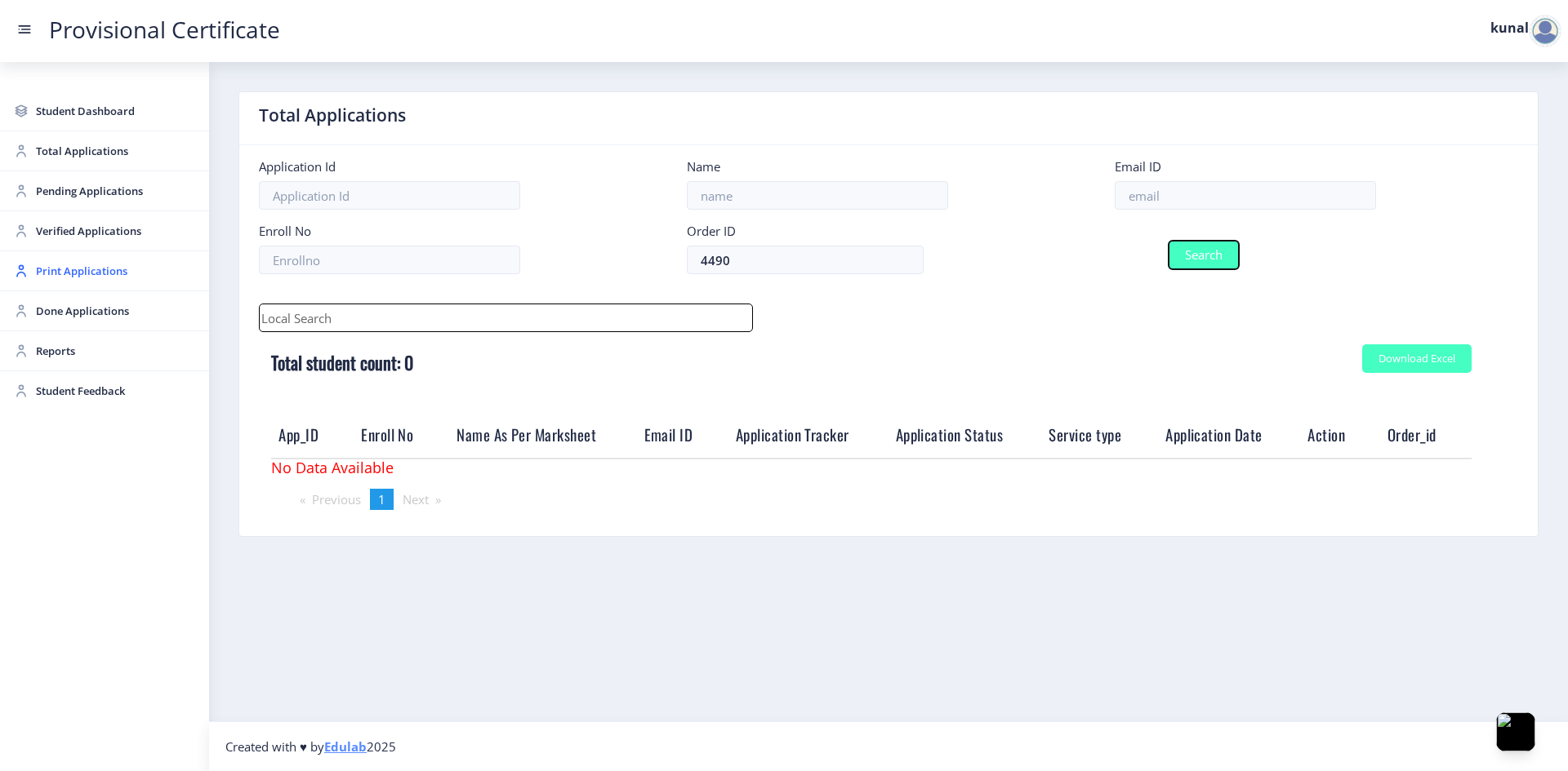
click at [1119, 253] on button "Search" at bounding box center [1204, 255] width 71 height 29
click at [85, 198] on span "Pending Applications" at bounding box center [116, 190] width 160 height 20
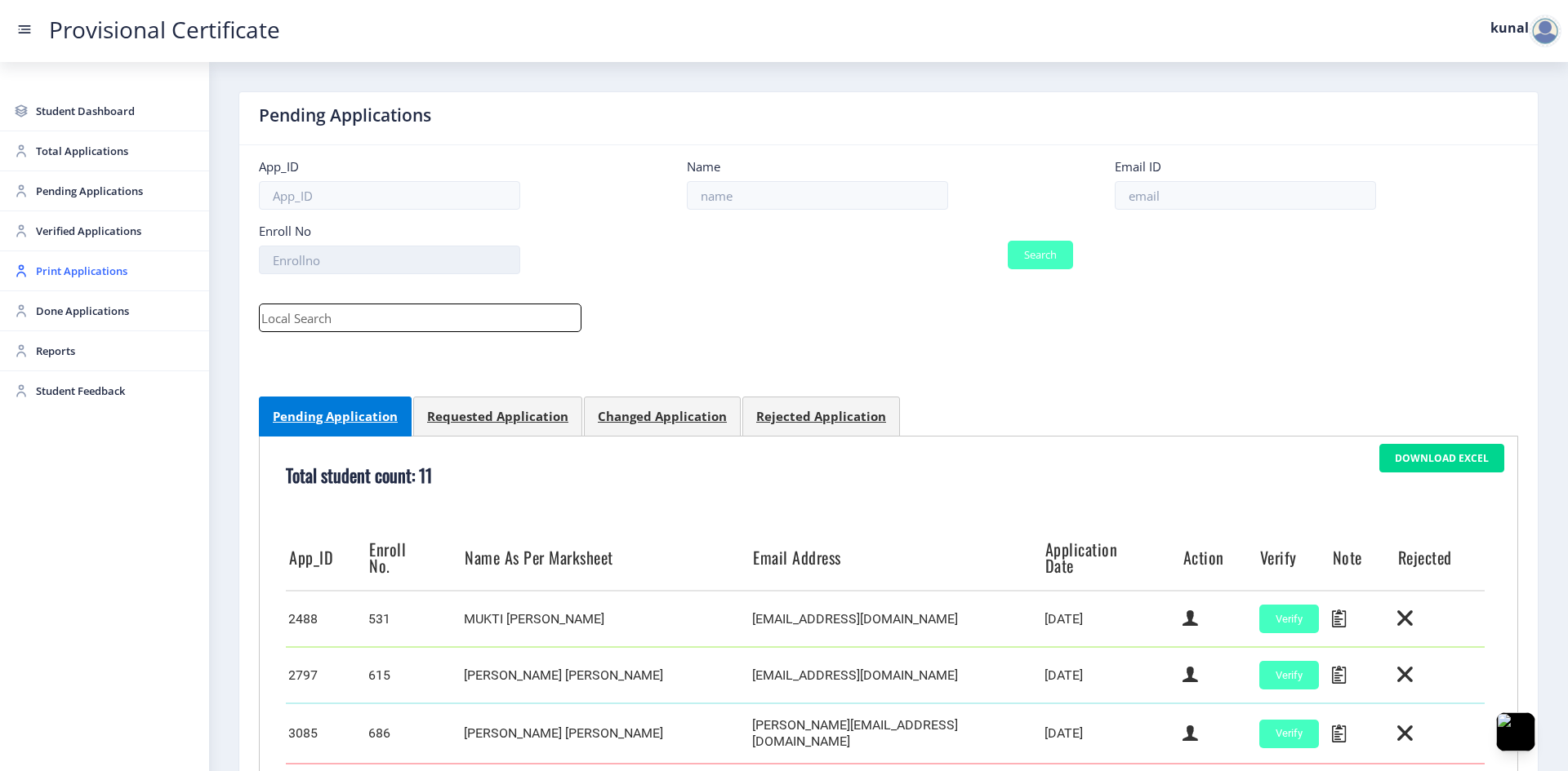
click at [471, 253] on input at bounding box center [389, 259] width 261 height 29
type input "741"
click at [1028, 263] on button "Search" at bounding box center [1040, 255] width 65 height 29
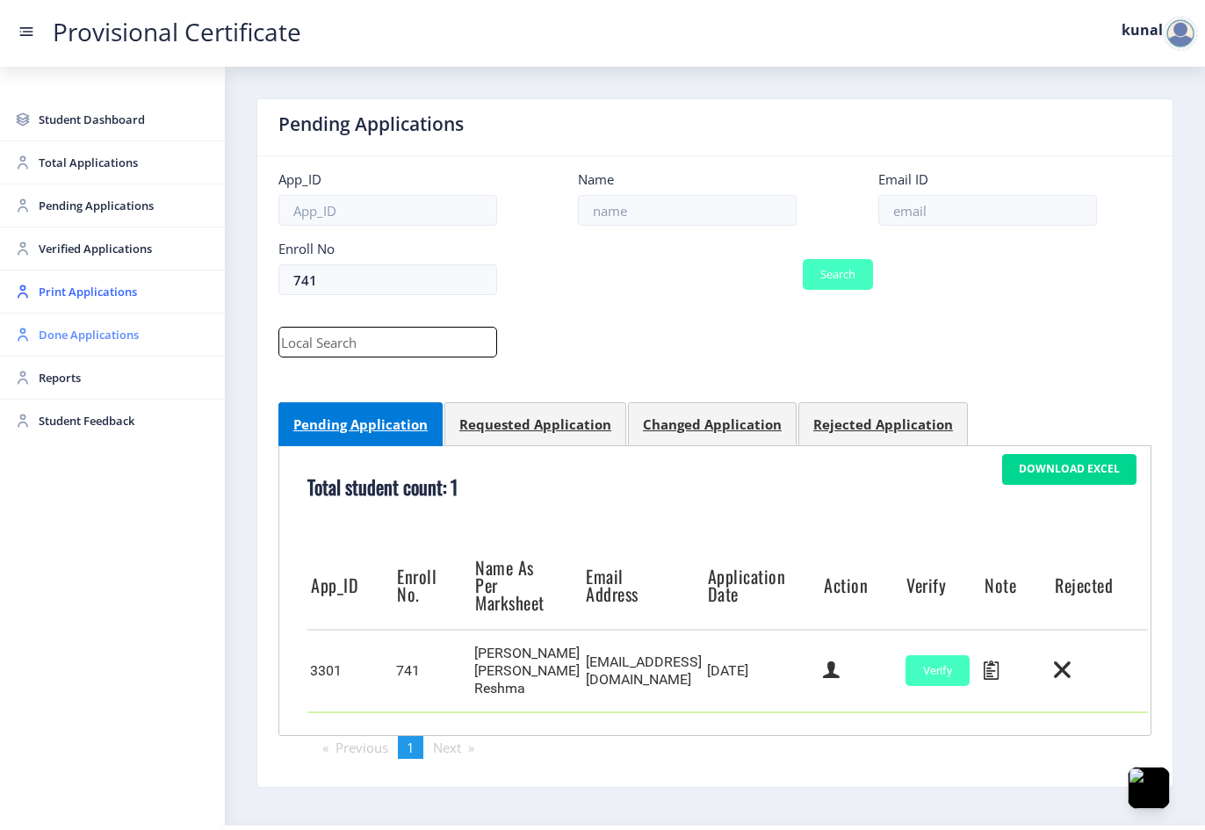
click at [83, 316] on link "Done Applications" at bounding box center [112, 335] width 225 height 42
